Goal: Task Accomplishment & Management: Manage account settings

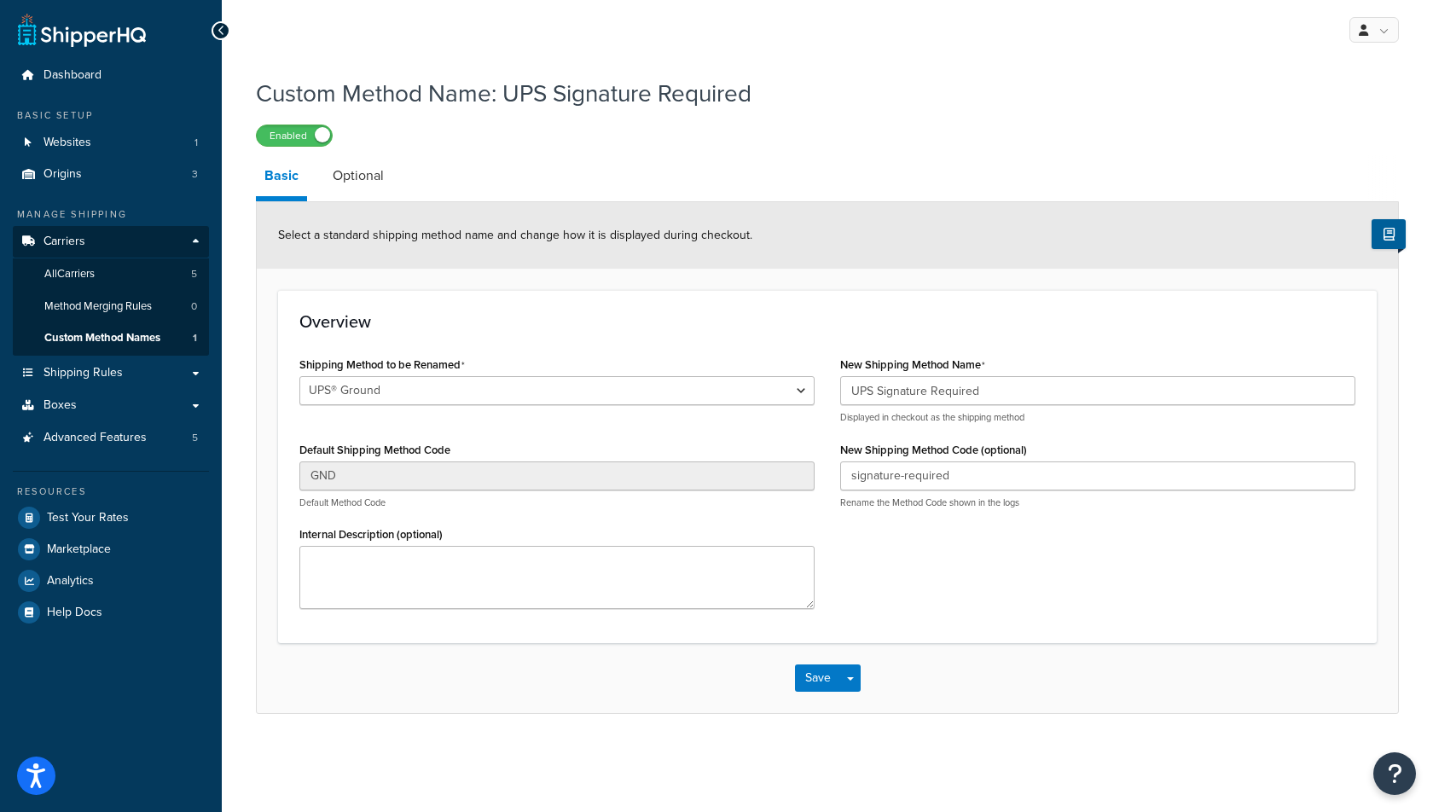
select select "695891"
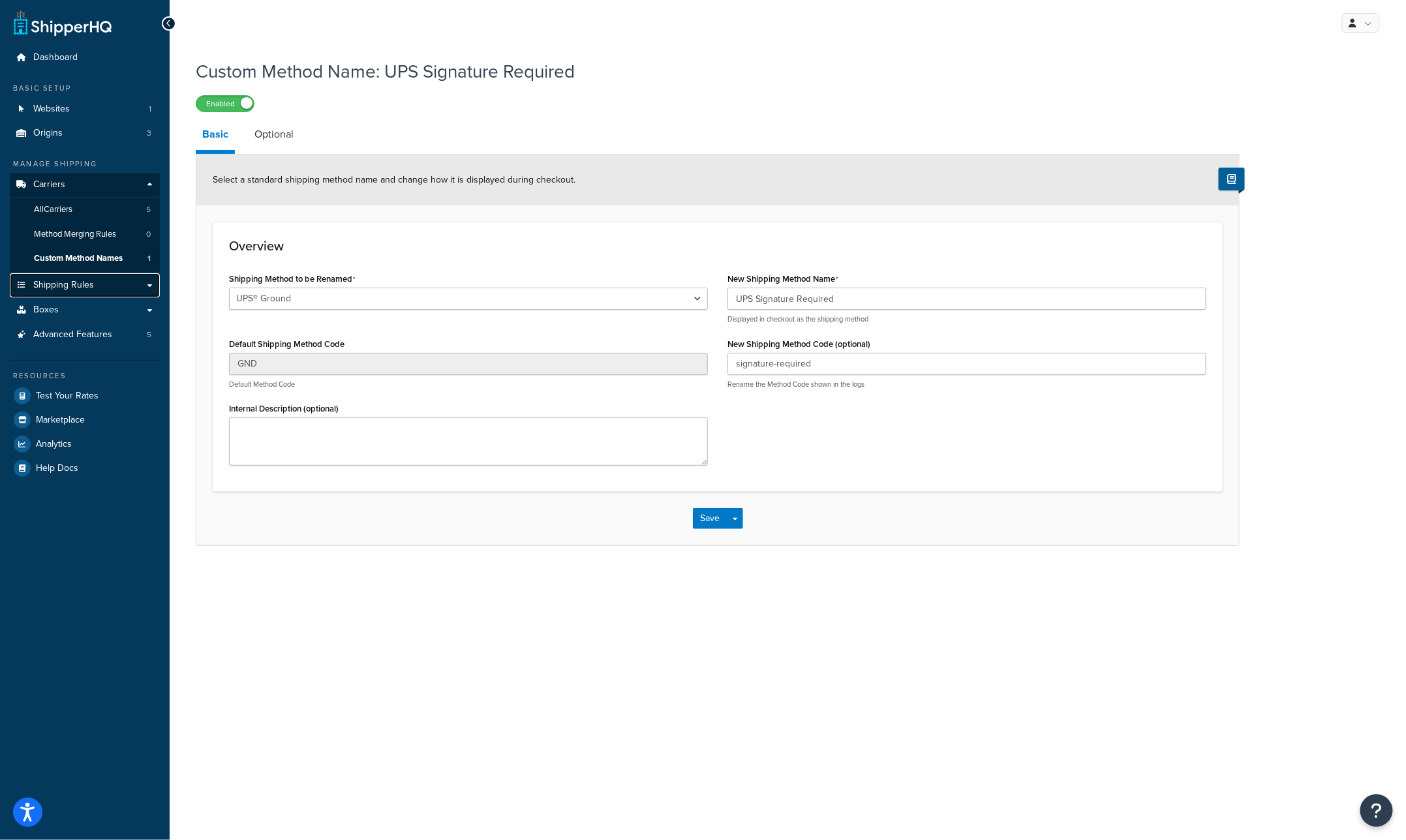
click at [59, 287] on span "Shipping Rules" at bounding box center [63, 285] width 60 height 11
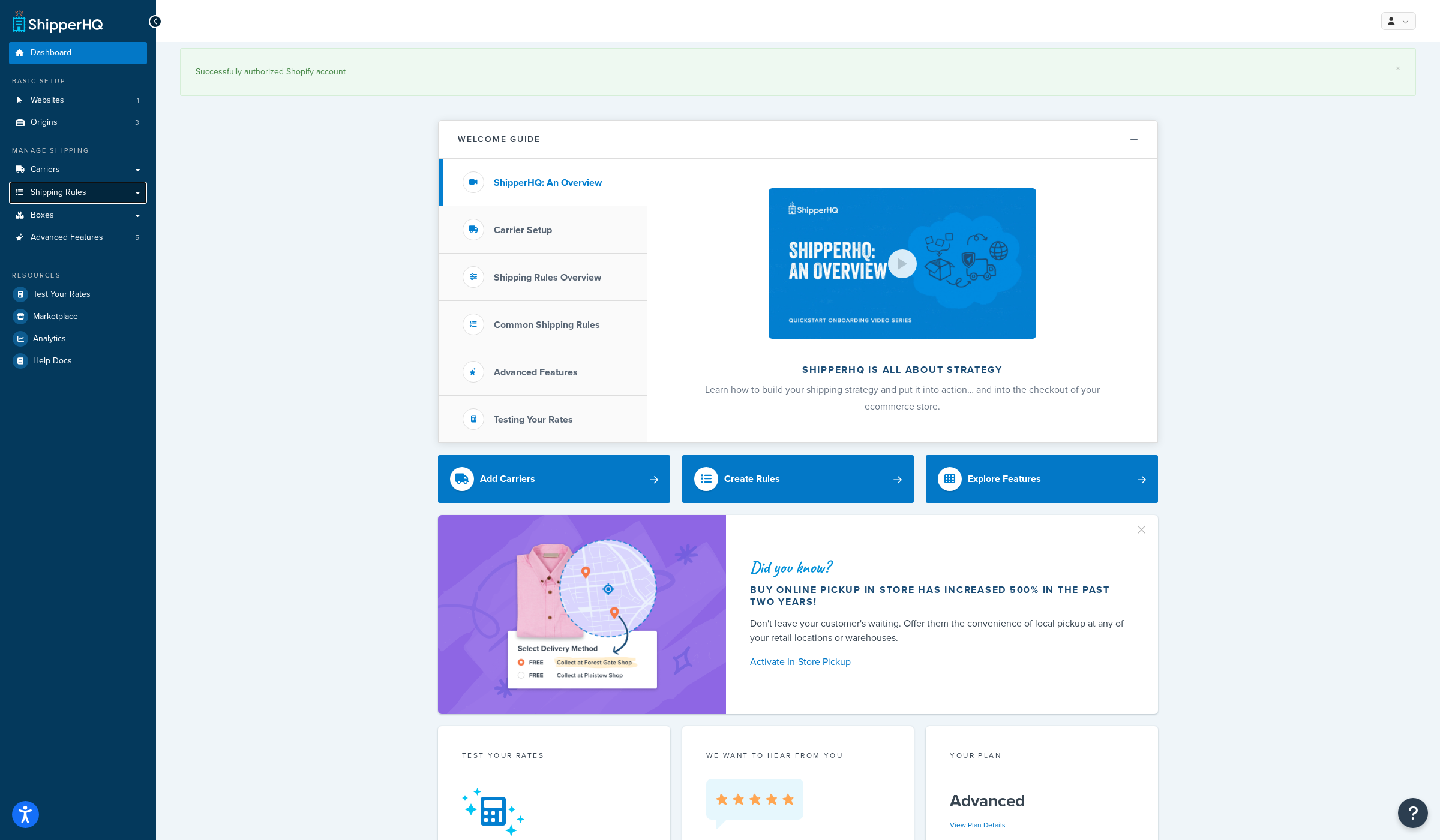
click at [59, 193] on span "Shipping Rules" at bounding box center [58, 193] width 56 height 11
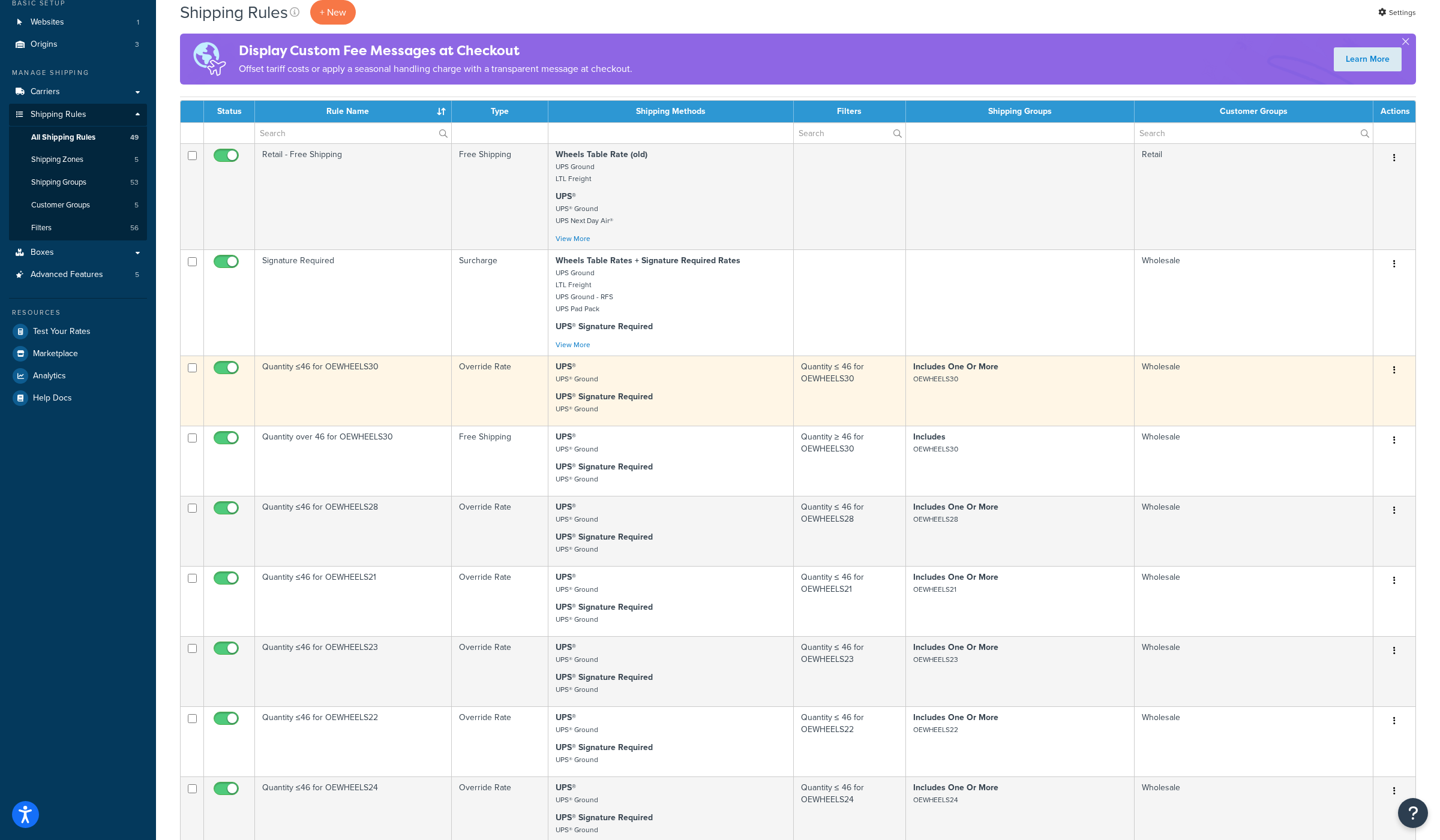
scroll to position [32, 0]
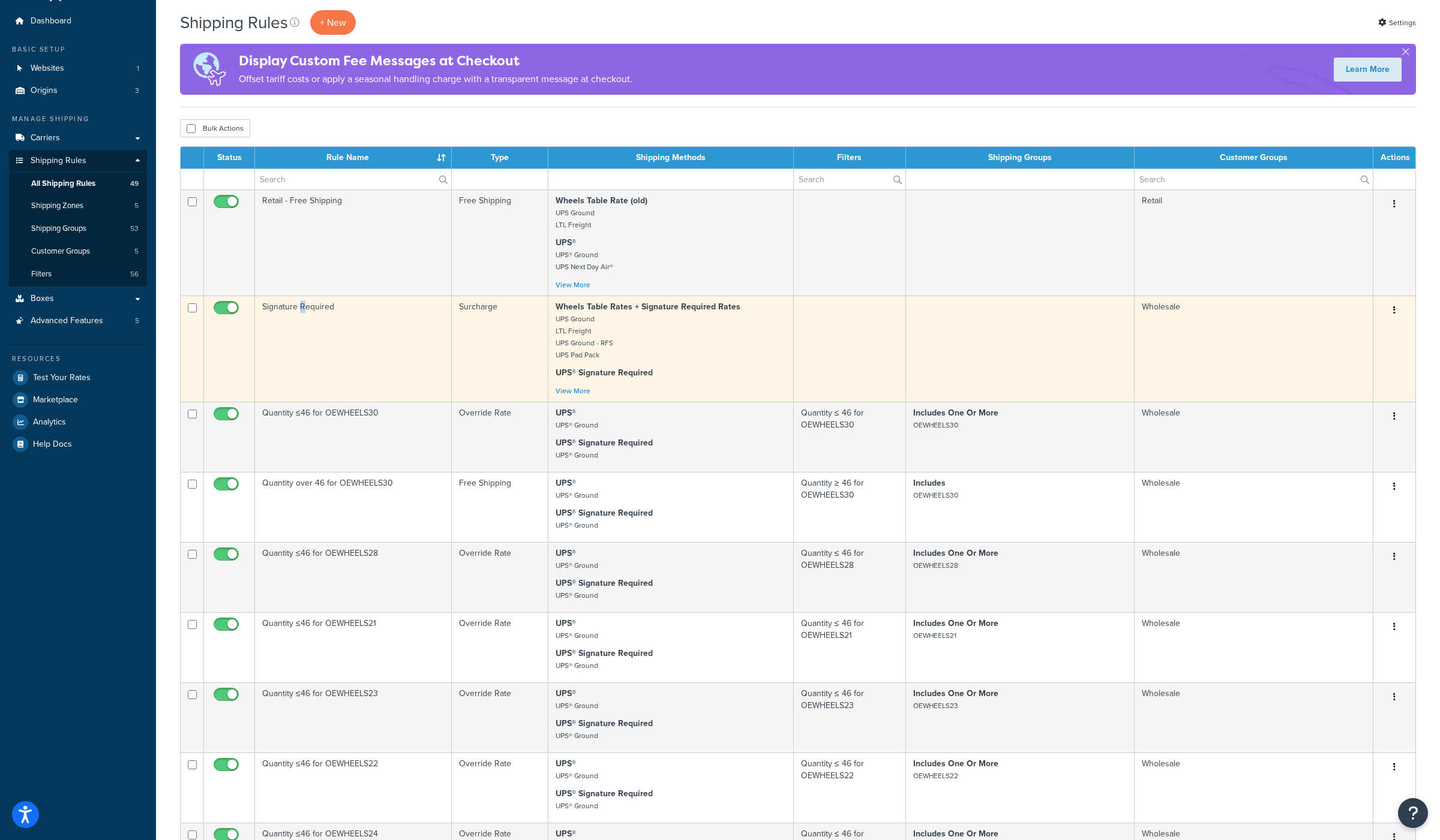
click at [303, 304] on td "Signature Required" at bounding box center [354, 349] width 197 height 106
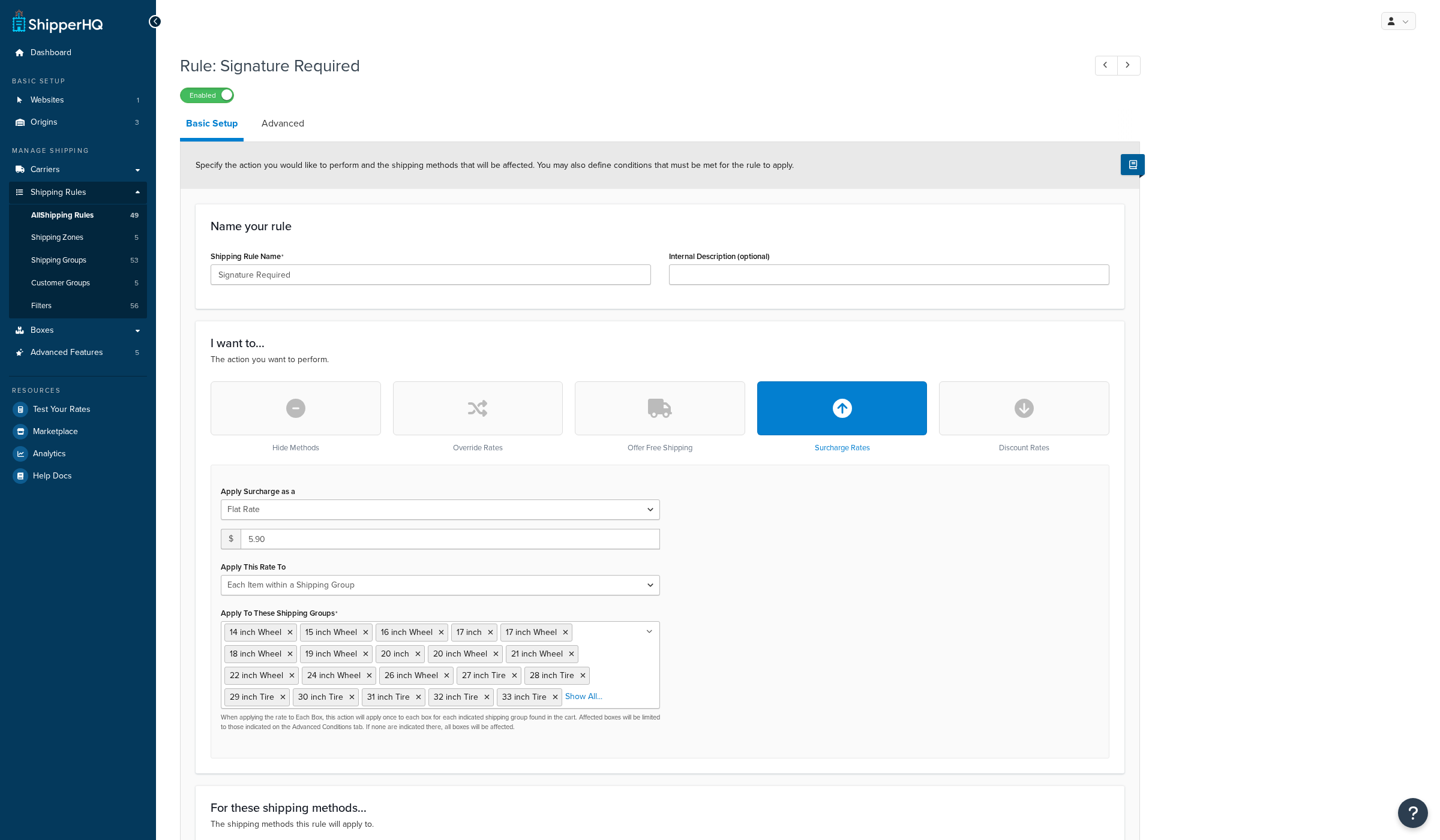
select select "ITEM"
click at [285, 130] on link "Advanced" at bounding box center [283, 123] width 55 height 29
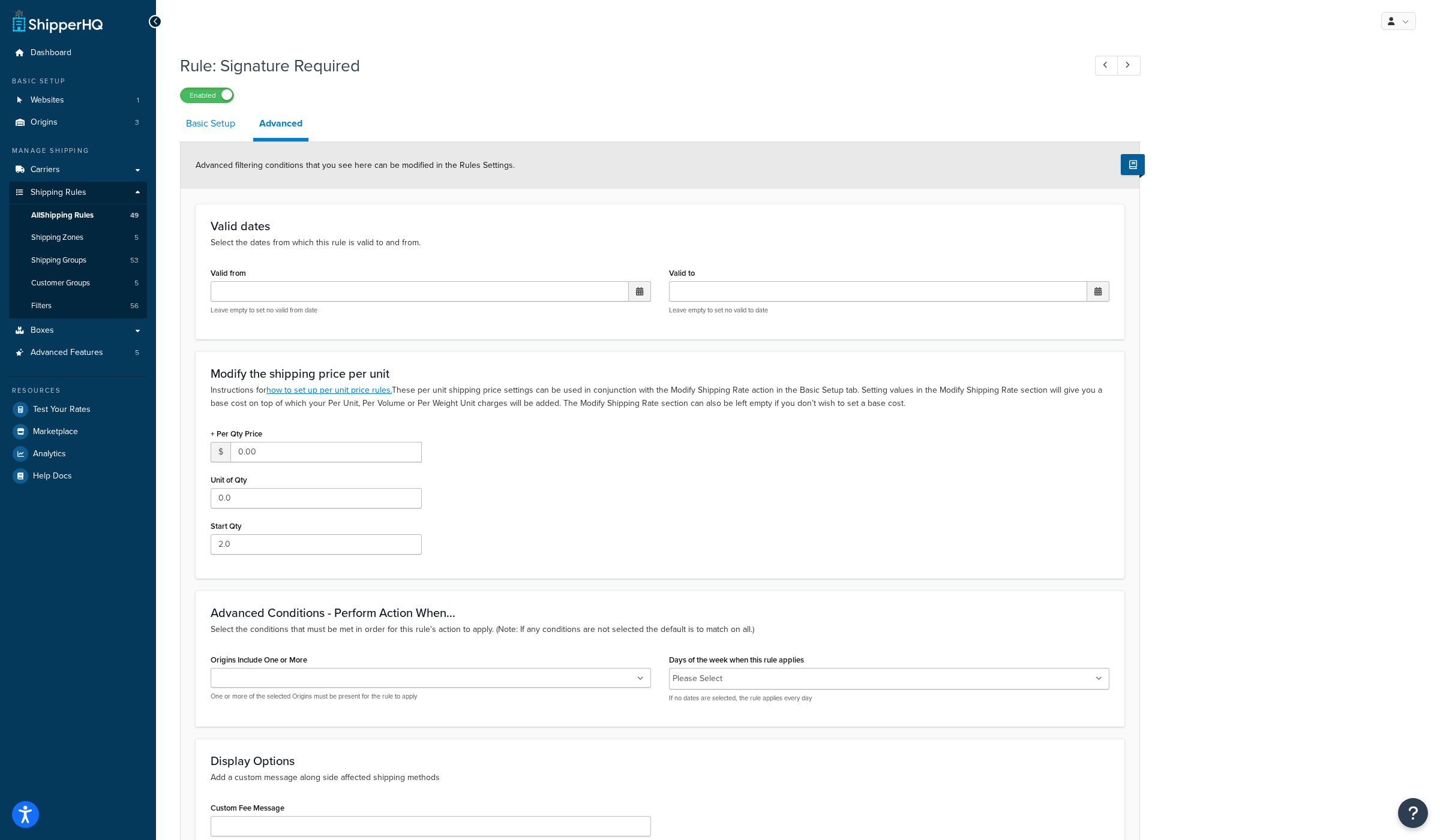
click at [224, 124] on link "Basic Setup" at bounding box center [210, 123] width 61 height 29
select select "ITEM"
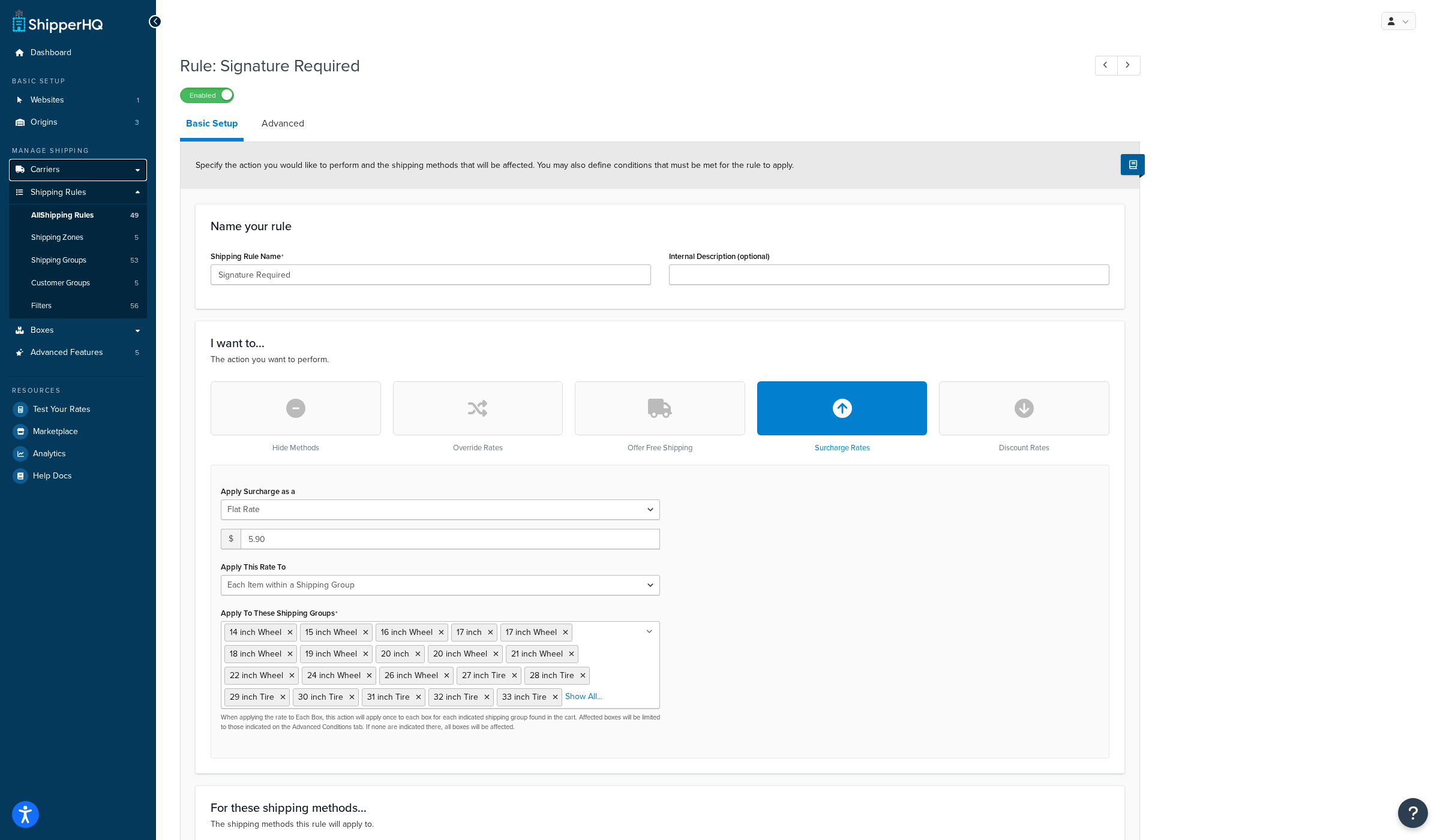
click at [67, 172] on link "Carriers" at bounding box center [78, 170] width 138 height 22
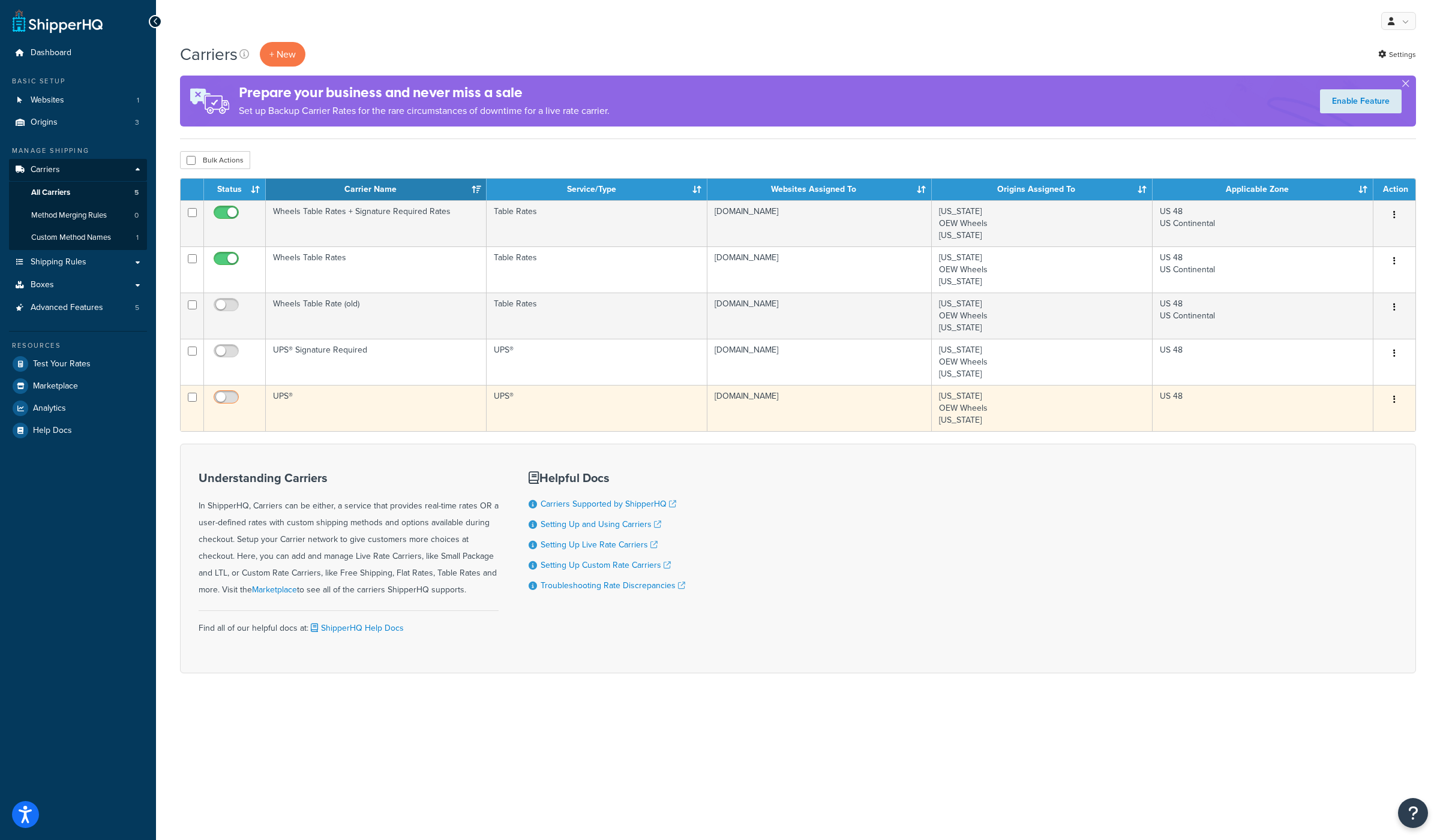
click at [226, 394] on input "checkbox" at bounding box center [227, 400] width 33 height 15
checkbox input "true"
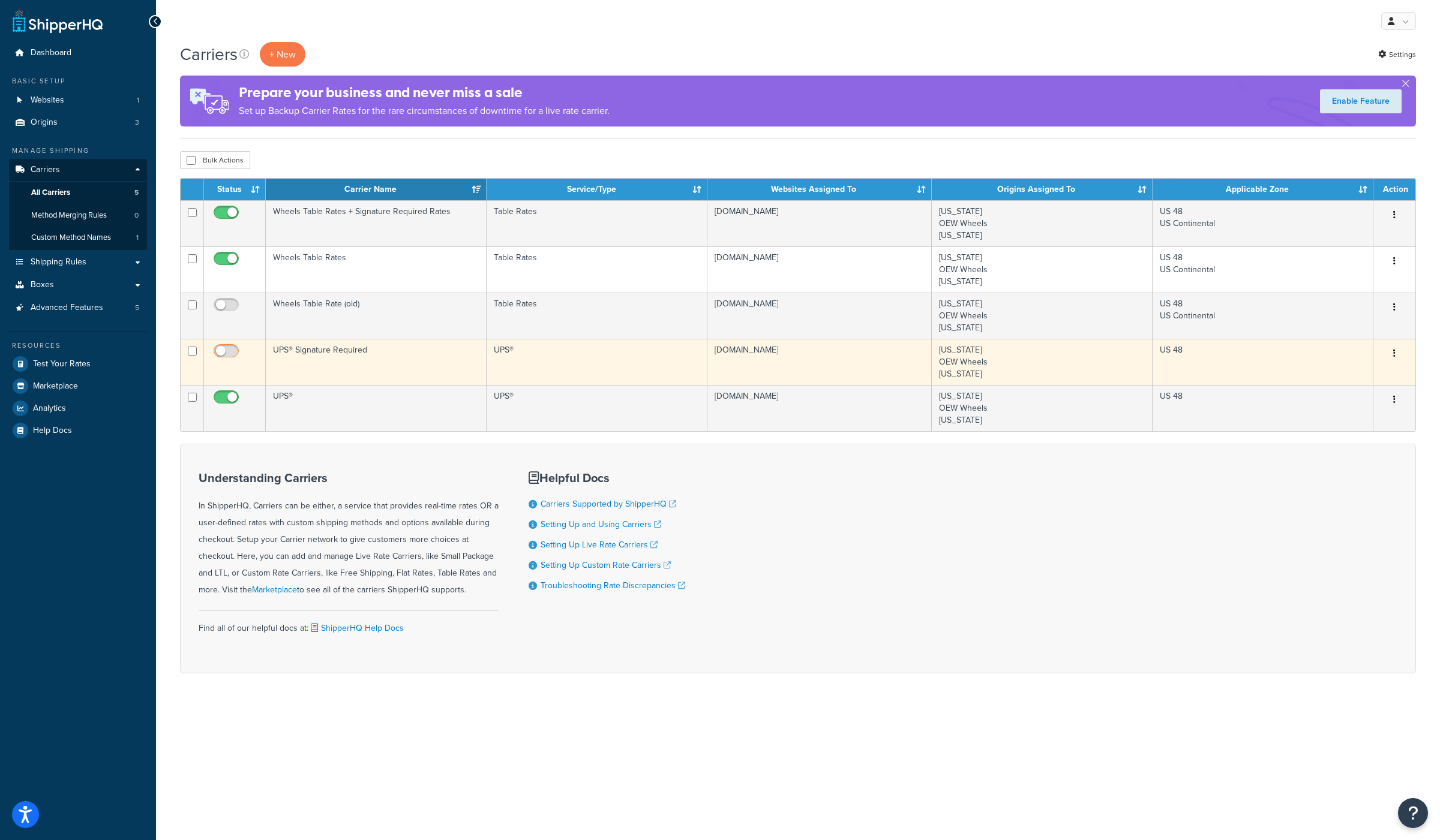
click at [226, 347] on input "checkbox" at bounding box center [227, 354] width 33 height 15
checkbox input "true"
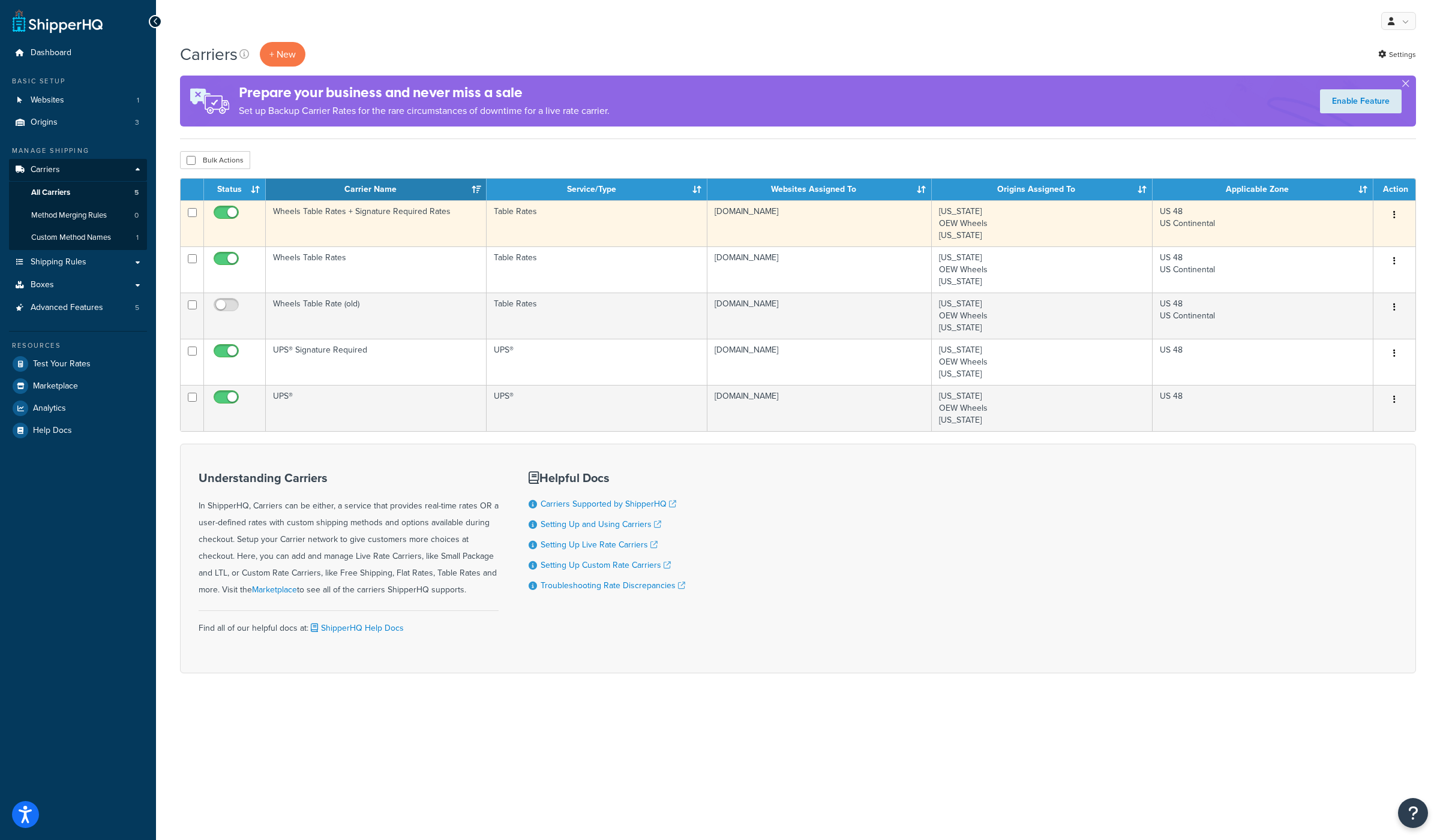
drag, startPoint x: 230, startPoint y: 258, endPoint x: 235, endPoint y: 245, distance: 13.9
click at [229, 258] on input "checkbox" at bounding box center [227, 261] width 33 height 15
checkbox input "false"
click at [229, 213] on input "checkbox" at bounding box center [227, 215] width 33 height 15
checkbox input "false"
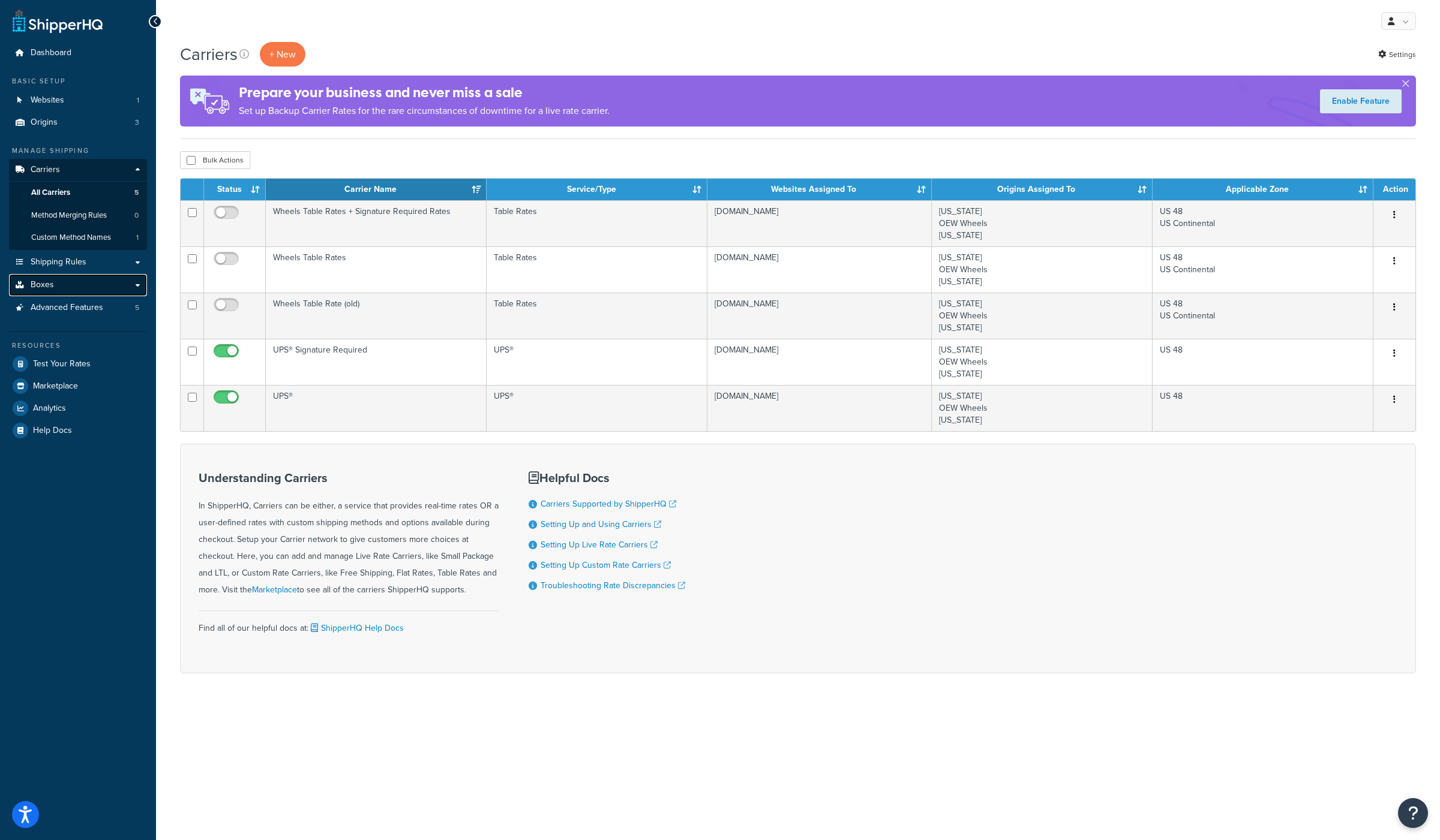
click at [74, 285] on link "Boxes" at bounding box center [78, 285] width 138 height 22
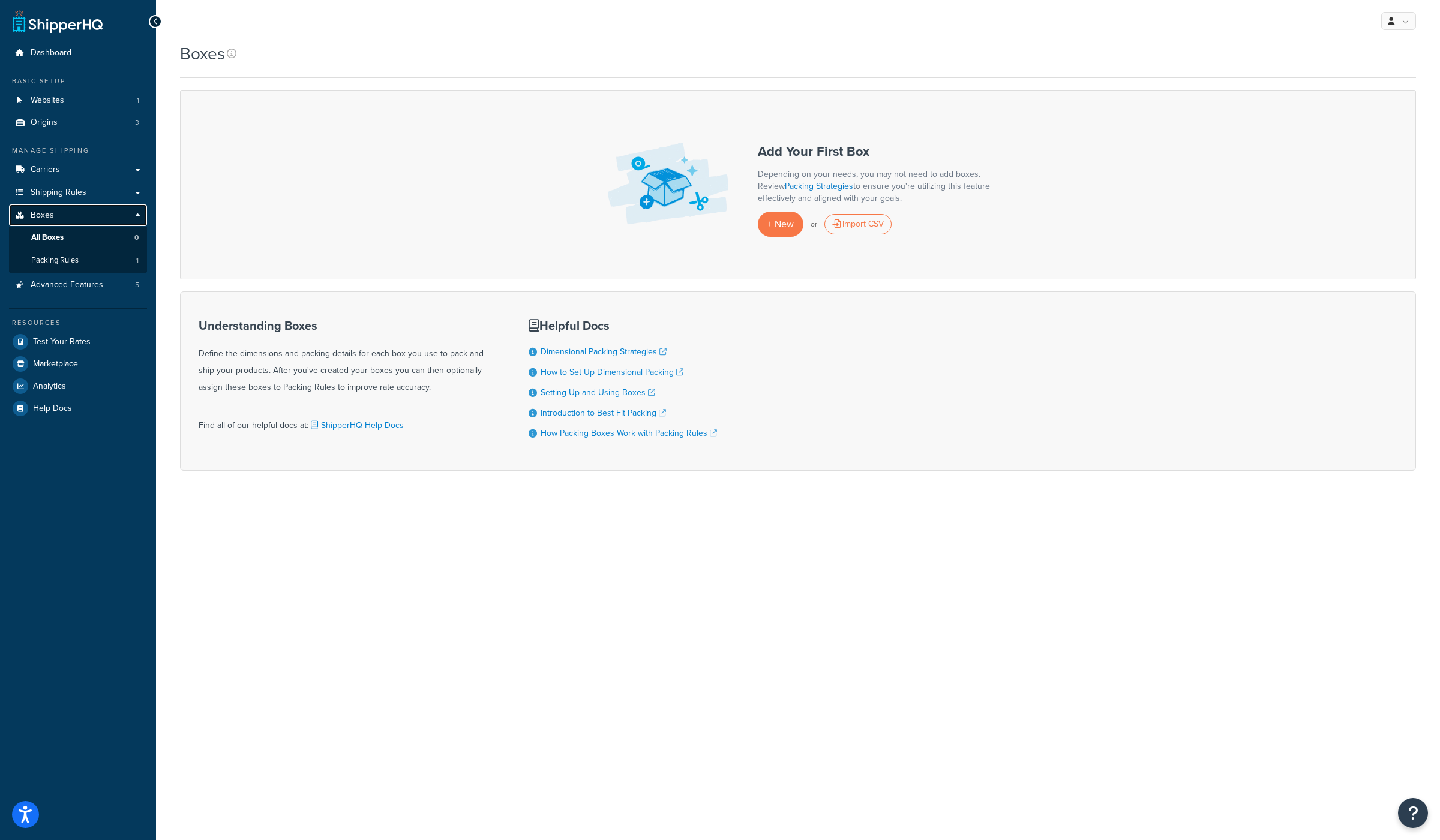
click at [62, 214] on link "Boxes" at bounding box center [78, 216] width 138 height 22
click at [64, 236] on link "All Boxes 0" at bounding box center [78, 238] width 138 height 22
click at [77, 261] on span "Packing Rules" at bounding box center [54, 260] width 47 height 11
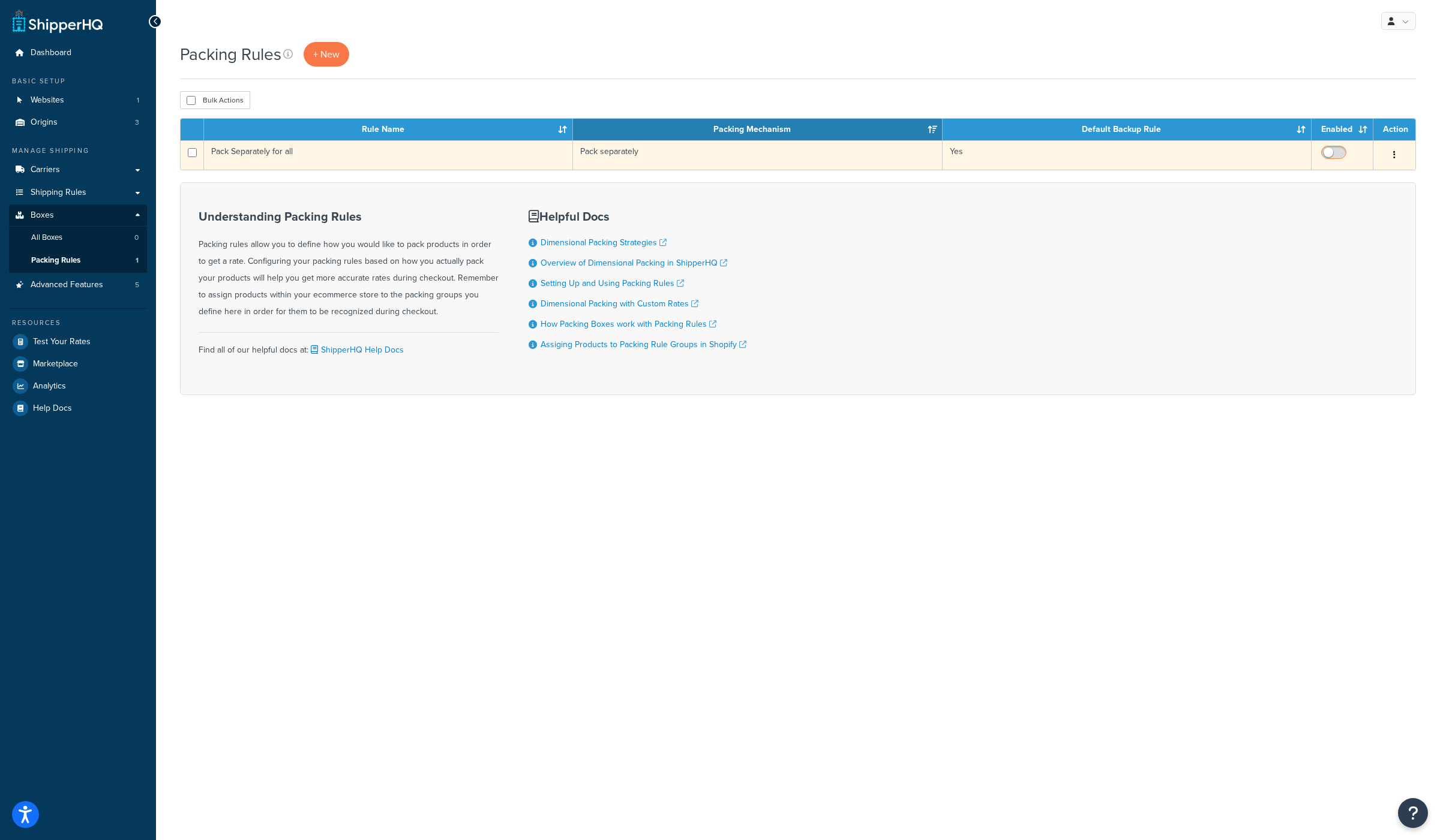
click at [1331, 158] on input "checkbox" at bounding box center [1335, 155] width 33 height 15
checkbox input "true"
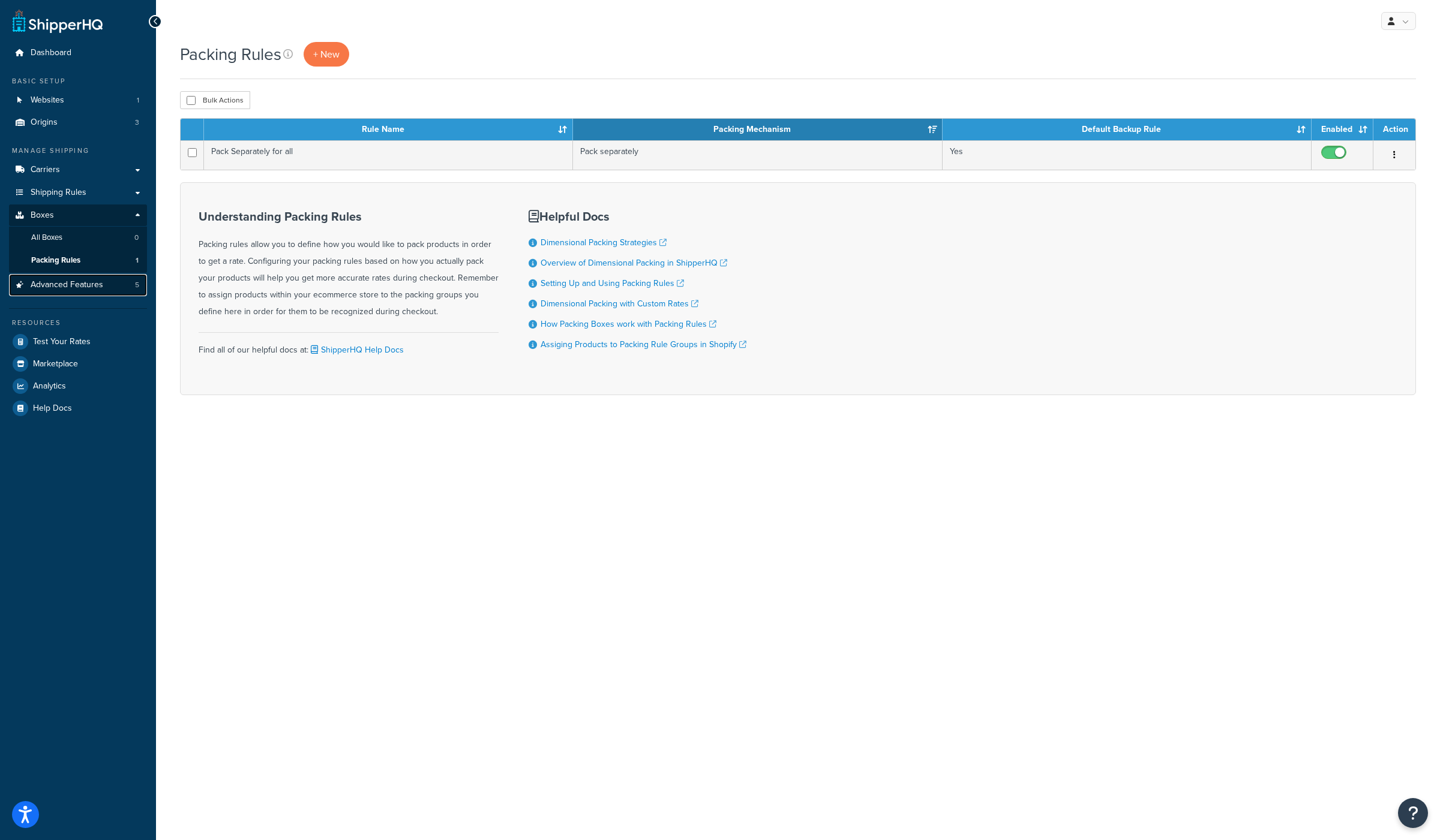
click at [70, 288] on span "Advanced Features" at bounding box center [67, 285] width 72 height 11
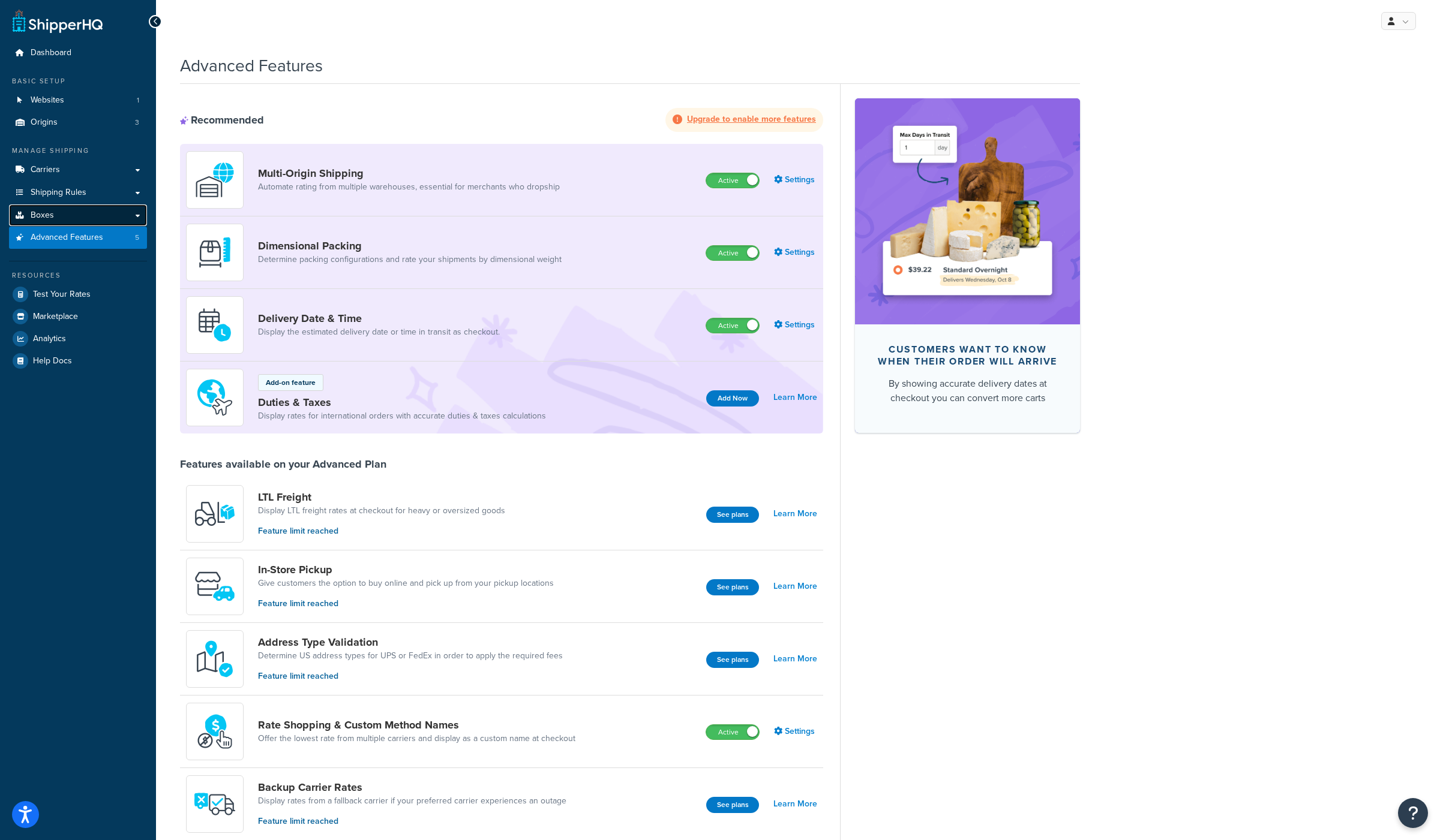
click at [55, 217] on link "Boxes" at bounding box center [78, 216] width 138 height 22
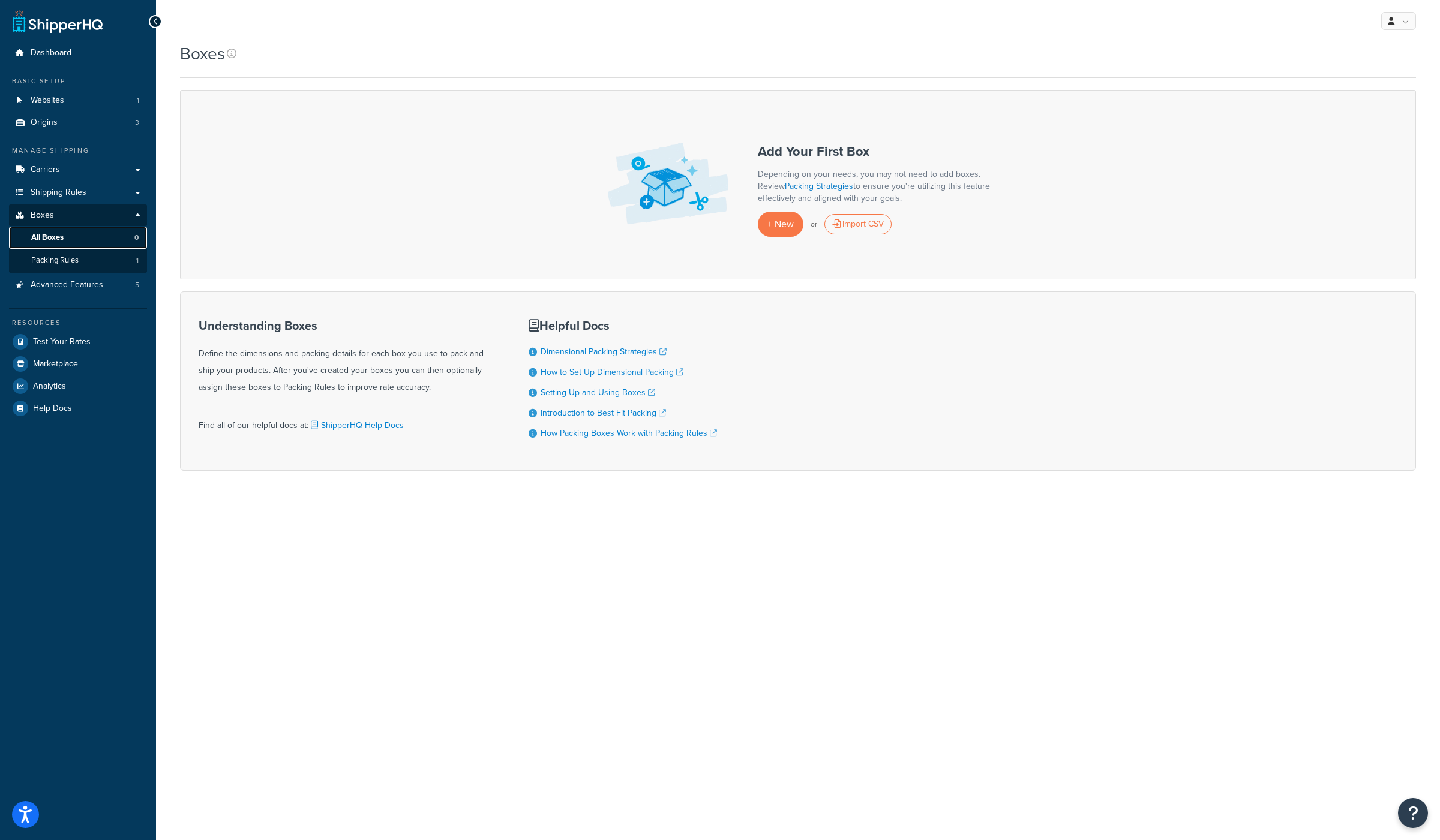
click at [59, 238] on span "All Boxes" at bounding box center [47, 238] width 32 height 11
click at [68, 261] on span "Packing Rules" at bounding box center [54, 260] width 47 height 11
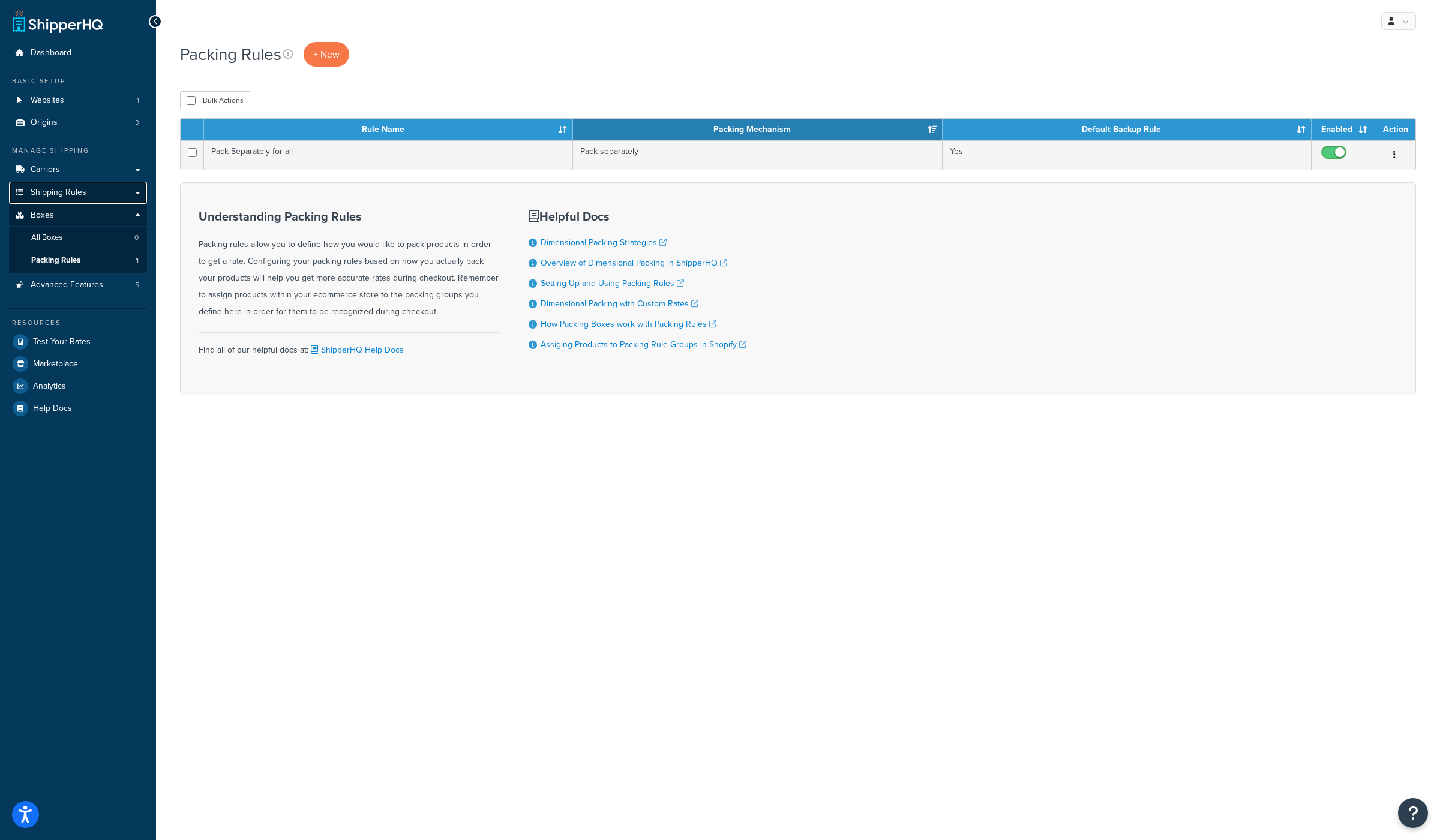
click at [77, 194] on span "Shipping Rules" at bounding box center [58, 193] width 56 height 11
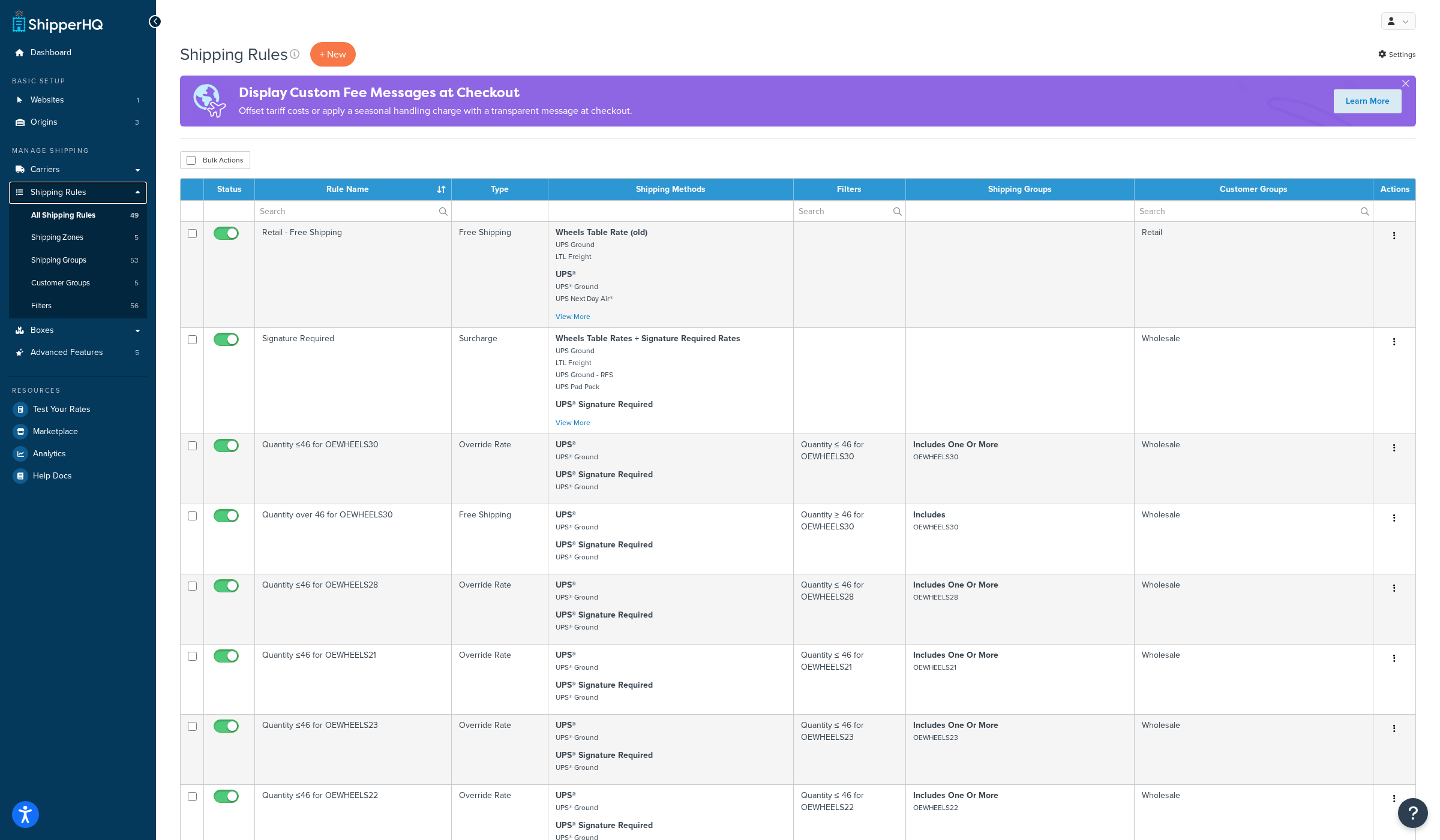
click at [69, 195] on span "Shipping Rules" at bounding box center [58, 193] width 56 height 11
click at [68, 194] on span "Shipping Rules" at bounding box center [58, 193] width 56 height 11
click at [137, 193] on link "Shipping Rules" at bounding box center [78, 193] width 138 height 22
click at [79, 171] on link "Carriers" at bounding box center [78, 170] width 138 height 22
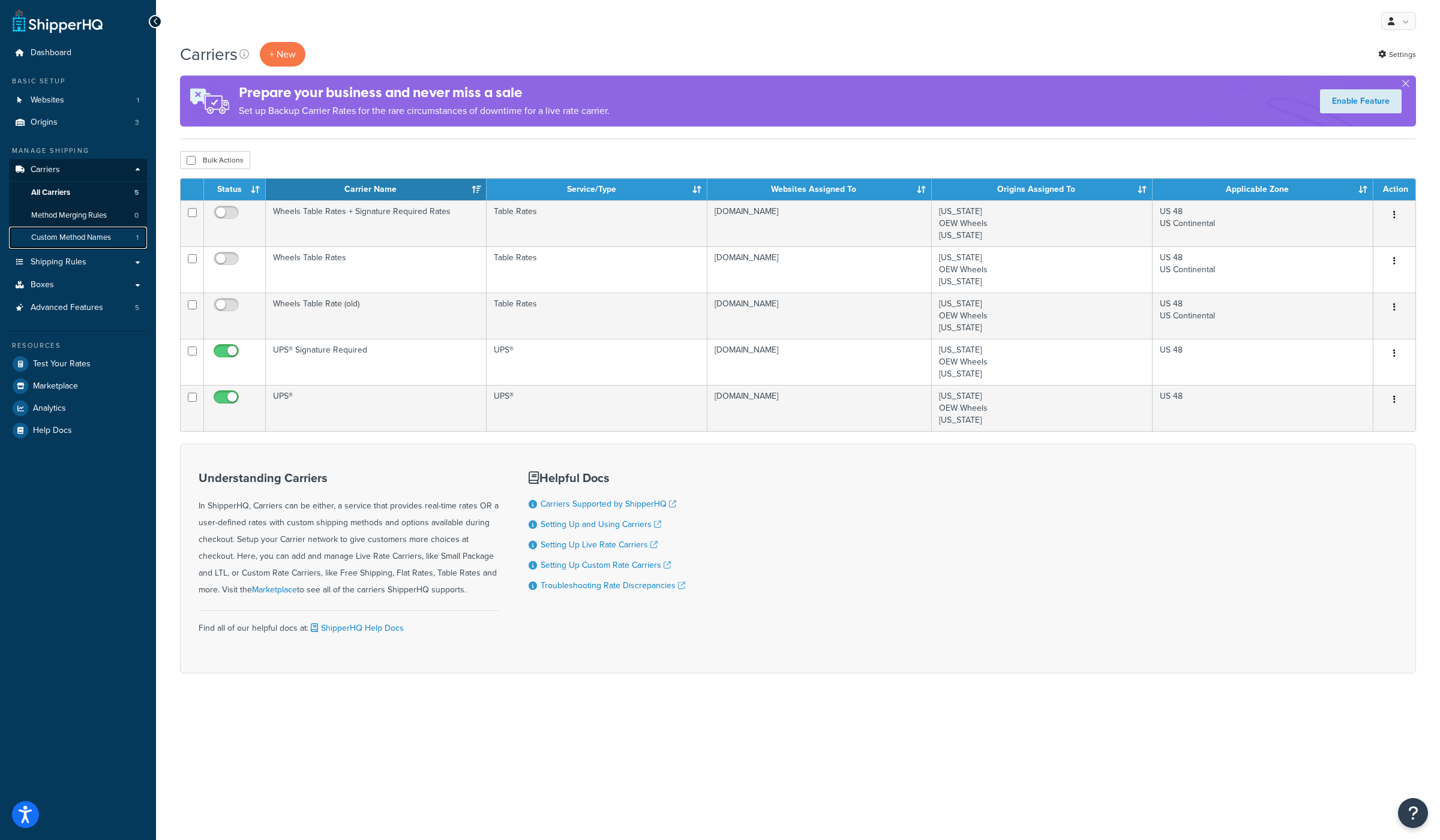
click at [73, 239] on span "Custom Method Names" at bounding box center [70, 238] width 79 height 11
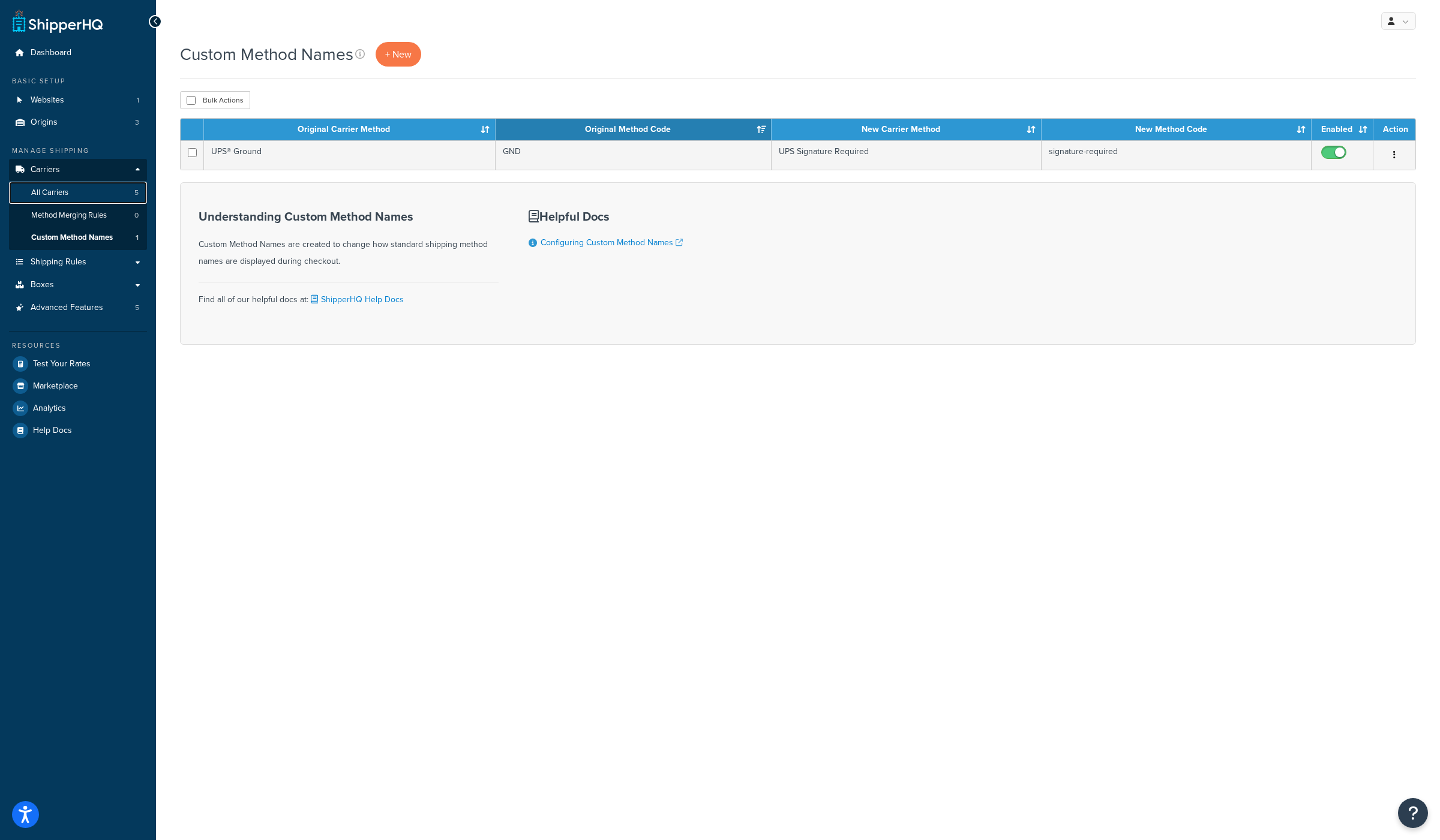
click at [75, 192] on link "All Carriers 5" at bounding box center [78, 193] width 138 height 22
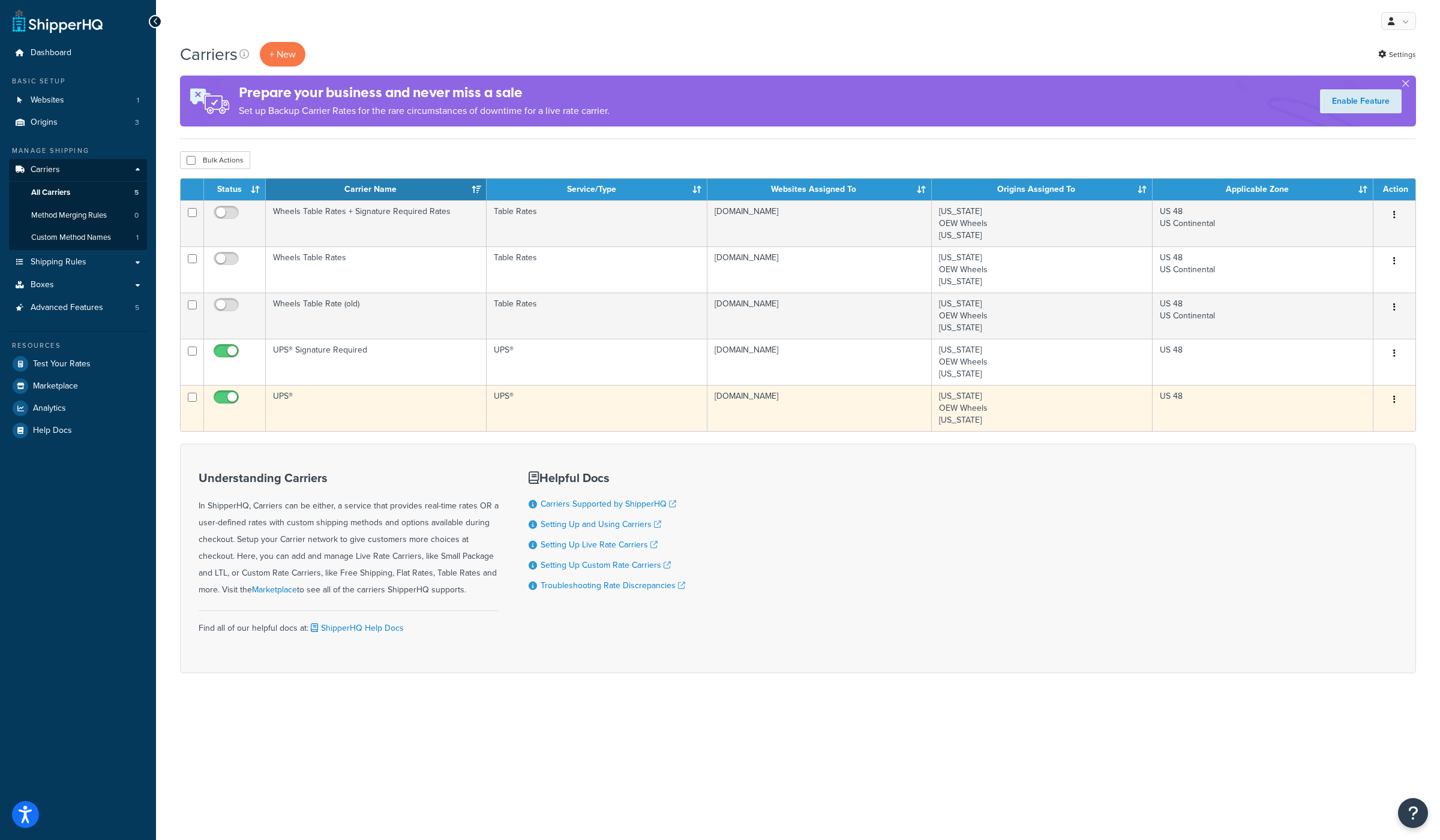
click at [288, 398] on td "UPS®" at bounding box center [376, 408] width 221 height 46
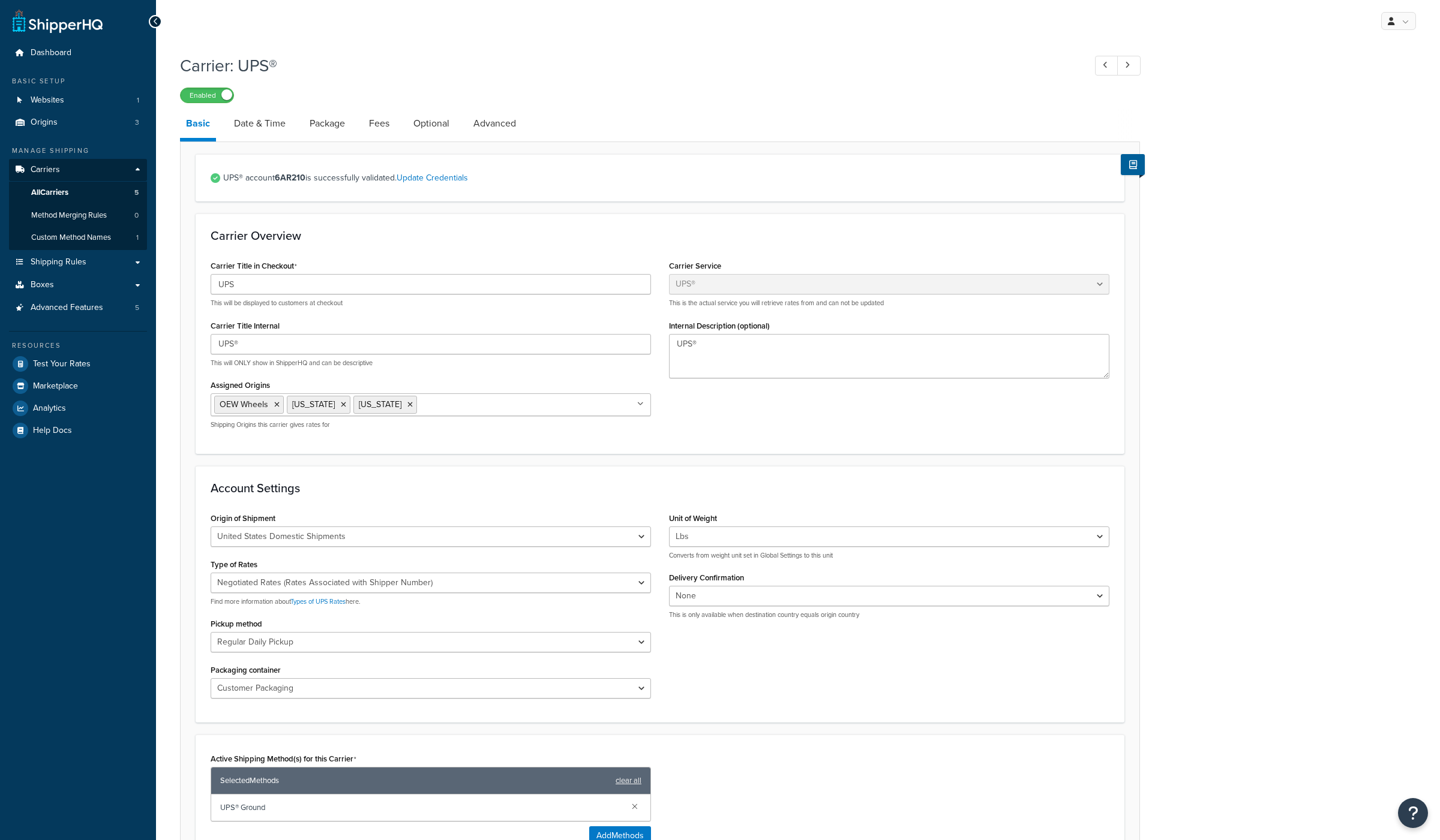
select select "ups"
drag, startPoint x: 235, startPoint y: 284, endPoint x: 199, endPoint y: 284, distance: 36.0
click at [199, 284] on div "Carrier Overview Carrier Title in Checkout UPS This will be displayed to custom…" at bounding box center [660, 333] width 929 height 240
click at [75, 238] on span "Custom Method Names" at bounding box center [70, 238] width 79 height 11
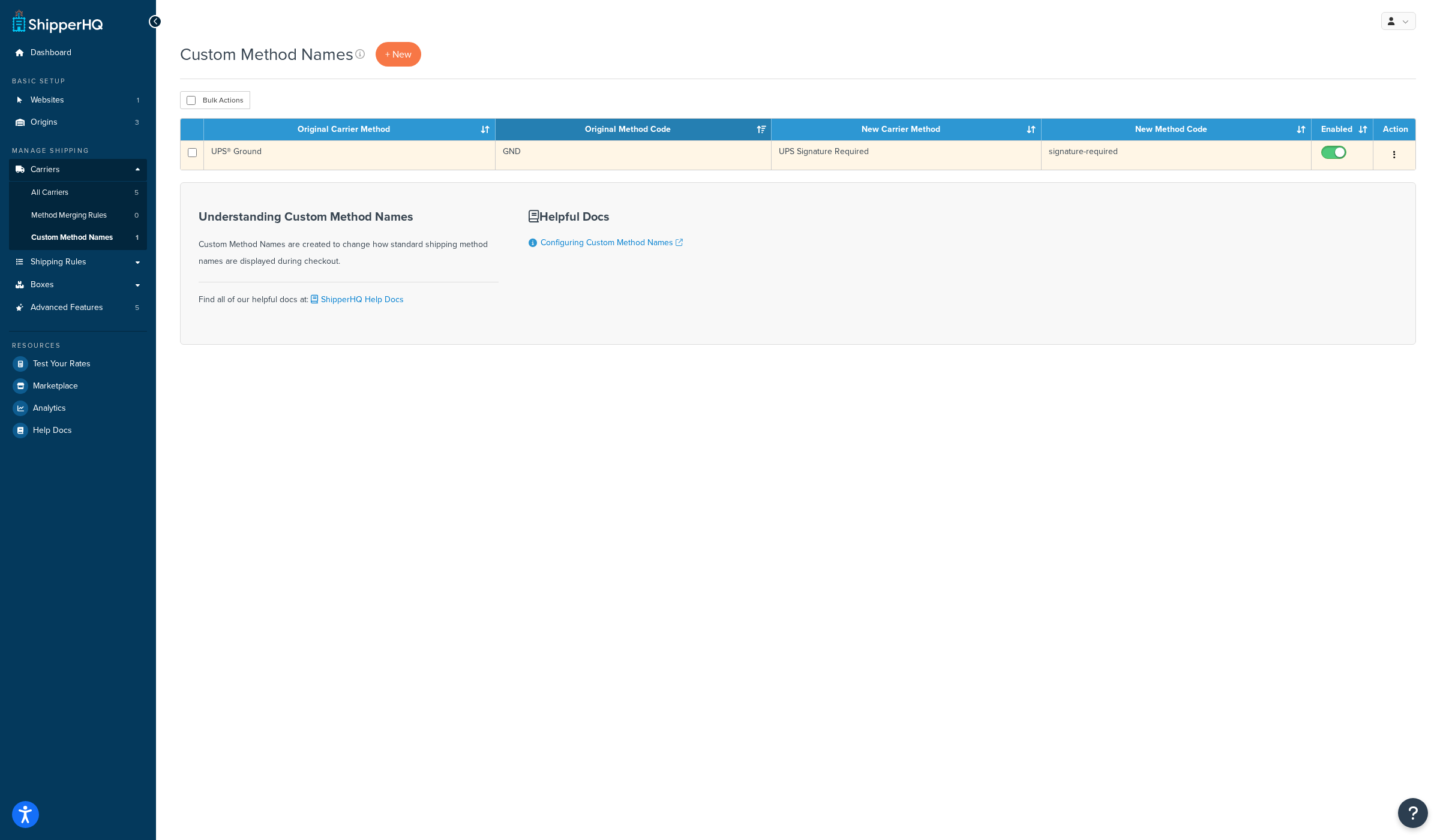
click at [254, 153] on td "UPS® Ground" at bounding box center [349, 155] width 292 height 30
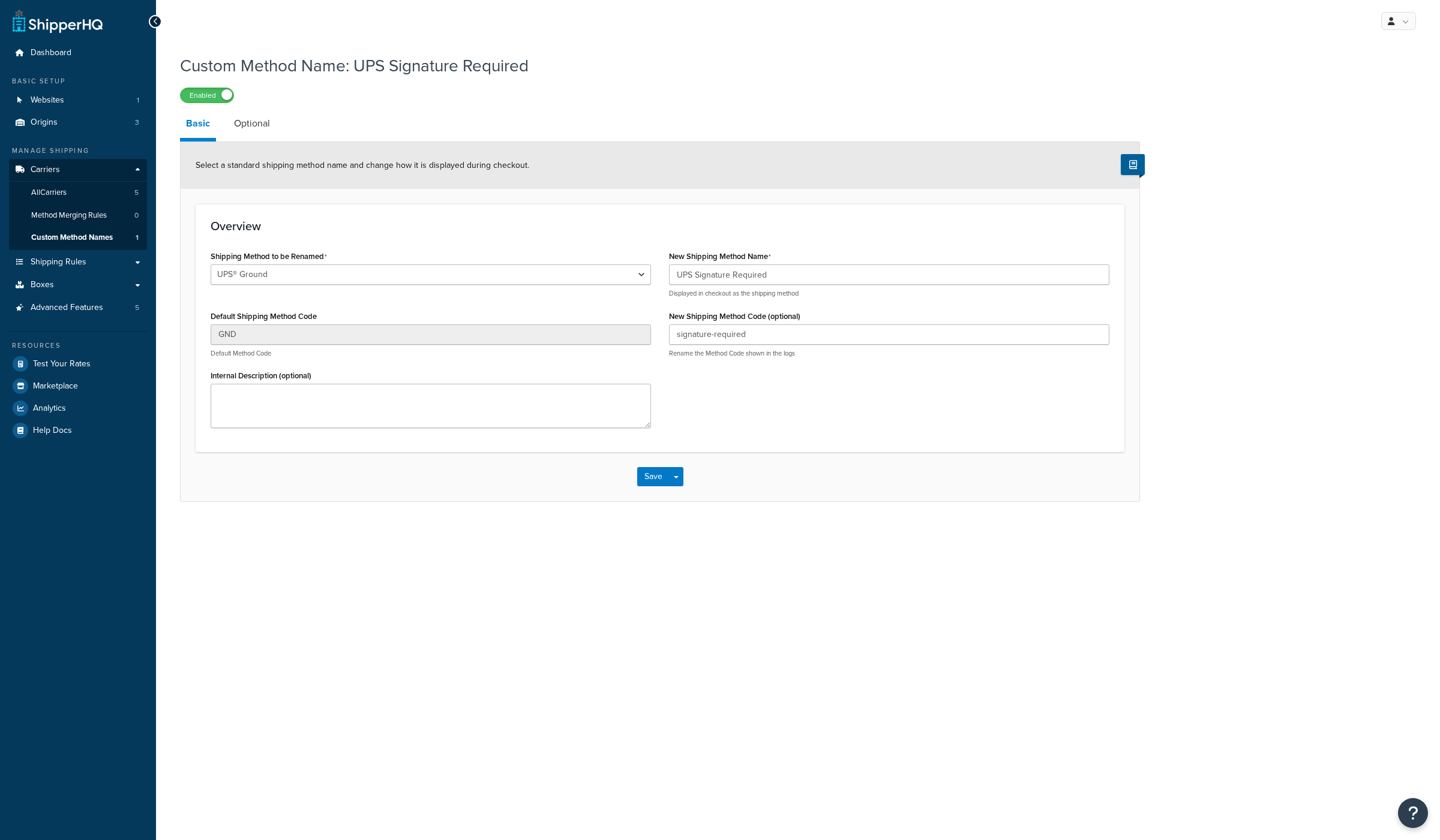
select select "695891"
click at [715, 382] on div "Shipping Method to be Renamed UPS® Ground UPS® Ground Default Shipping Method C…" at bounding box center [660, 342] width 917 height 190
click at [72, 194] on link "All Carriers 5" at bounding box center [78, 193] width 138 height 22
click at [650, 477] on button "Save" at bounding box center [653, 477] width 32 height 19
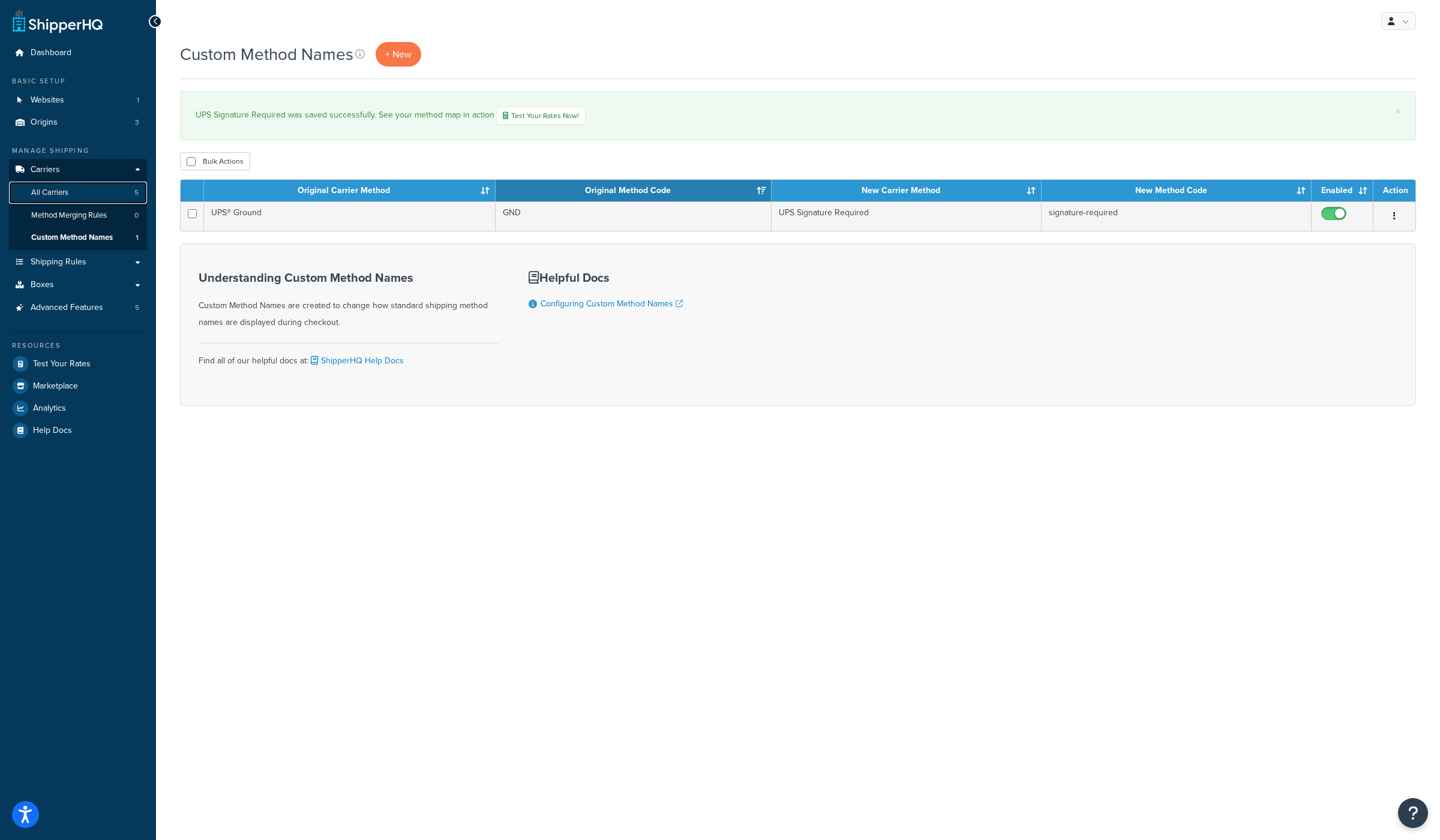
click at [56, 195] on span "All Carriers" at bounding box center [49, 193] width 37 height 11
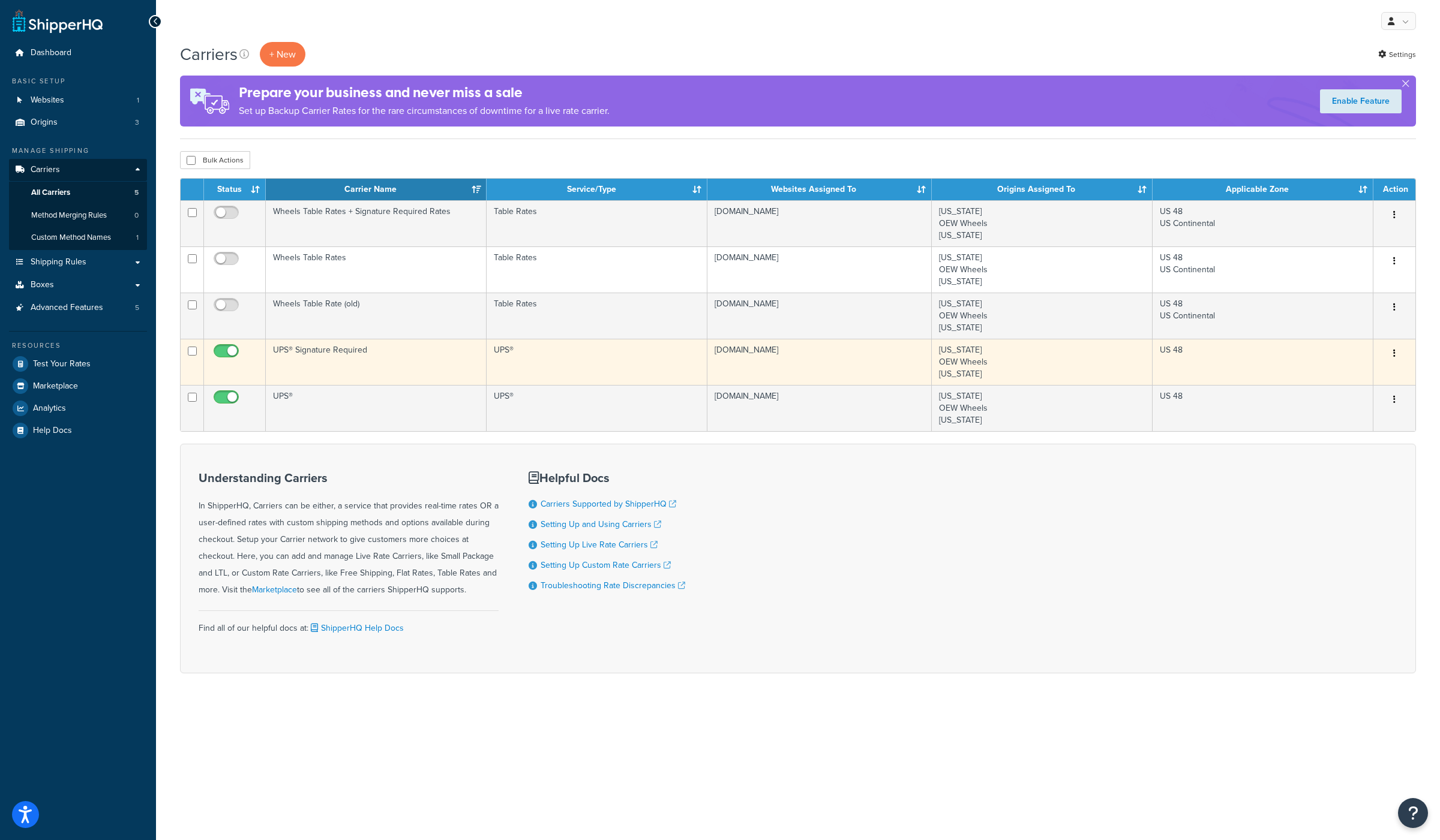
click at [317, 349] on td "UPS® Signature Required" at bounding box center [376, 362] width 221 height 46
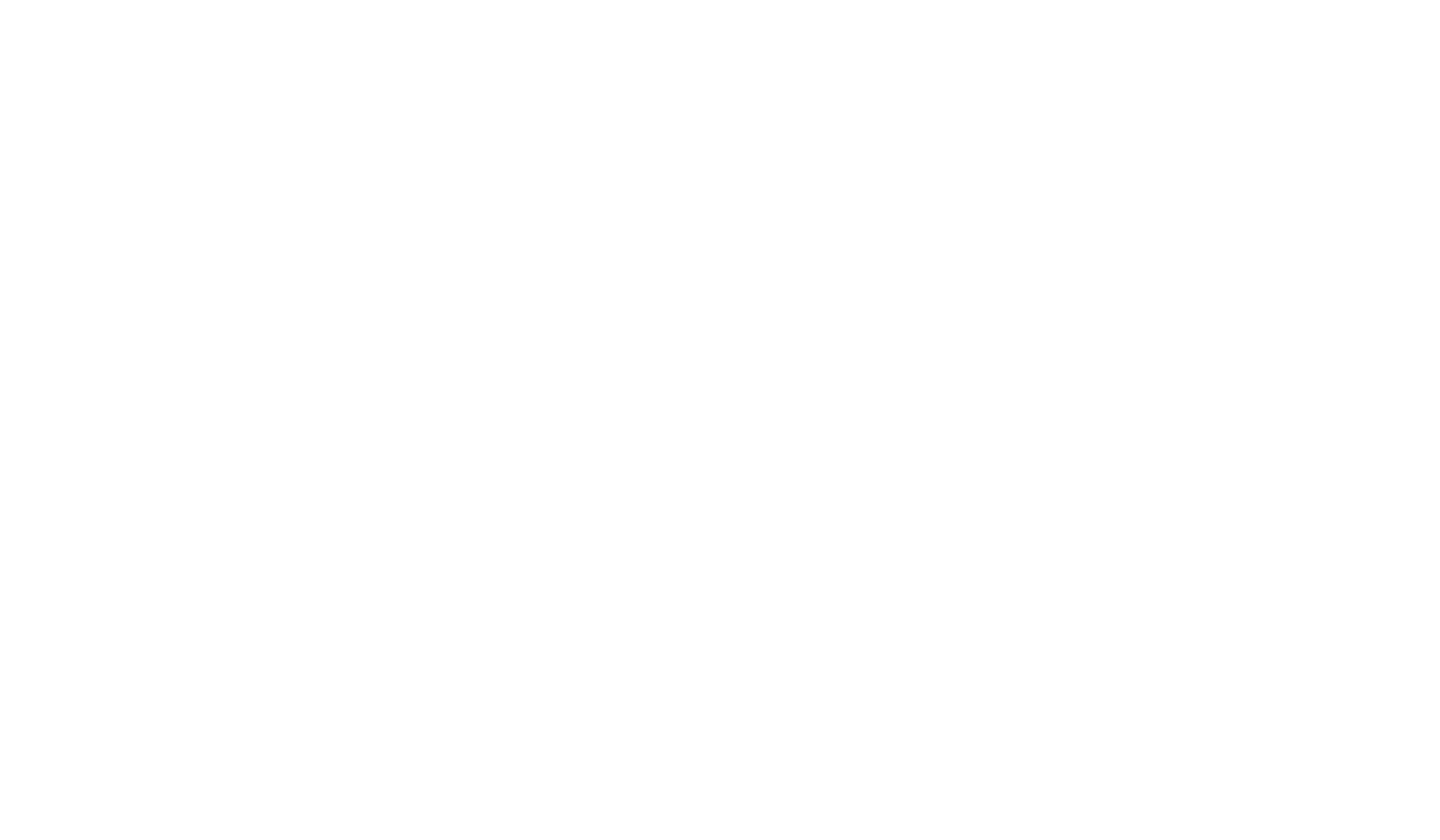
select select "ups"
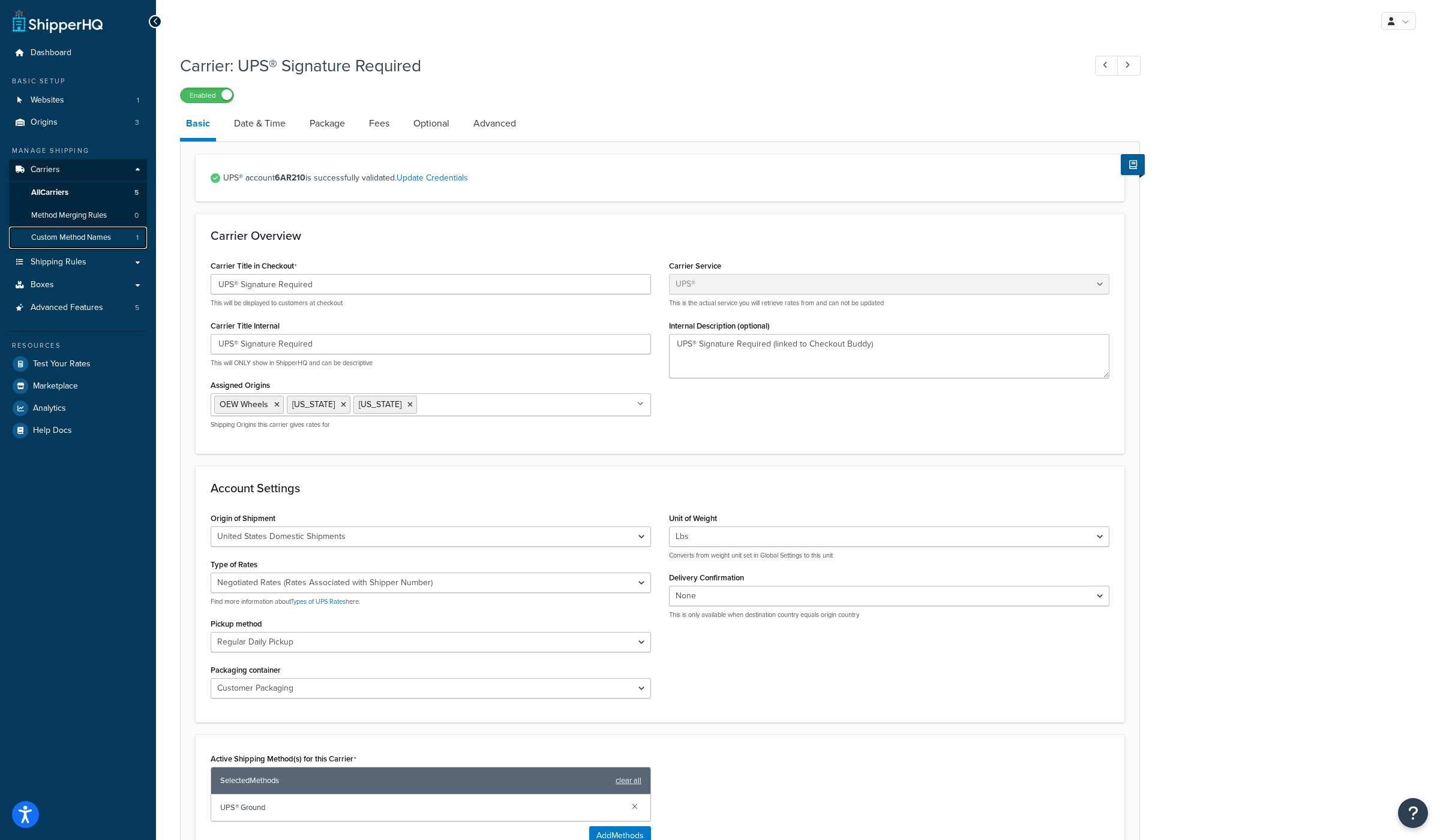
click at [82, 238] on span "Custom Method Names" at bounding box center [70, 238] width 79 height 11
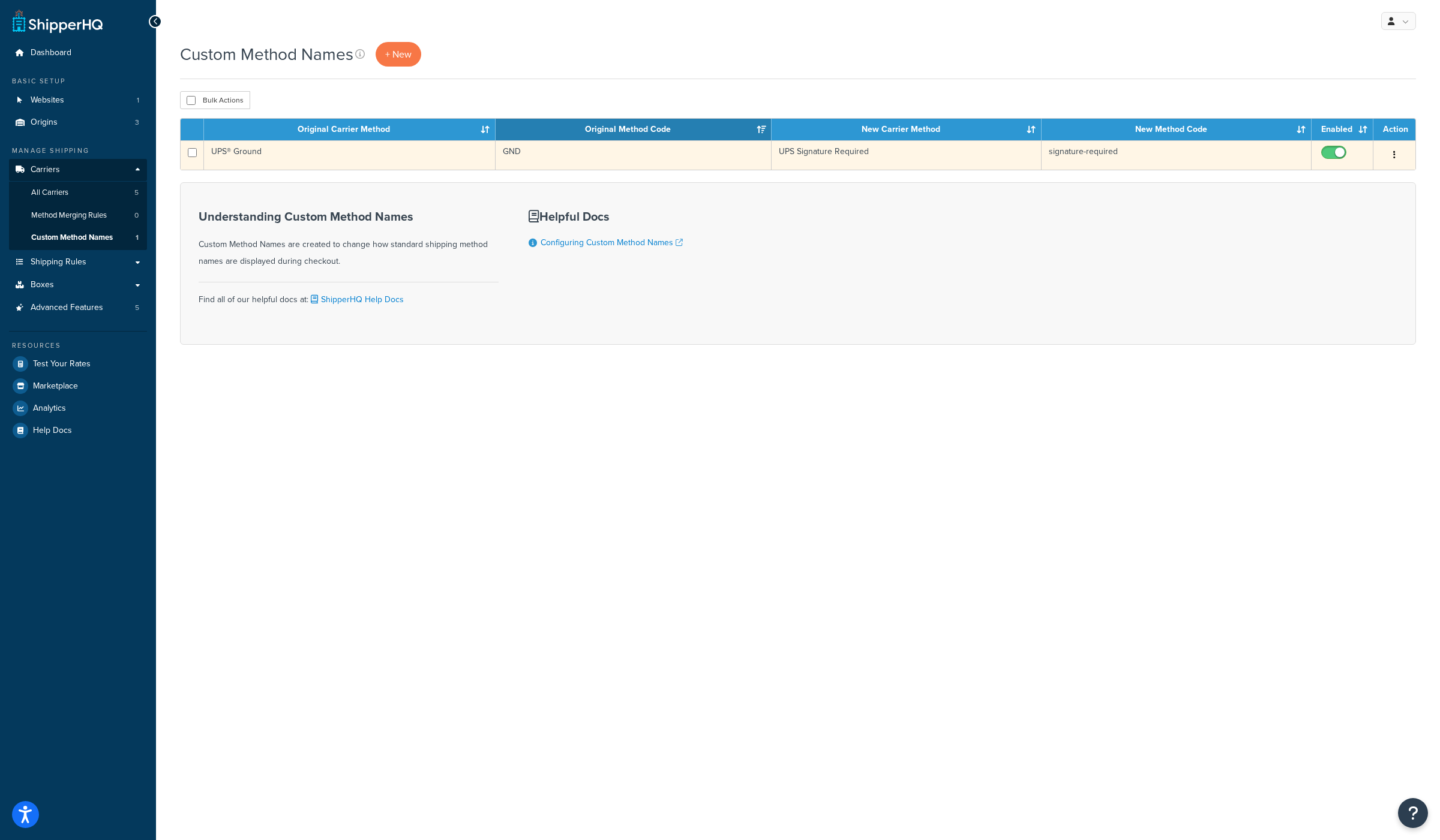
click at [240, 151] on td "UPS® Ground" at bounding box center [349, 155] width 292 height 30
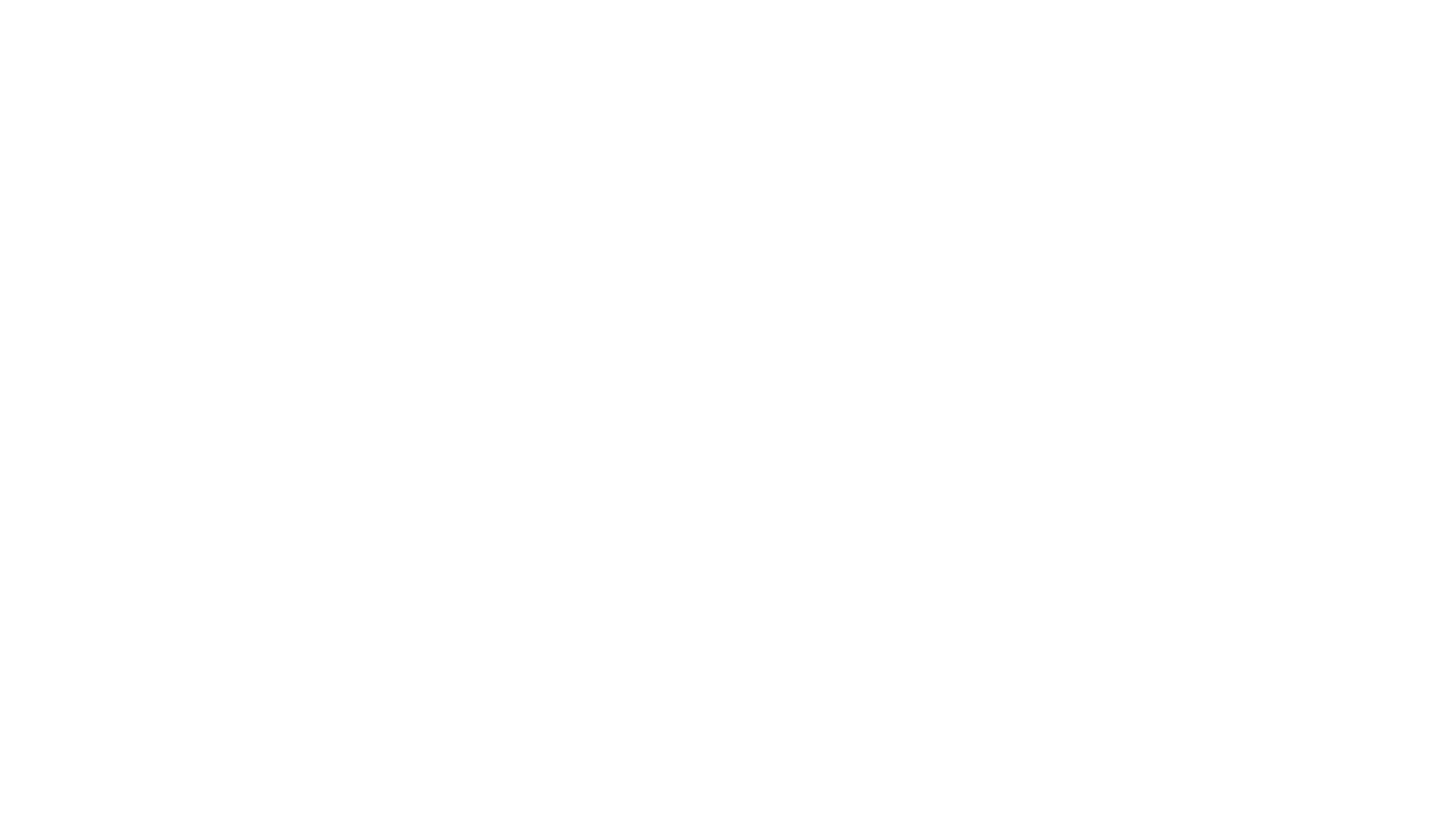
select select "695891"
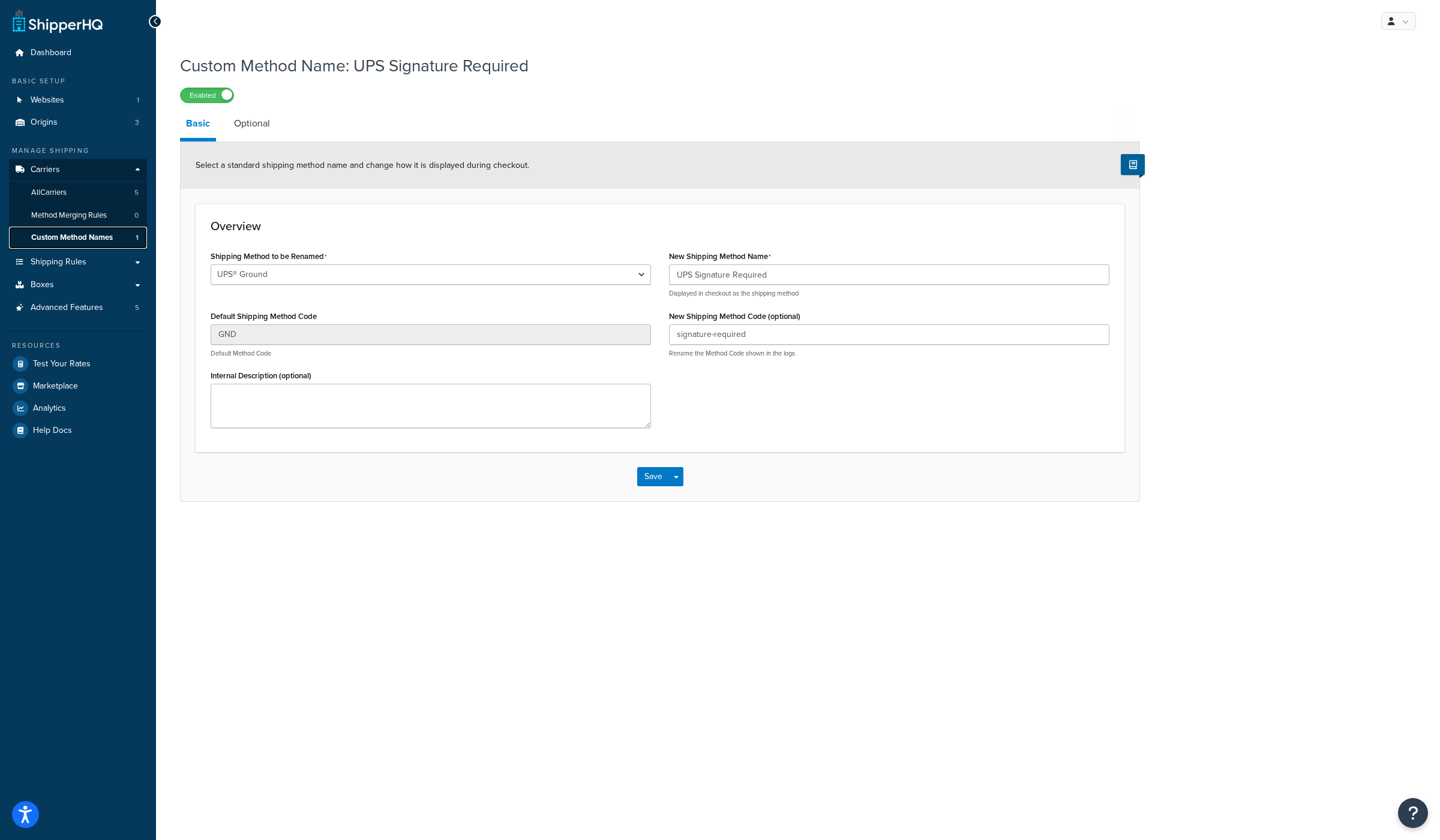
click at [68, 235] on span "Custom Method Names" at bounding box center [72, 238] width 82 height 11
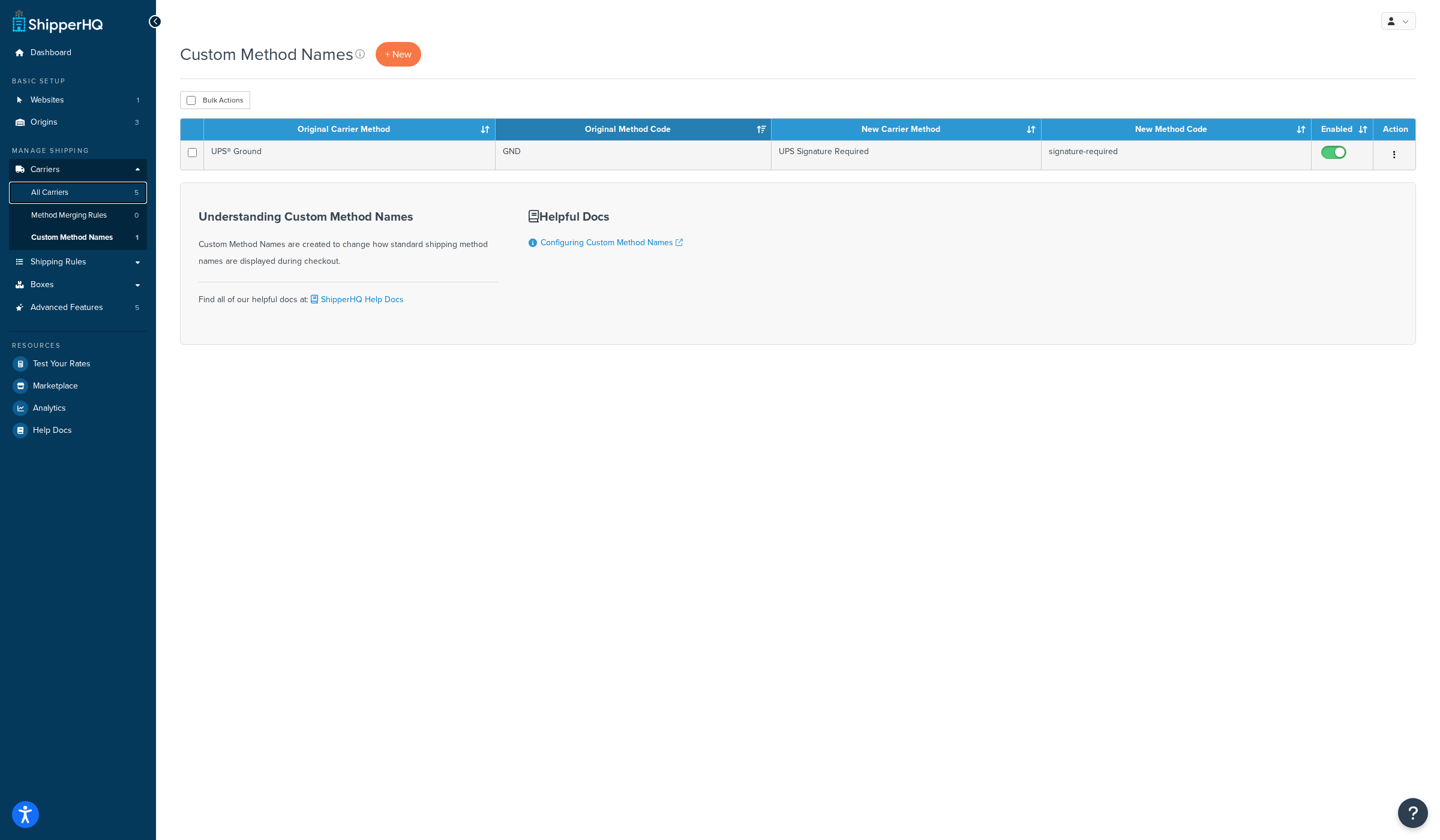
click at [54, 191] on span "All Carriers" at bounding box center [49, 193] width 37 height 11
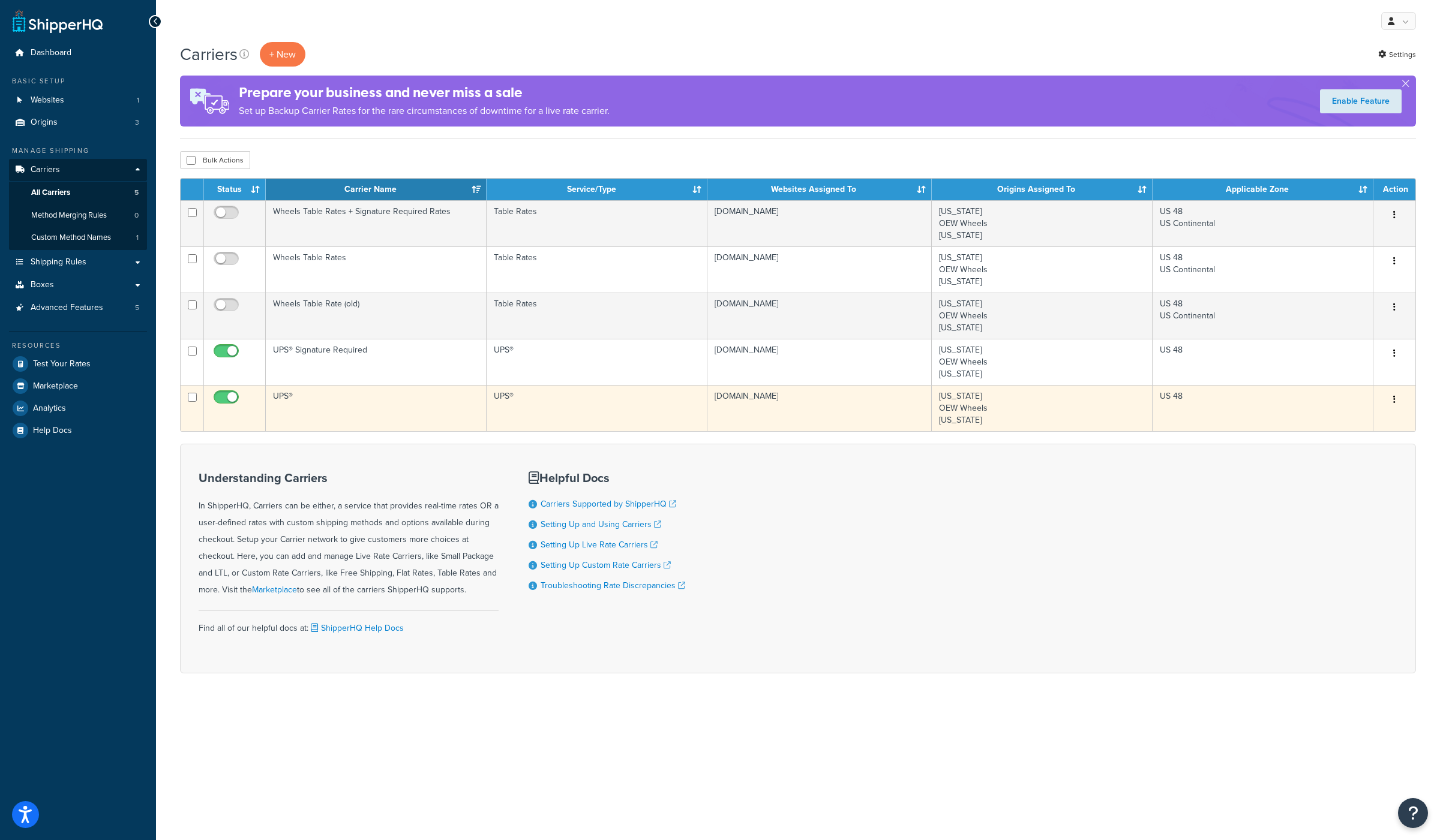
click at [290, 396] on td "UPS®" at bounding box center [376, 408] width 221 height 46
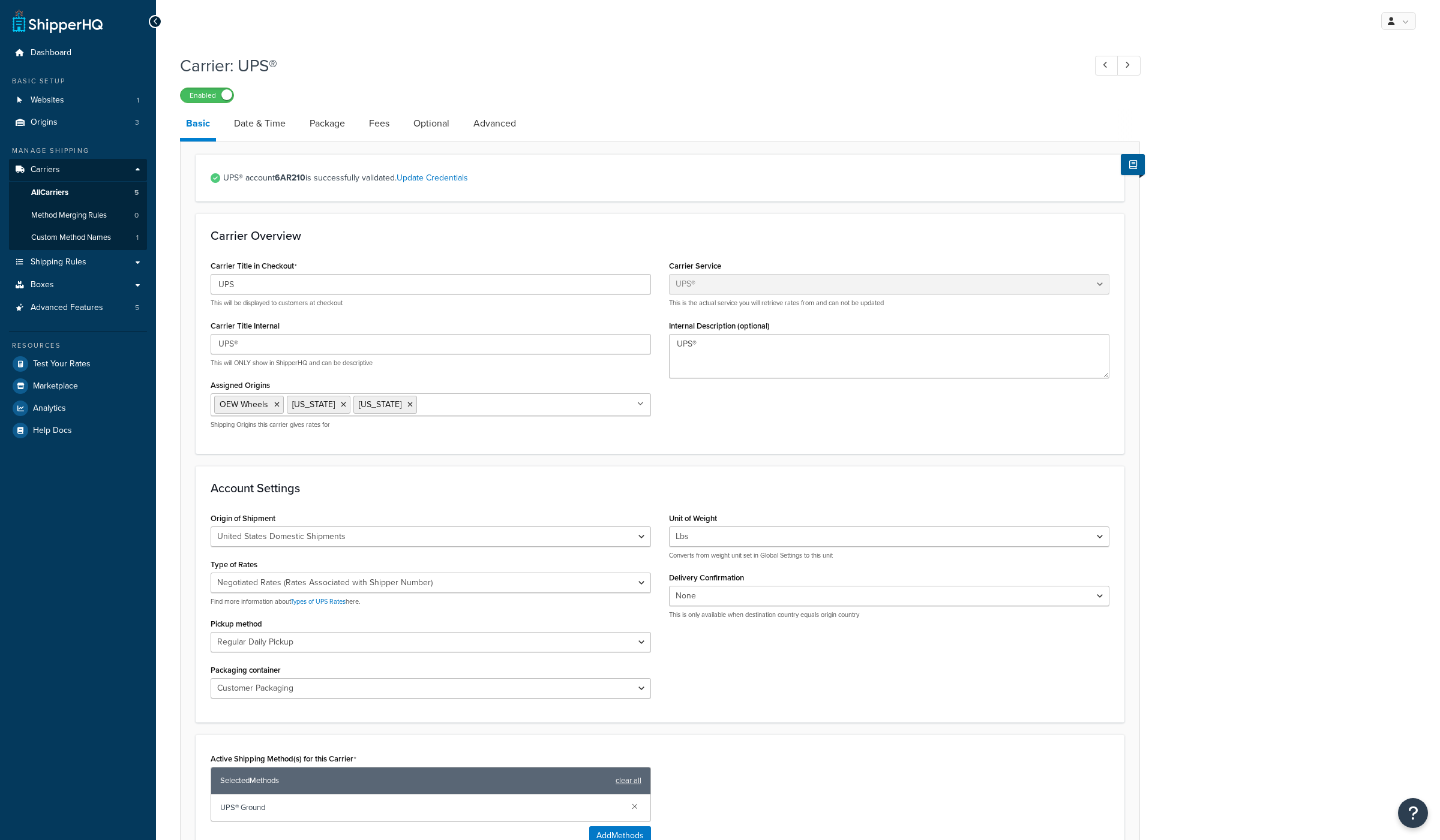
select select "ups"
drag, startPoint x: 252, startPoint y: 345, endPoint x: 212, endPoint y: 344, distance: 40.0
click at [212, 344] on input "UPS®" at bounding box center [430, 344] width 440 height 20
drag, startPoint x: 257, startPoint y: 283, endPoint x: 212, endPoint y: 276, distance: 45.5
click at [212, 276] on input "UPS" at bounding box center [430, 284] width 440 height 20
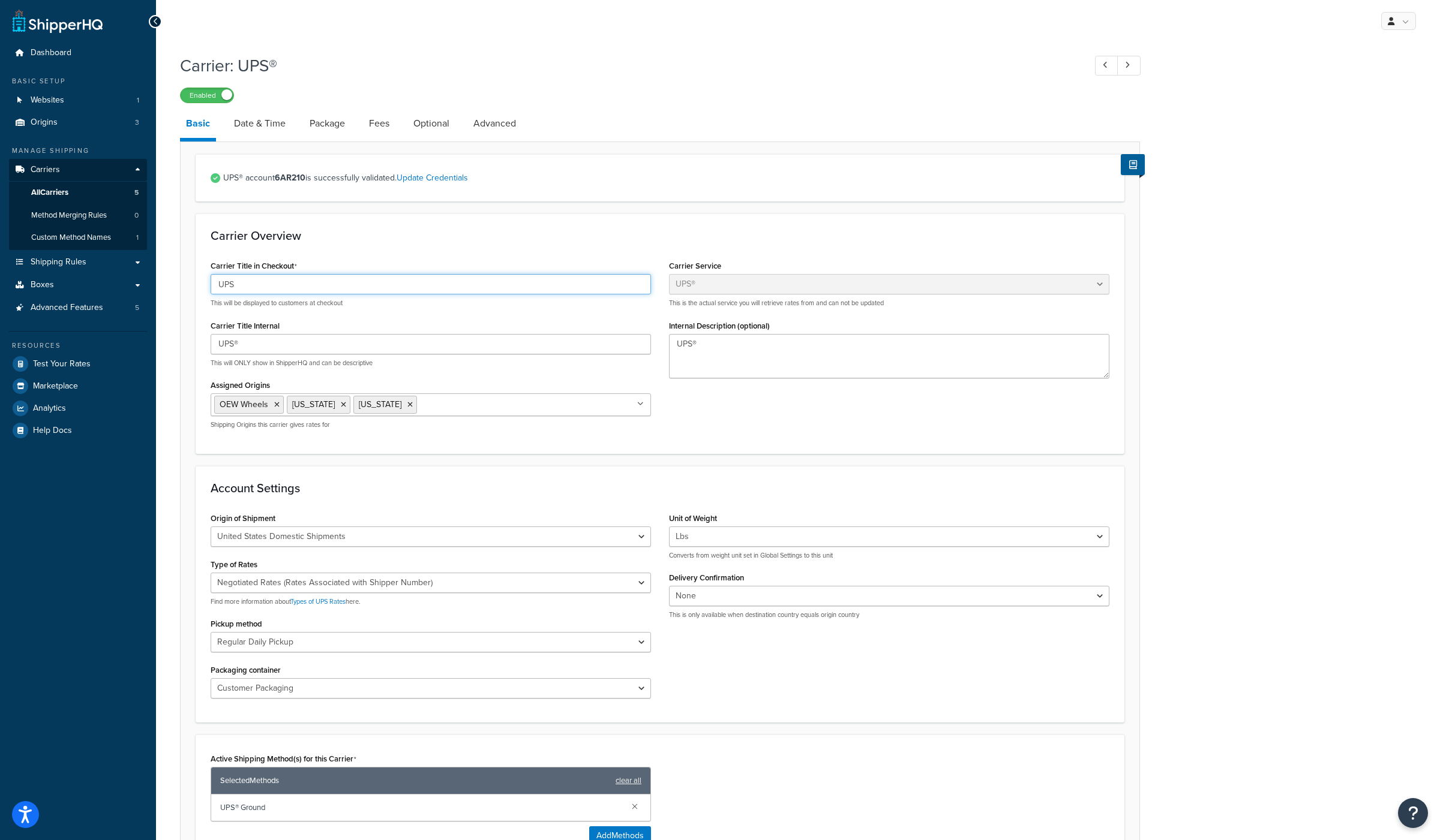
paste input "®"
type input "UPS®"
click at [382, 317] on div "Carrier Title Internal UPS® This will ONLY show in ShipperHQ and can be descrip…" at bounding box center [430, 342] width 440 height 51
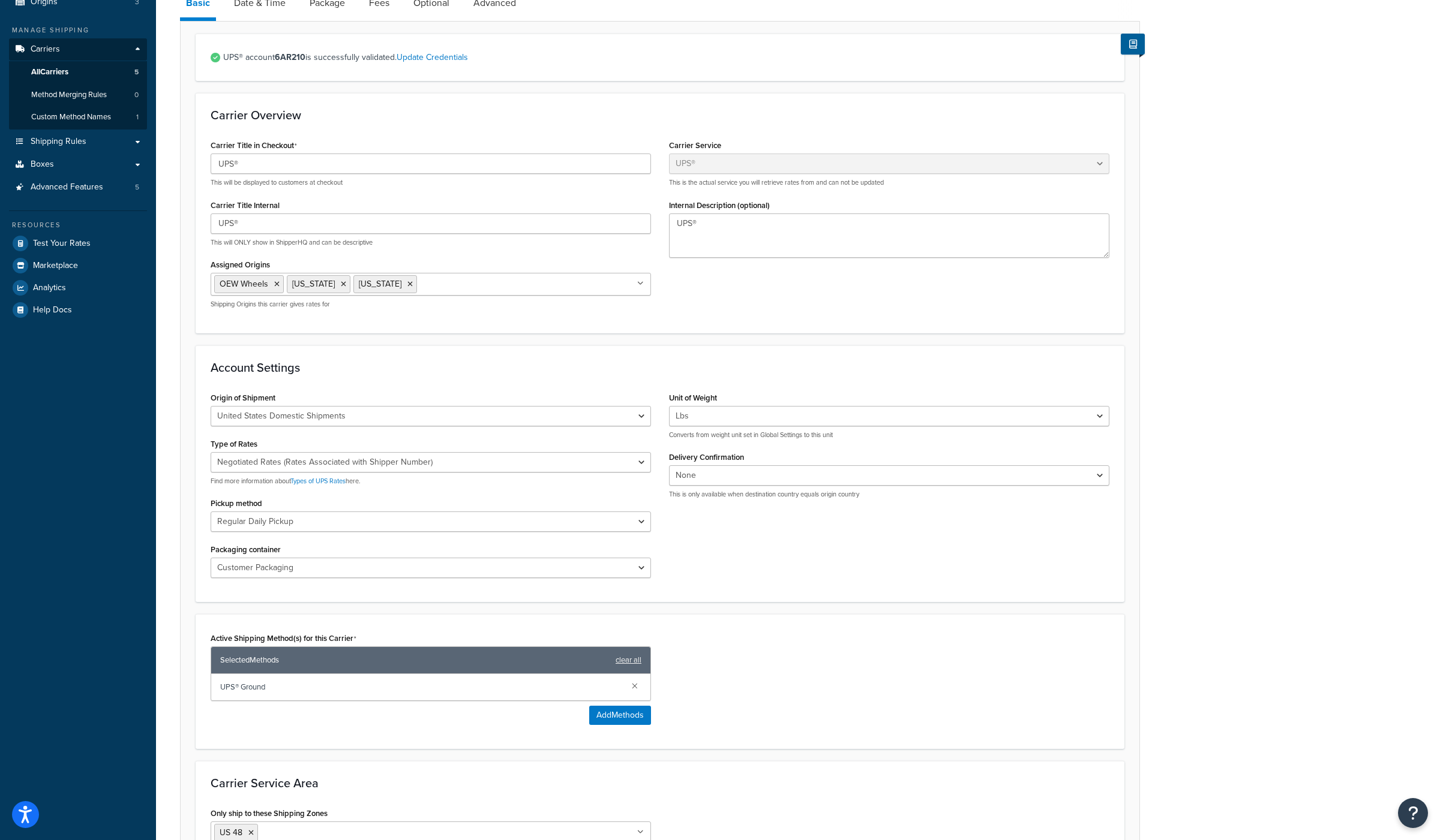
scroll to position [282, 0]
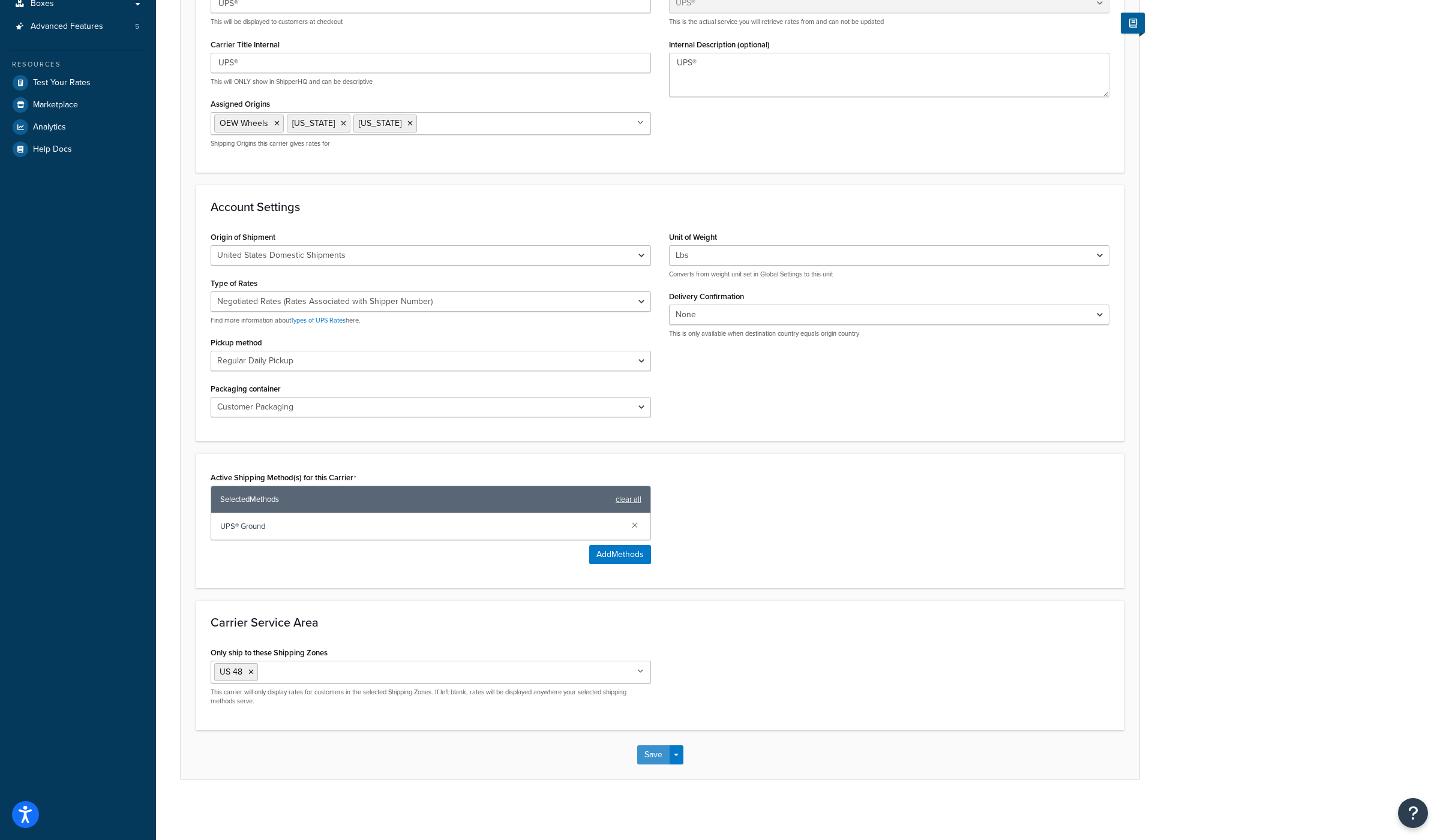
click at [645, 764] on button "Save" at bounding box center [653, 754] width 32 height 19
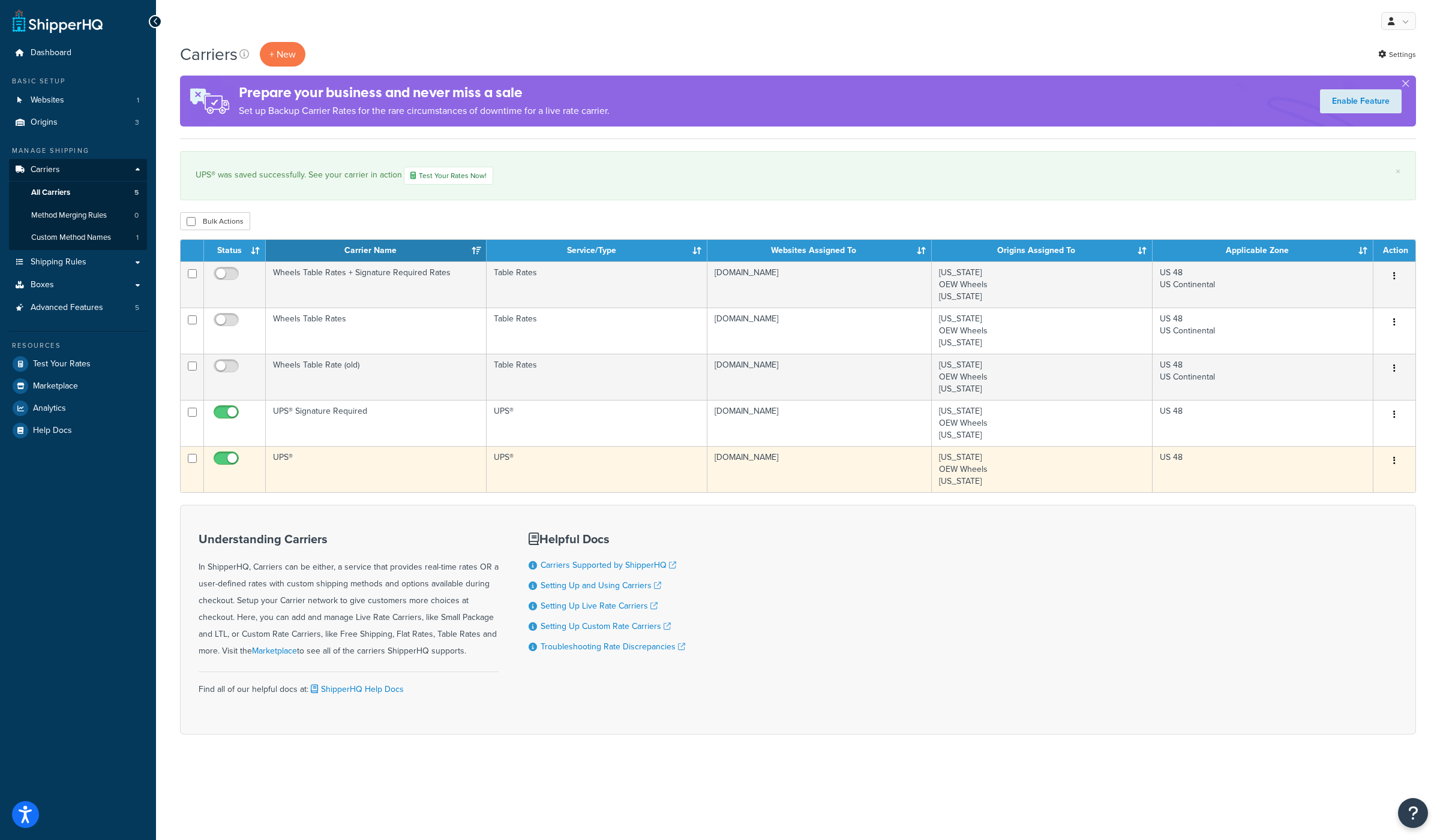
click at [290, 455] on td "UPS®" at bounding box center [376, 470] width 221 height 46
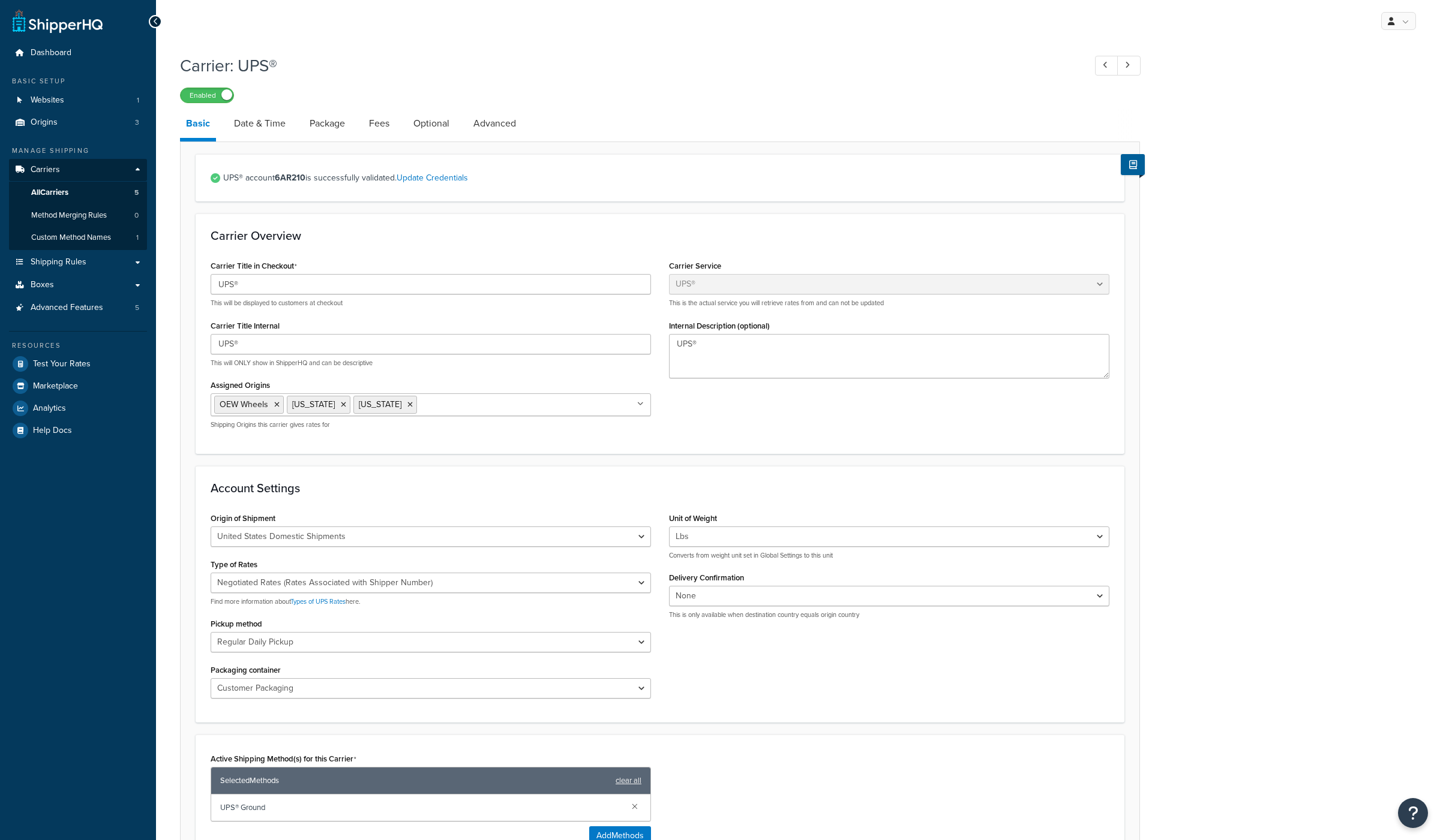
select select "ups"
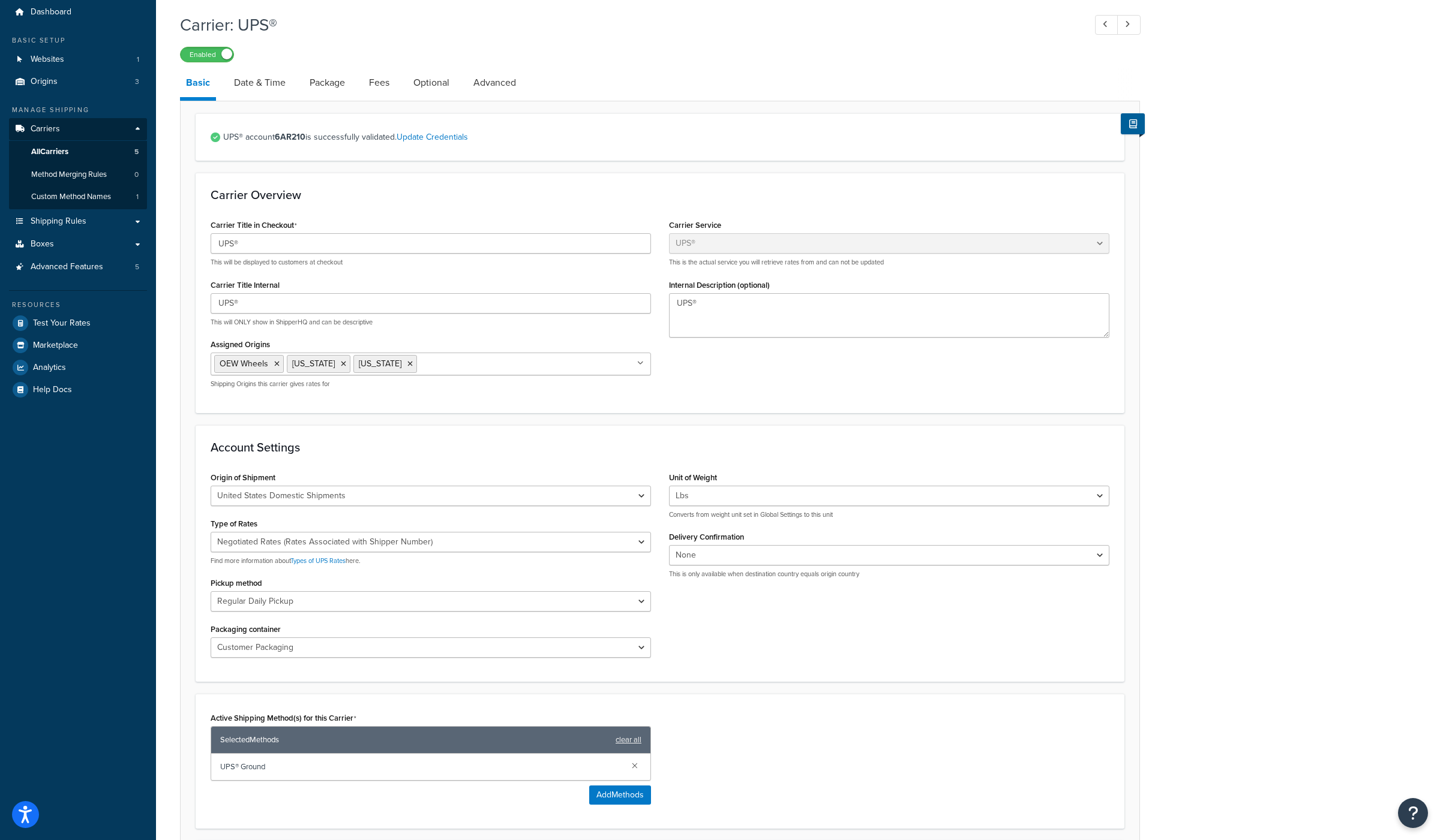
scroll to position [49, 0]
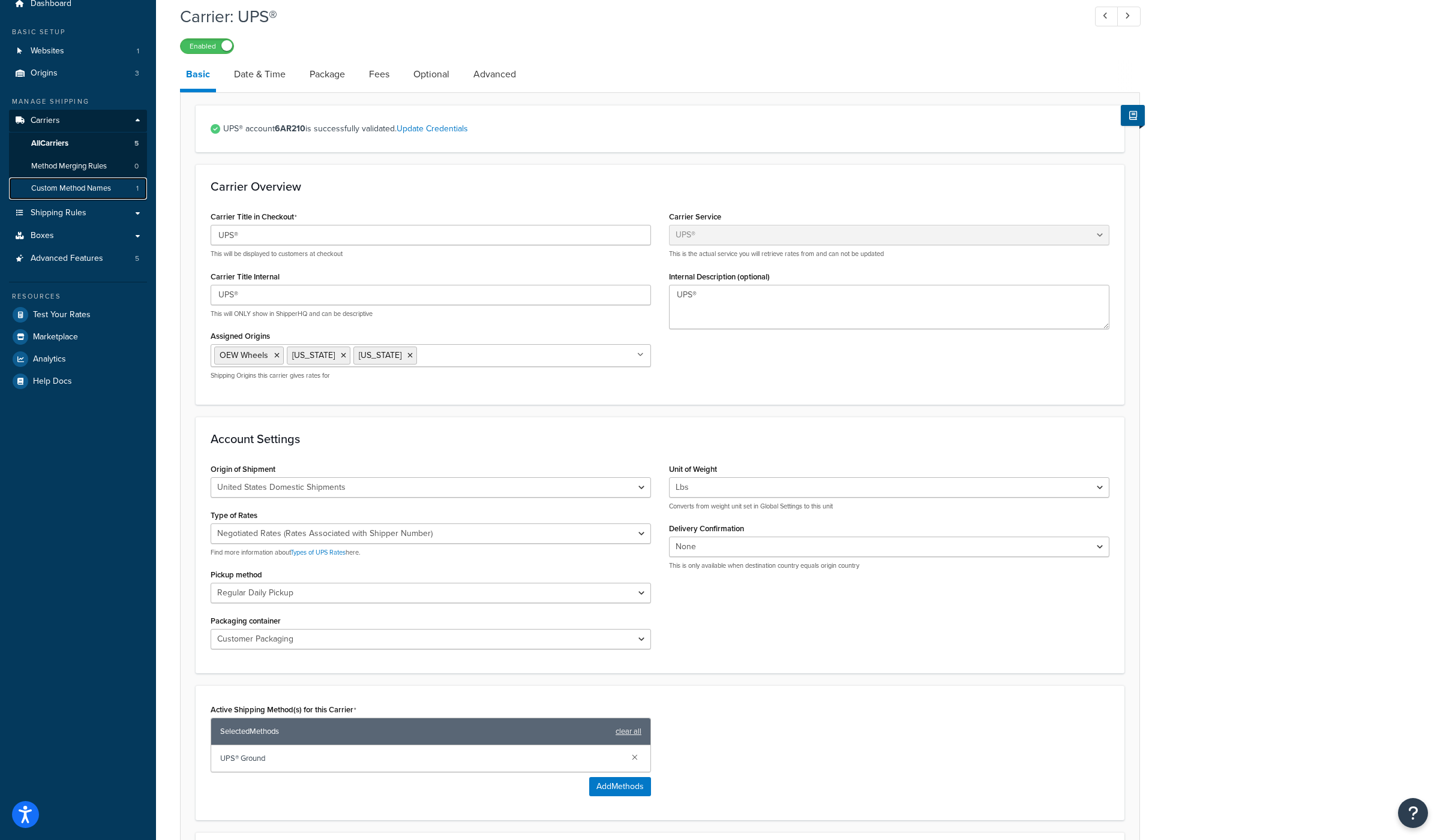
click at [77, 190] on span "Custom Method Names" at bounding box center [70, 188] width 79 height 11
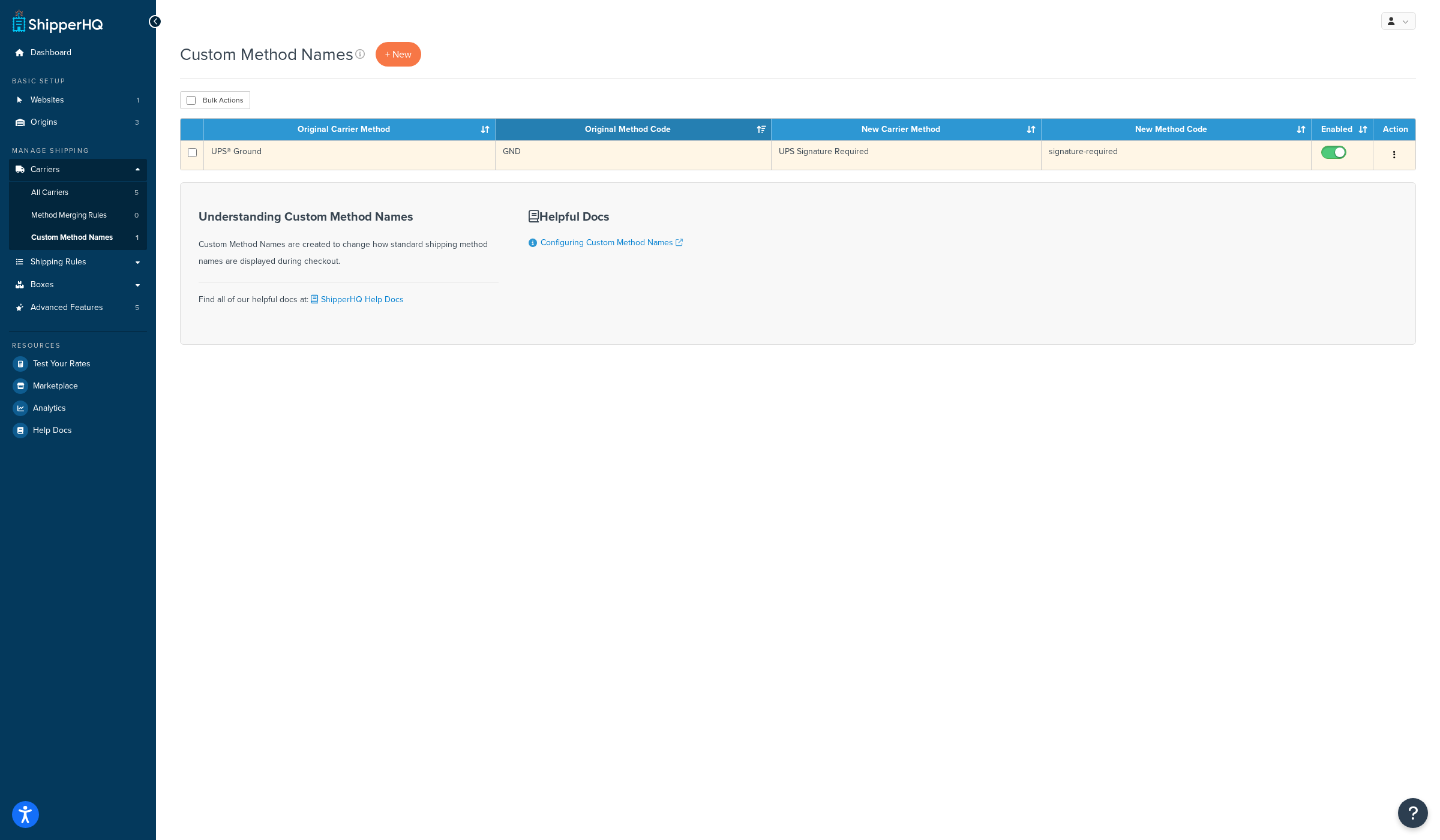
click at [250, 149] on td "UPS® Ground" at bounding box center [349, 155] width 292 height 30
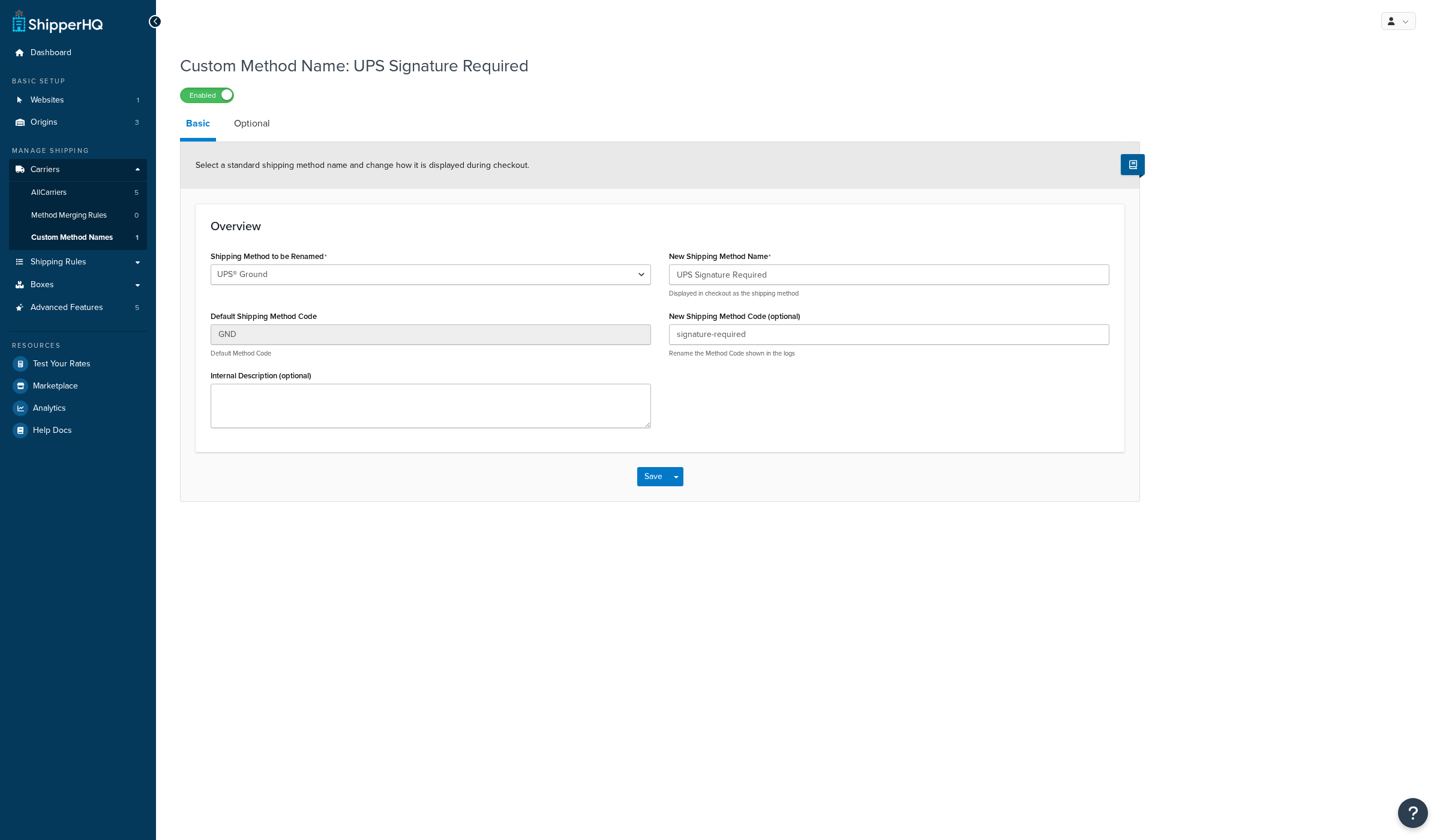
select select "695891"
click at [67, 192] on span "All Carriers" at bounding box center [49, 193] width 35 height 11
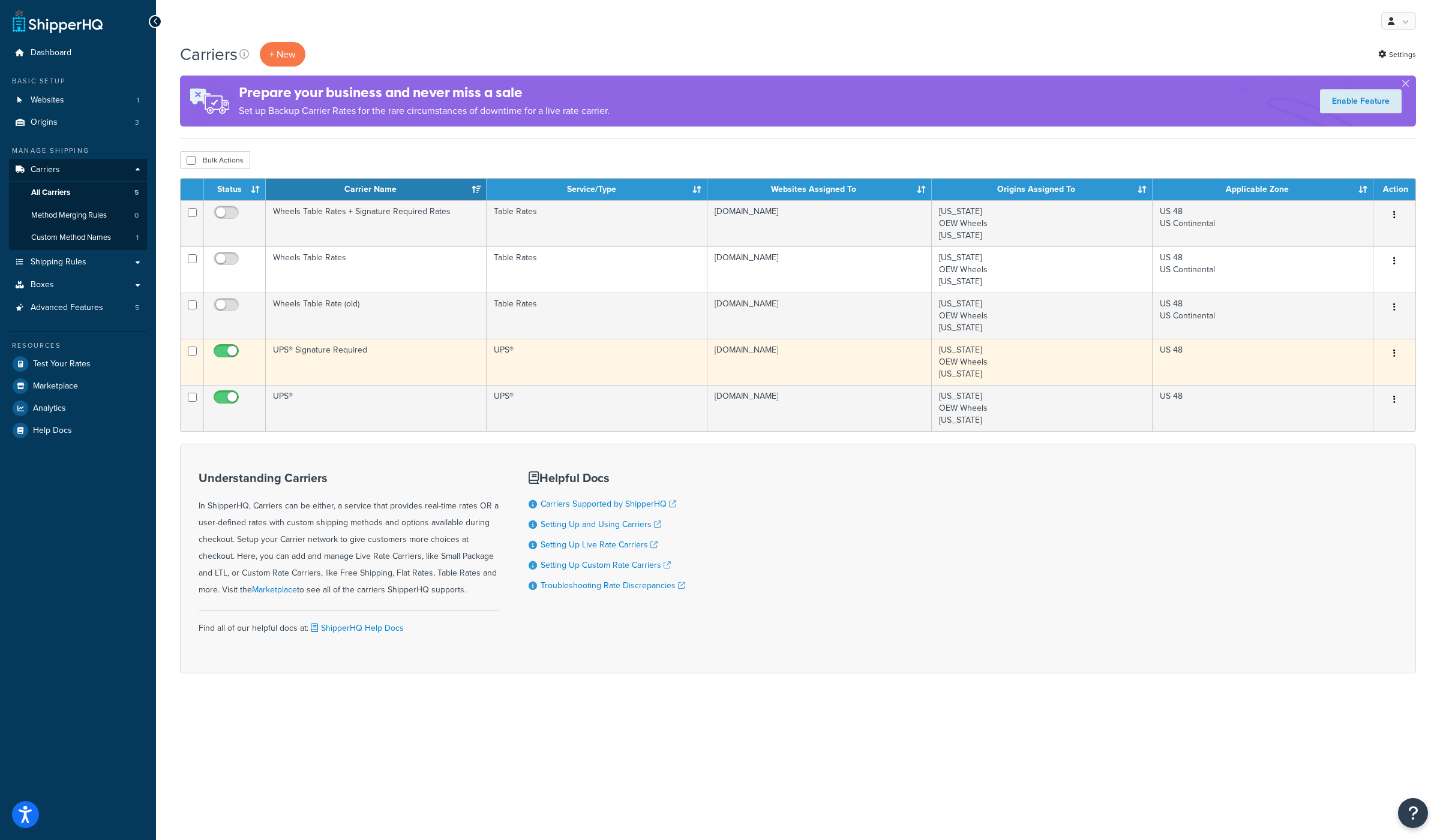
click at [328, 349] on td "UPS® Signature Required" at bounding box center [376, 362] width 221 height 46
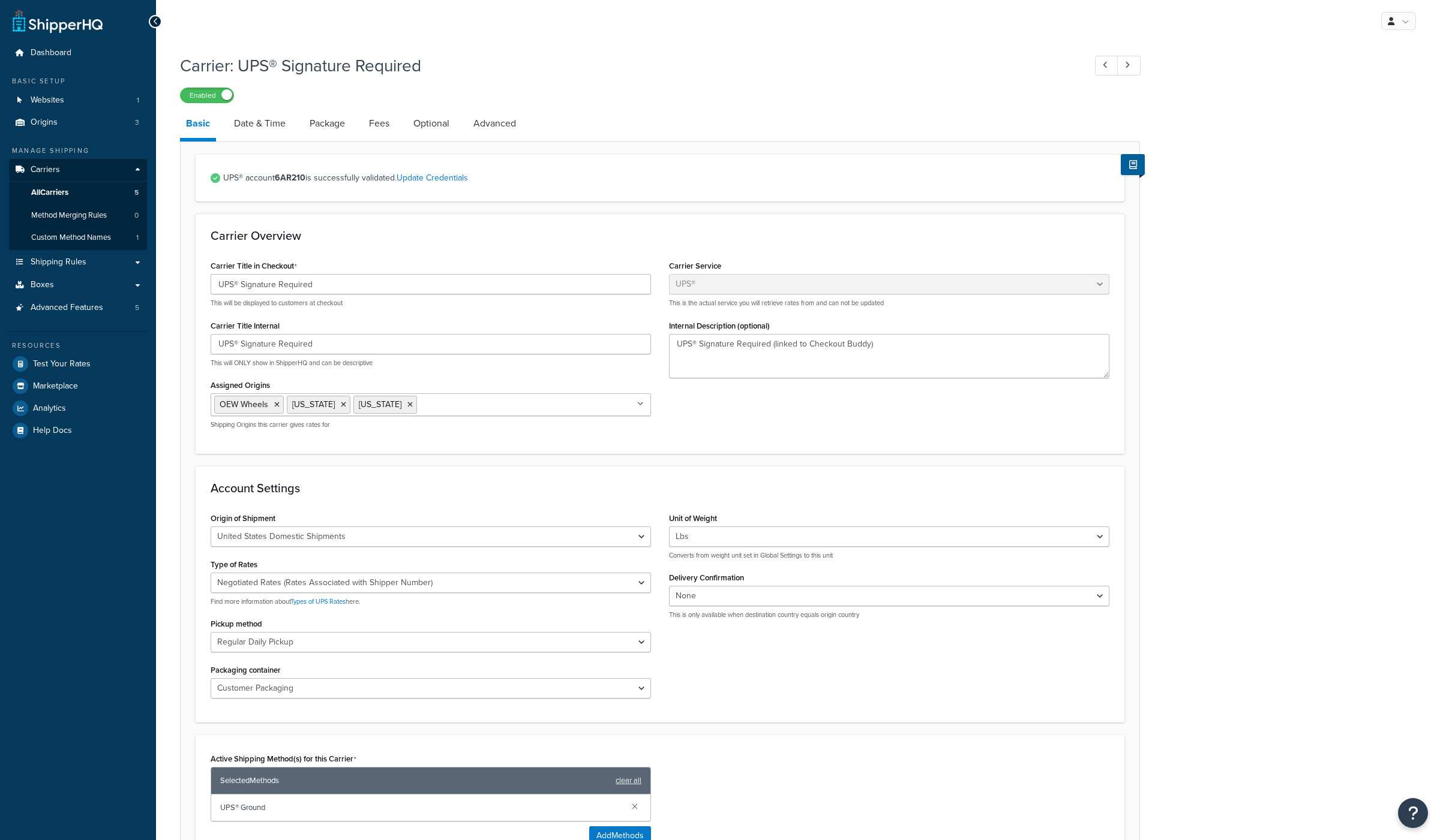
select select "ups"
click at [72, 193] on link "All Carriers 5" at bounding box center [78, 193] width 138 height 22
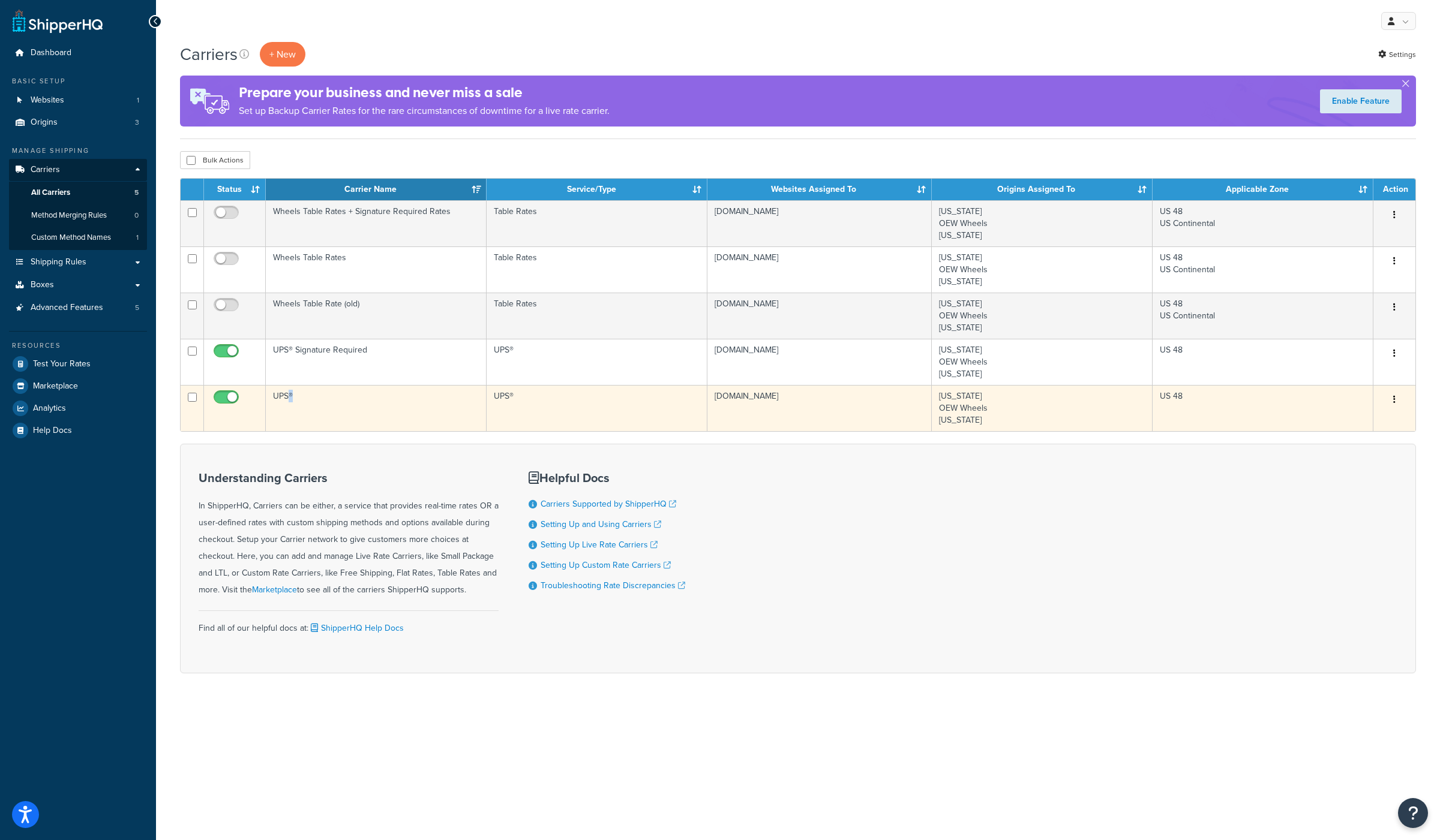
click at [291, 398] on td "UPS®" at bounding box center [376, 408] width 221 height 46
click at [287, 398] on td "UPS®" at bounding box center [376, 408] width 221 height 46
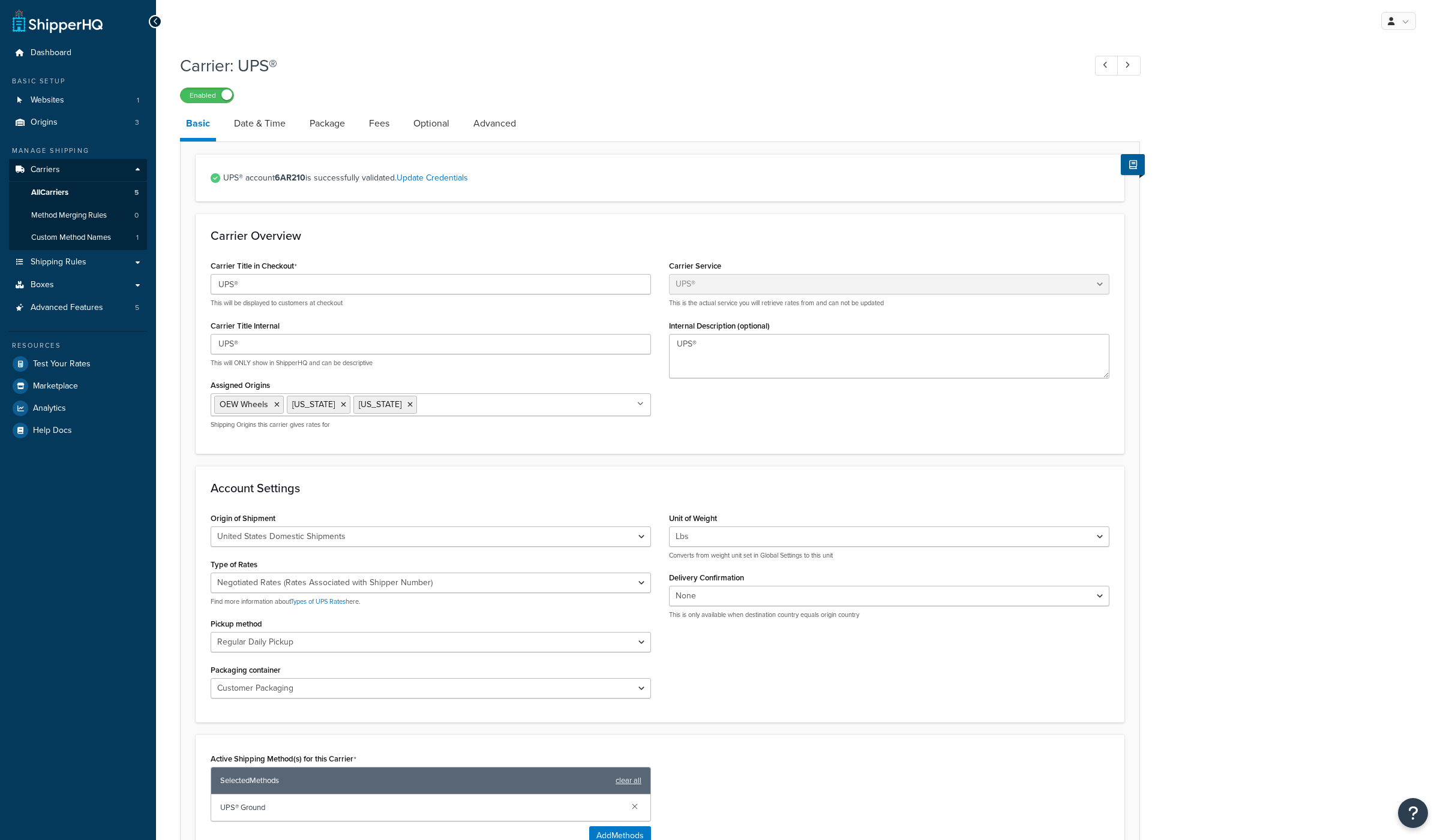
select select "ups"
click at [66, 194] on span "All Carriers" at bounding box center [49, 193] width 37 height 11
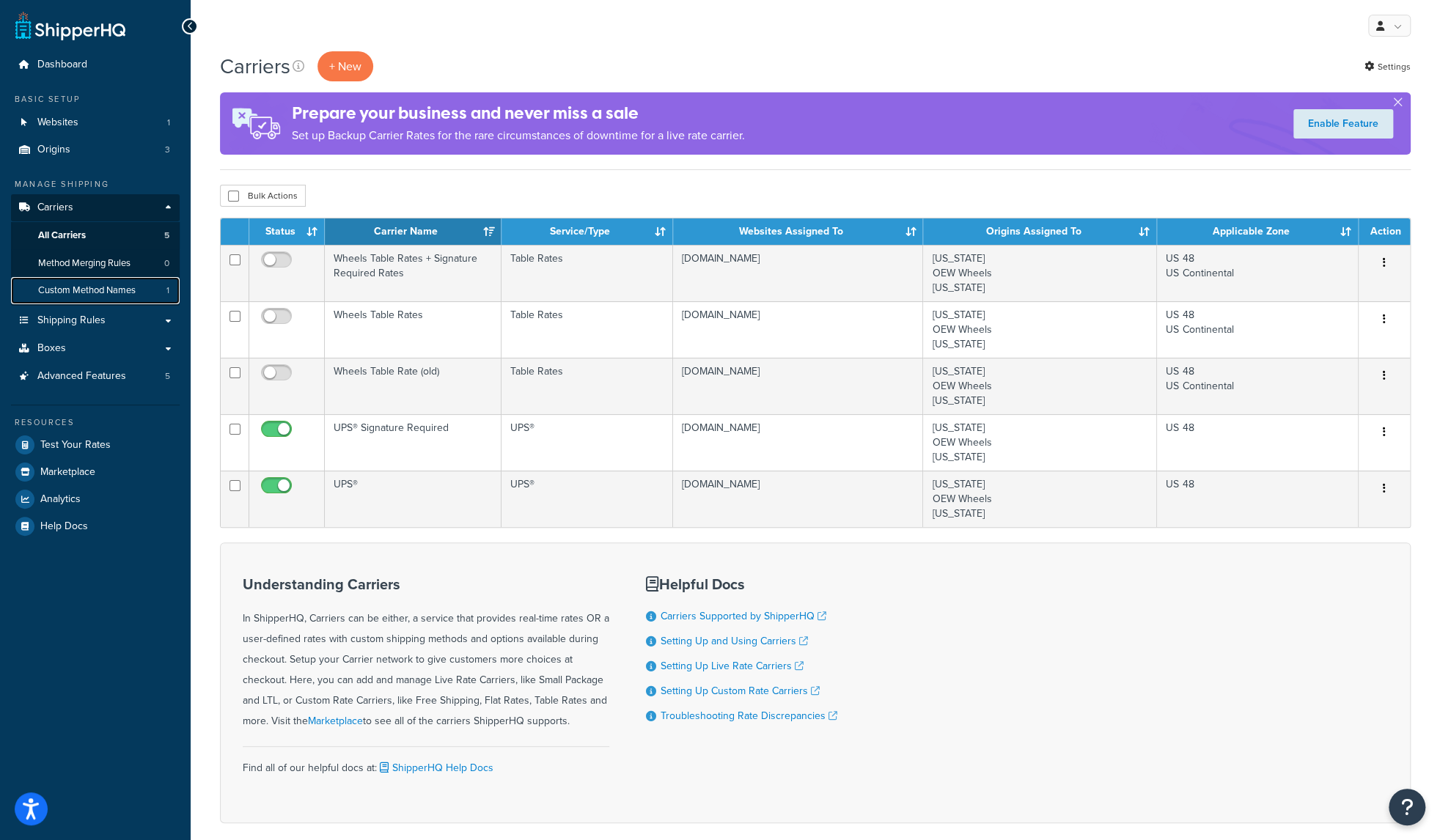
click at [98, 295] on span "Custom Method Names" at bounding box center [86, 290] width 97 height 13
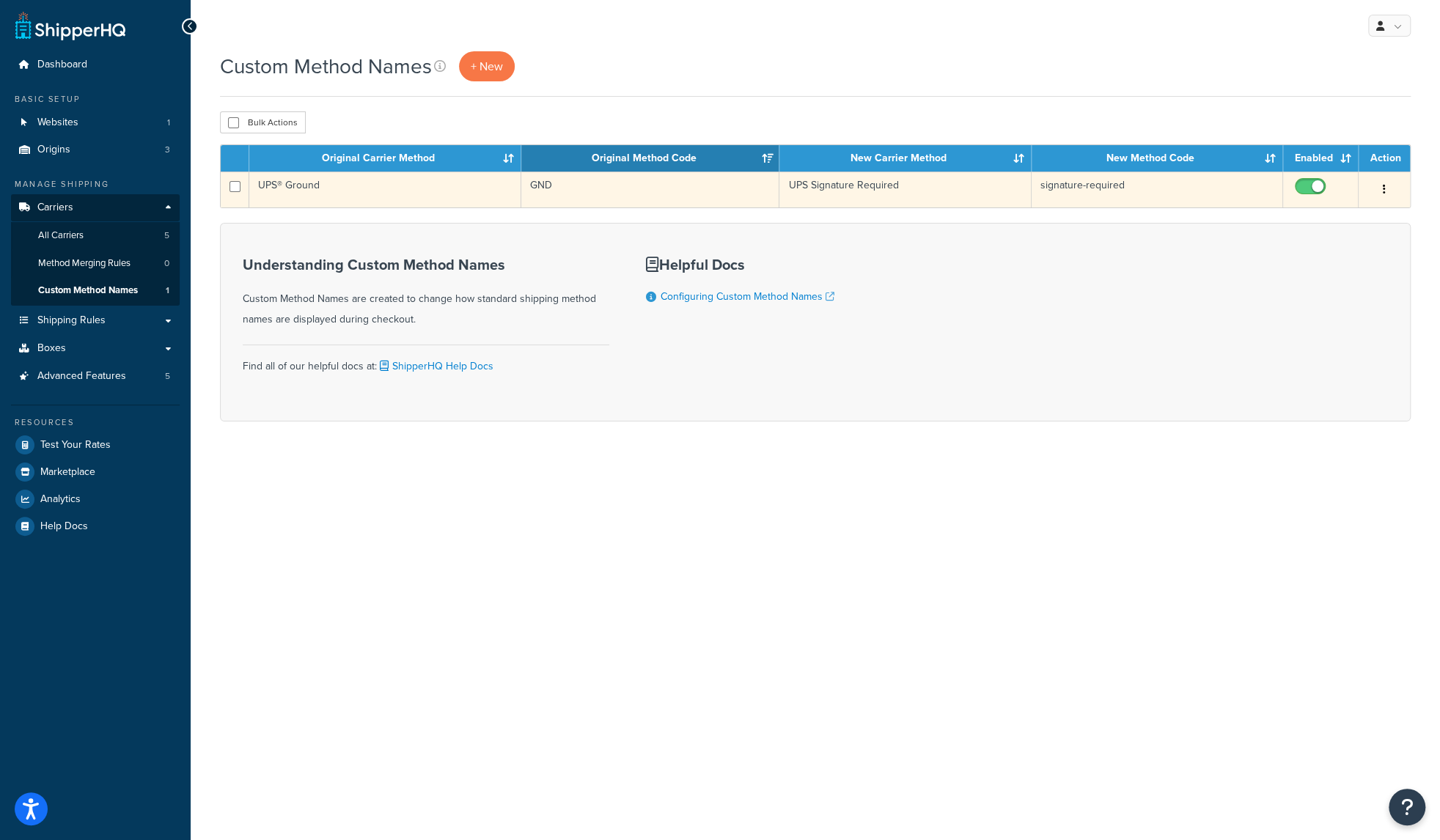
click at [291, 186] on td "UPS® Ground" at bounding box center [385, 190] width 272 height 36
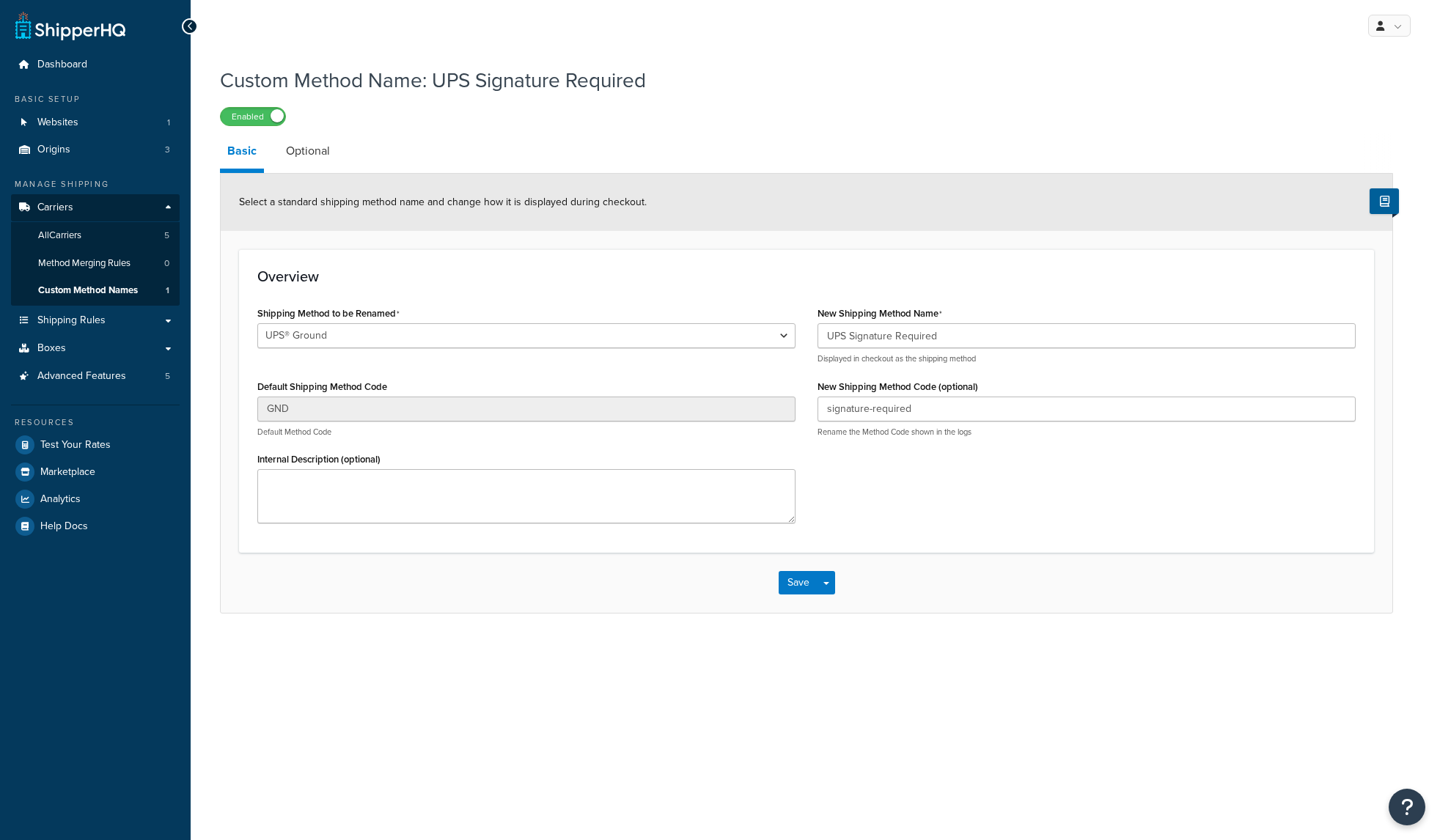
select select "695891"
drag, startPoint x: 895, startPoint y: 405, endPoint x: 799, endPoint y: 403, distance: 96.0
click at [799, 405] on div "Shipping Method to be Renamed UPS® Ground UPS® Ground Default Shipping Method C…" at bounding box center [807, 418] width 1120 height 232
click at [887, 461] on div "Shipping Method to be Renamed UPS® Ground UPS® Ground Default Shipping Method C…" at bounding box center [807, 418] width 1120 height 232
click at [68, 350] on link "Boxes" at bounding box center [95, 349] width 168 height 27
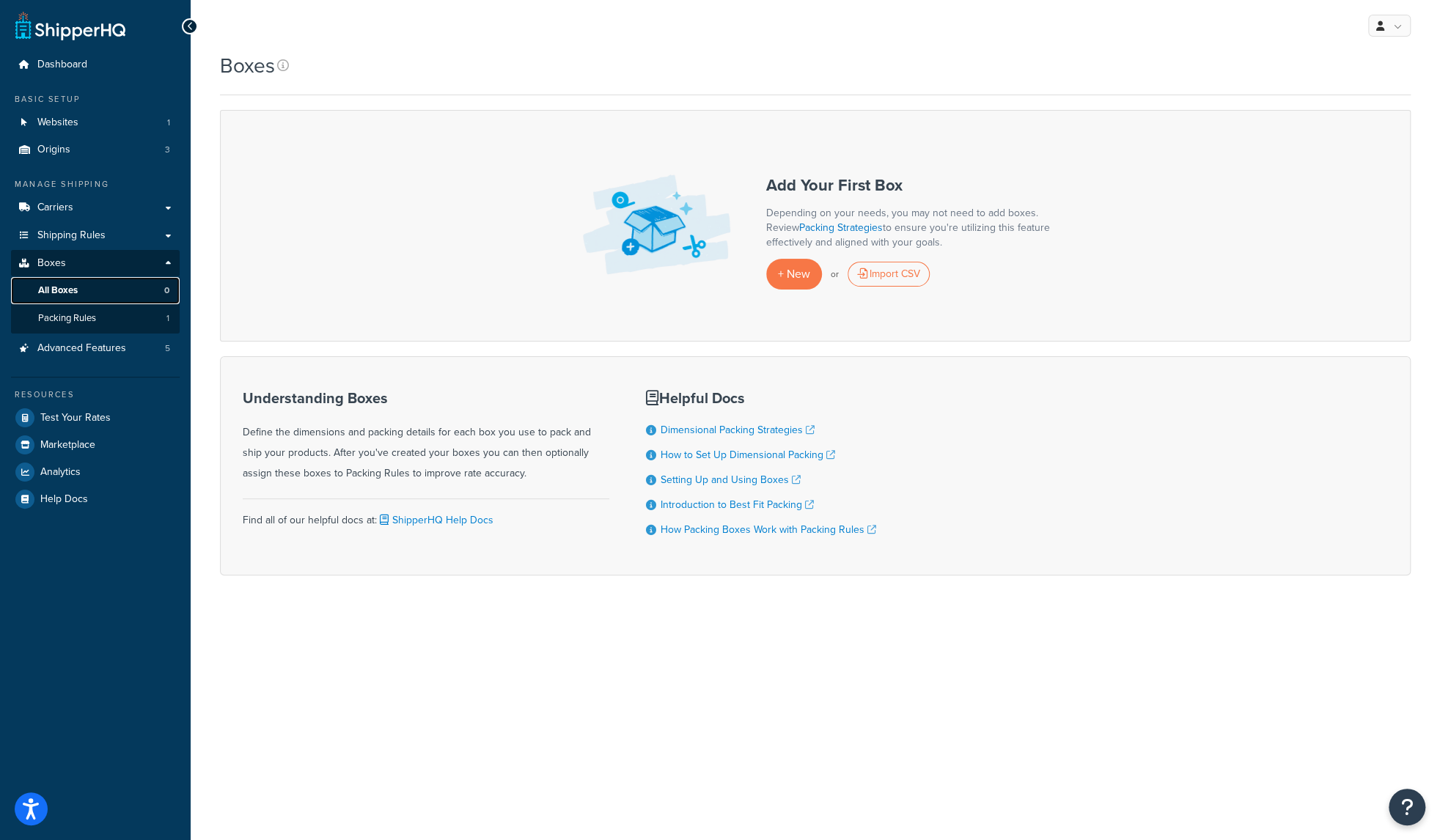
click at [72, 295] on span "All Boxes" at bounding box center [58, 290] width 40 height 13
click at [90, 317] on span "Packing Rules" at bounding box center [66, 318] width 58 height 13
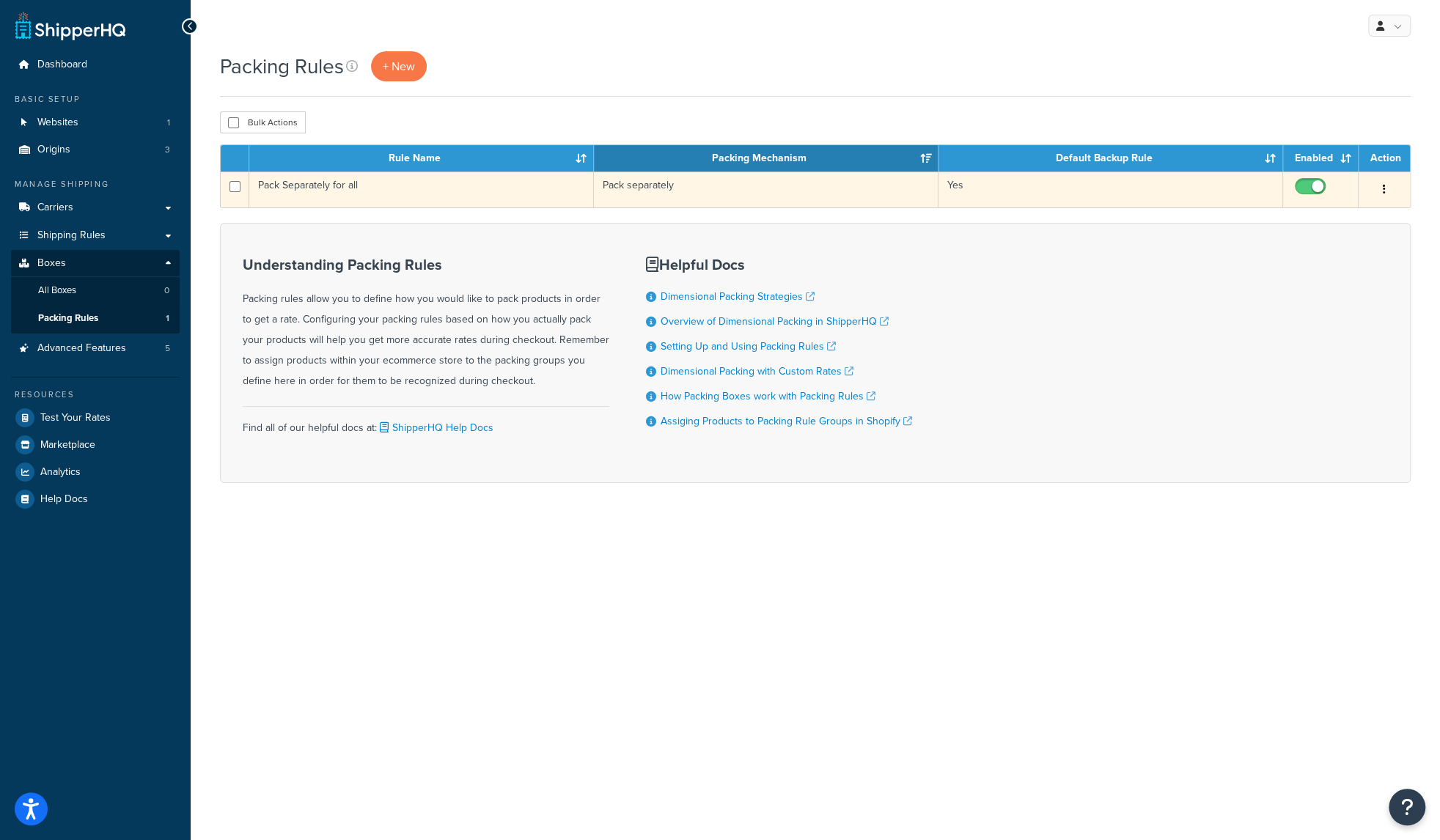
click at [320, 186] on td "Pack Separately for all" at bounding box center [421, 190] width 345 height 36
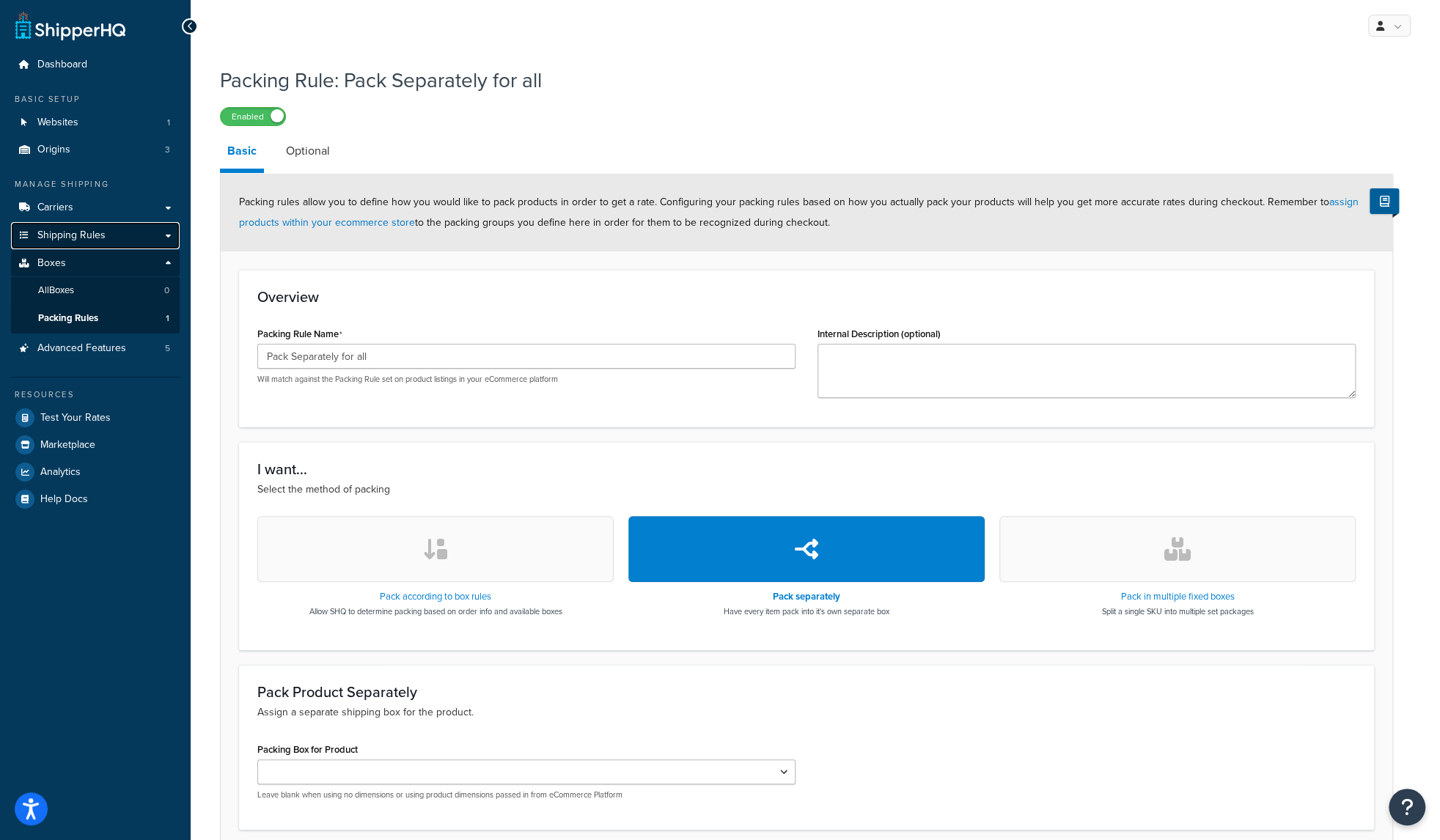
click at [72, 239] on span "Shipping Rules" at bounding box center [71, 235] width 68 height 13
click at [73, 213] on link "Carriers" at bounding box center [95, 208] width 168 height 27
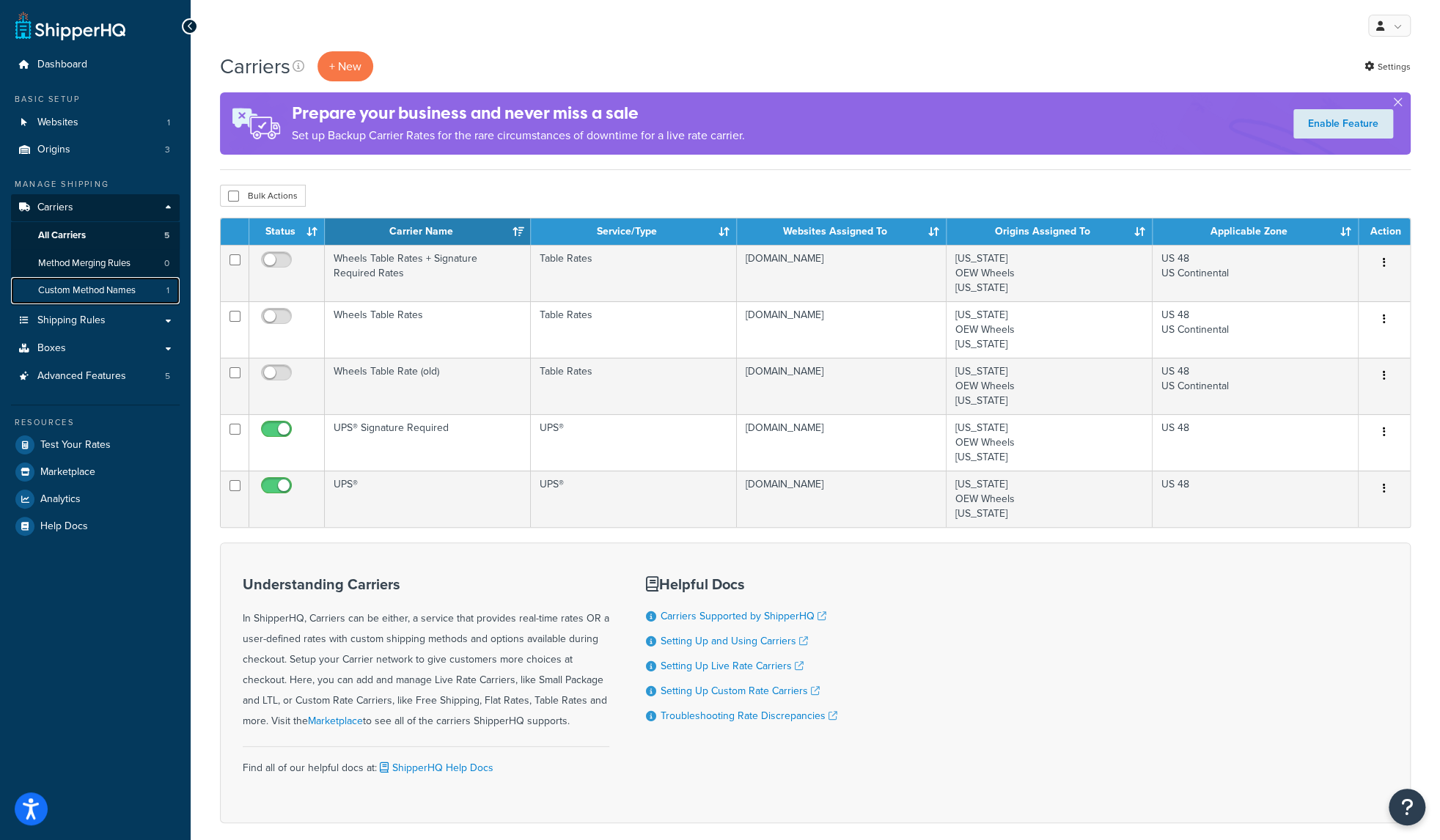
click at [83, 292] on span "Custom Method Names" at bounding box center [86, 290] width 97 height 13
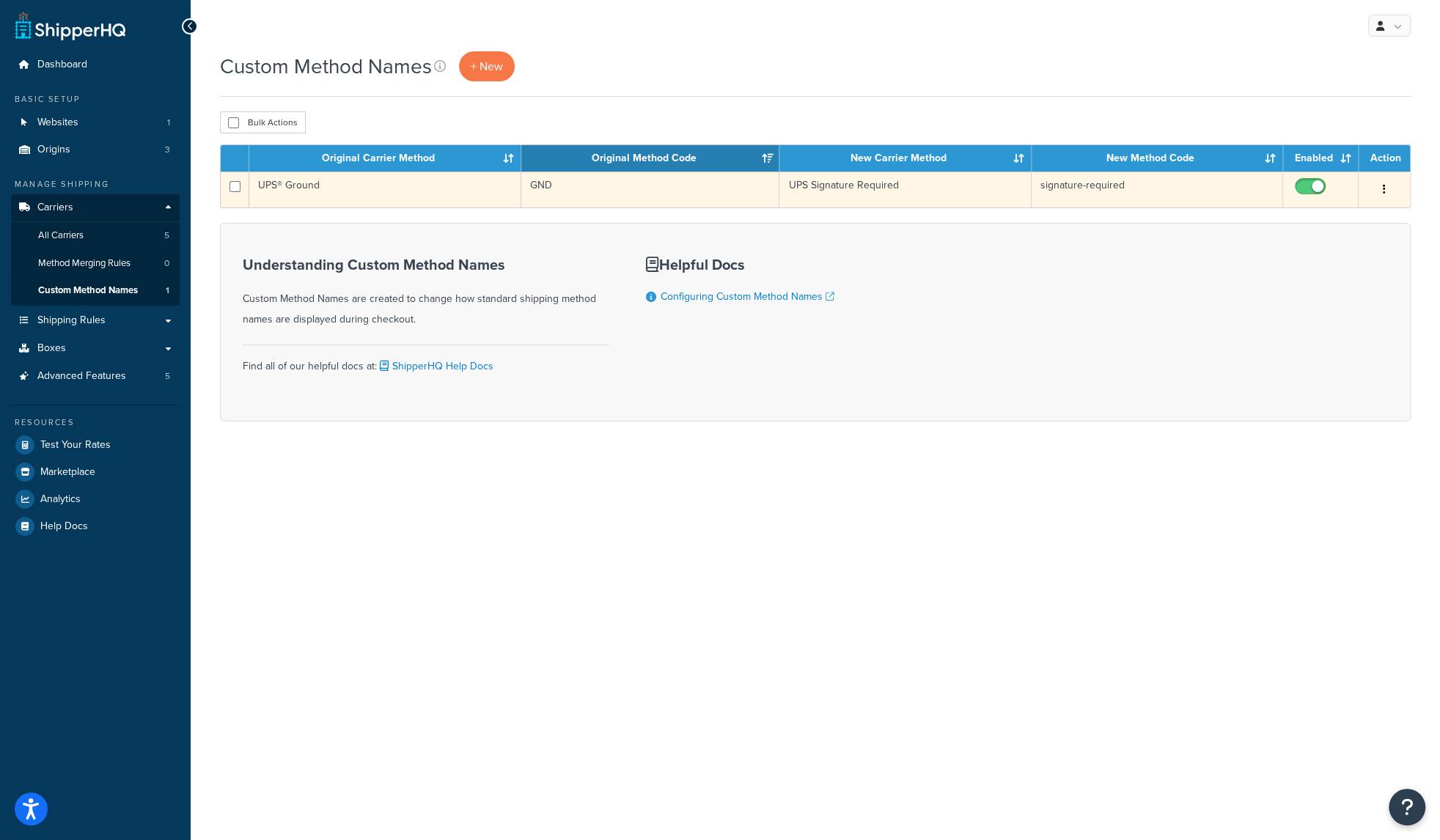
click at [313, 187] on td "UPS® Ground" at bounding box center [385, 190] width 272 height 36
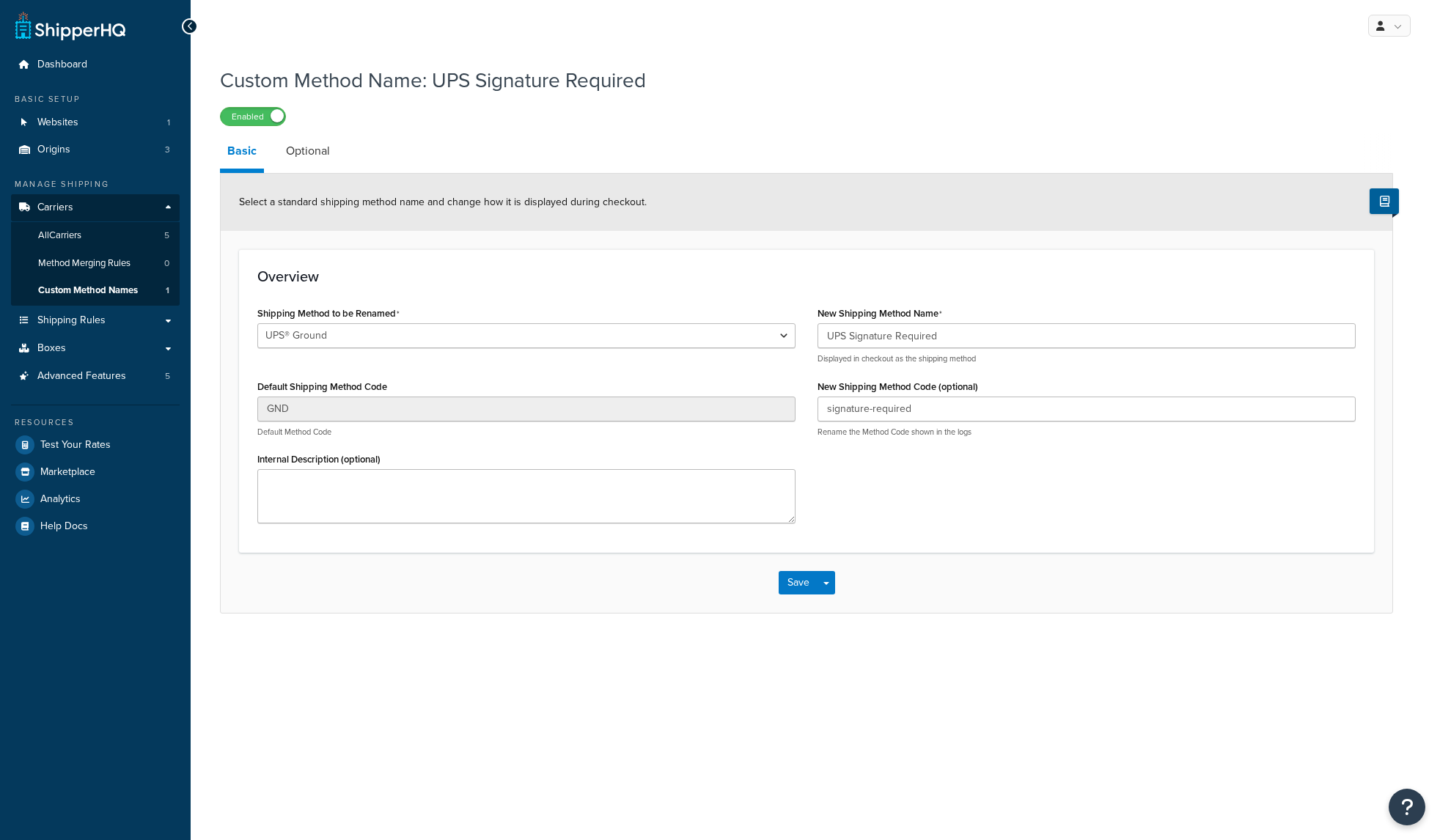
select select "695891"
drag, startPoint x: 932, startPoint y: 406, endPoint x: 821, endPoint y: 426, distance: 112.8
click at [816, 405] on div "New Shipping Method Name UPS Signature Required Displayed in checkout as the sh…" at bounding box center [1086, 375] width 560 height 146
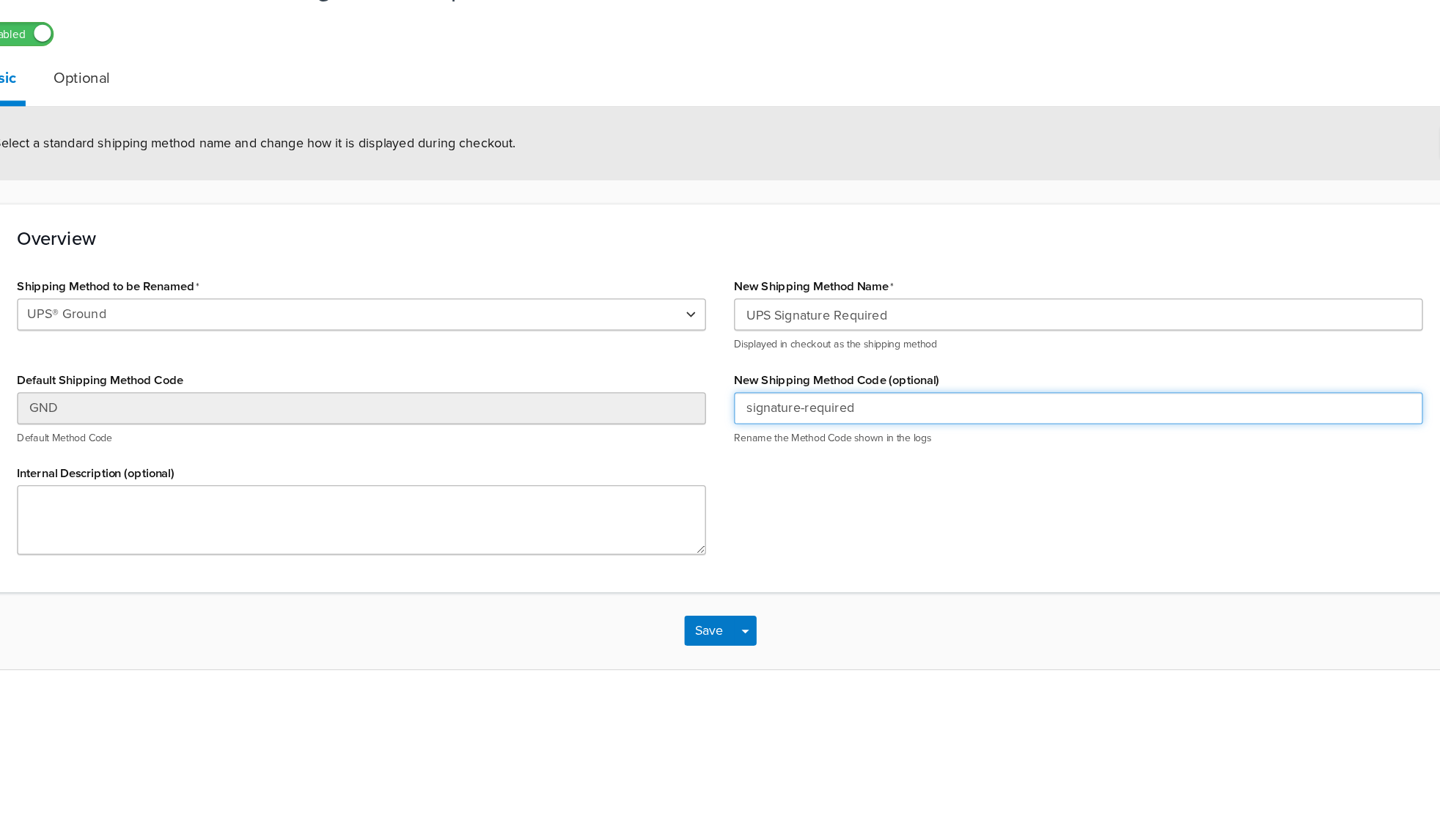
click at [833, 408] on input "signature-required" at bounding box center [1086, 409] width 538 height 25
drag, startPoint x: 826, startPoint y: 411, endPoint x: 925, endPoint y: 408, distance: 99.0
click at [925, 408] on input "signature-required" at bounding box center [1086, 409] width 538 height 25
click at [914, 411] on input "signature-required" at bounding box center [1086, 409] width 538 height 25
drag, startPoint x: 915, startPoint y: 411, endPoint x: 821, endPoint y: 411, distance: 94.0
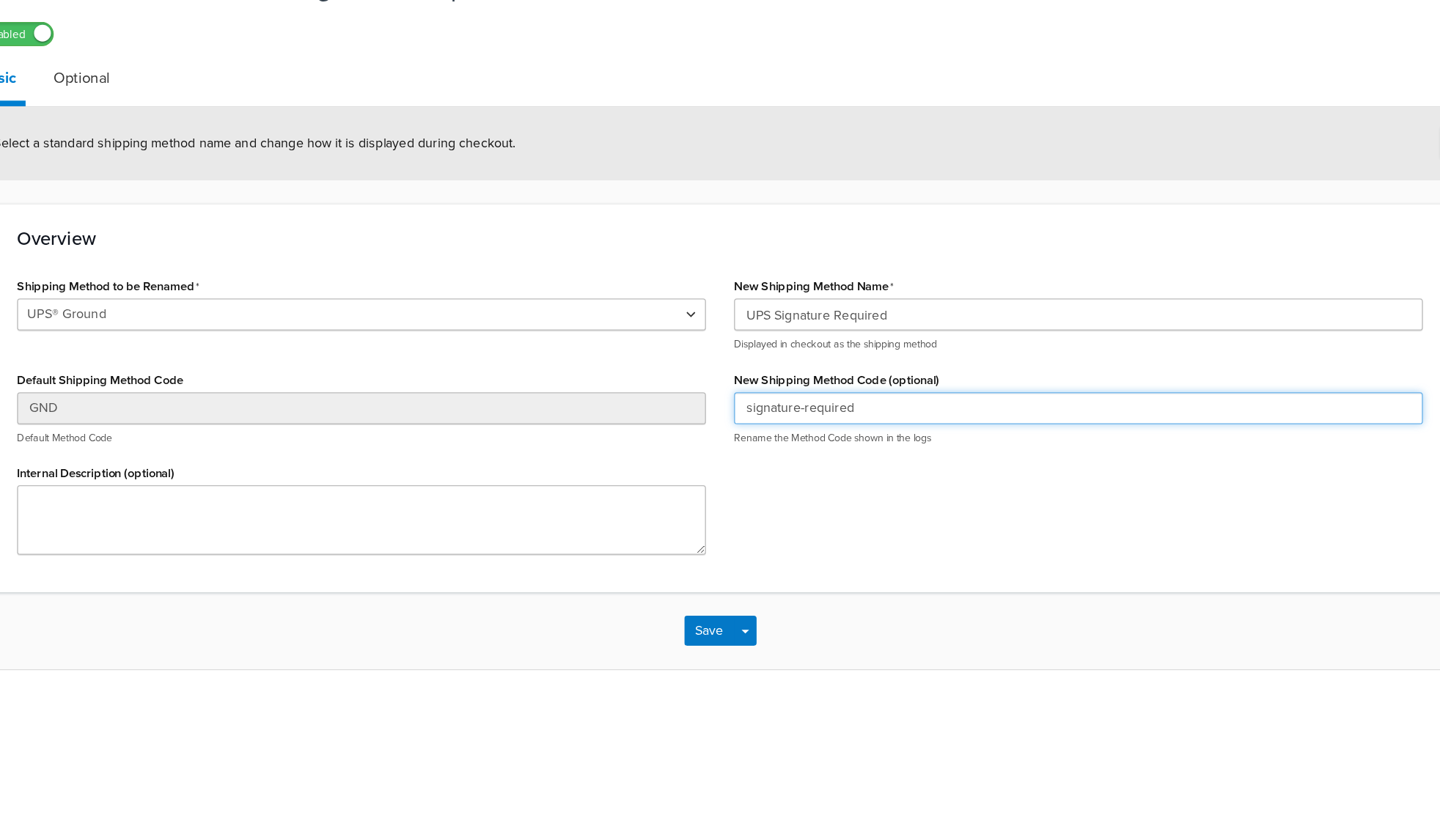
click at [821, 411] on input "signature-required" at bounding box center [1086, 409] width 538 height 25
drag, startPoint x: 936, startPoint y: 409, endPoint x: 801, endPoint y: 405, distance: 135.1
click at [798, 405] on div "Shipping Method to be Renamed UPS® Ground UPS® Ground Default Shipping Method C…" at bounding box center [807, 418] width 1120 height 232
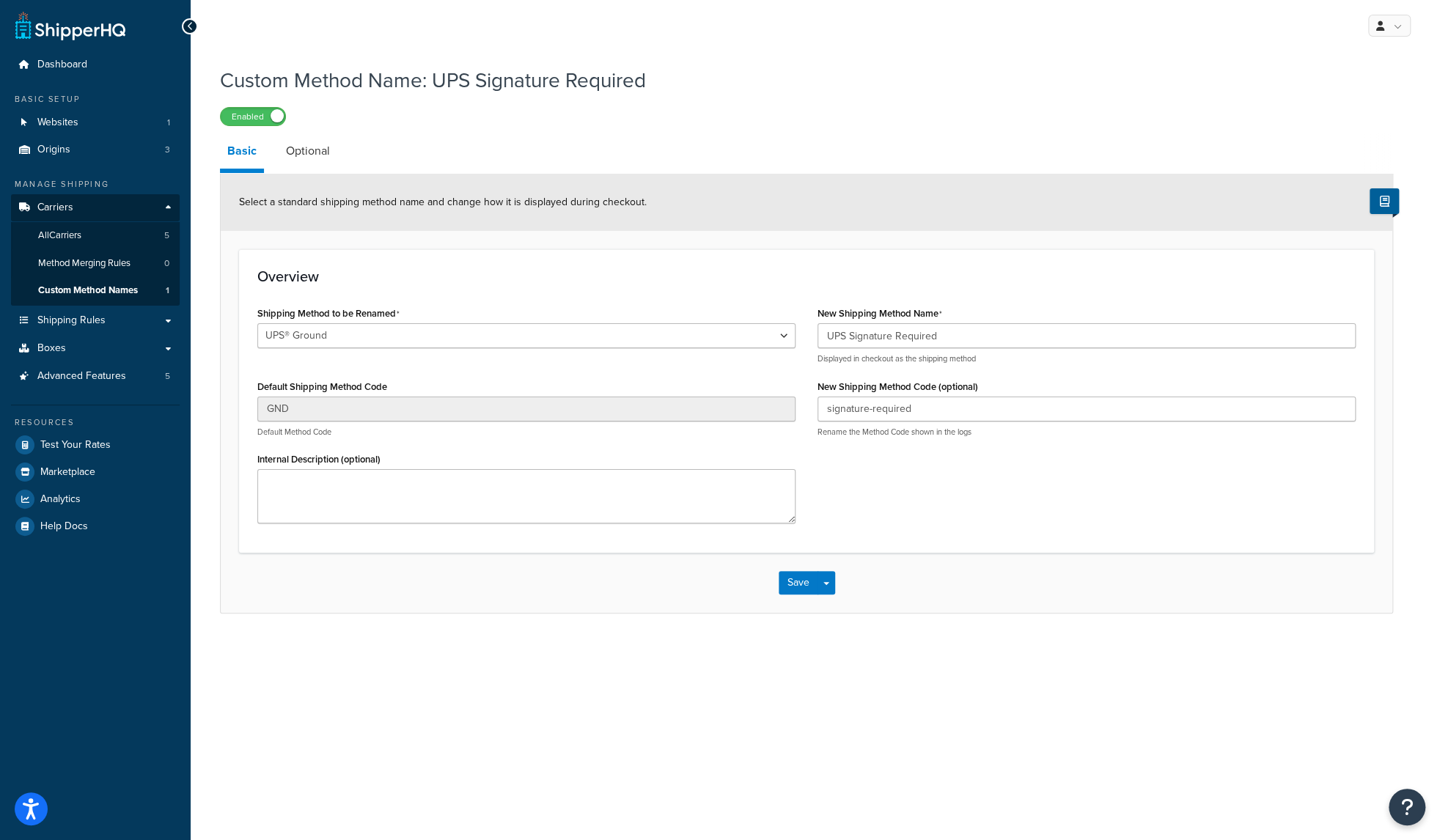
drag, startPoint x: 892, startPoint y: 427, endPoint x: 906, endPoint y: 411, distance: 21.3
click at [893, 427] on p "Rename the Method Code shown in the logs" at bounding box center [1086, 432] width 538 height 11
drag, startPoint x: 899, startPoint y: 408, endPoint x: 802, endPoint y: 406, distance: 97.0
click at [802, 406] on div "Shipping Method to be Renamed UPS® Ground UPS® Ground Default Shipping Method C…" at bounding box center [807, 418] width 1120 height 232
click at [899, 480] on div "Shipping Method to be Renamed UPS® Ground UPS® Ground Default Shipping Method C…" at bounding box center [807, 418] width 1120 height 232
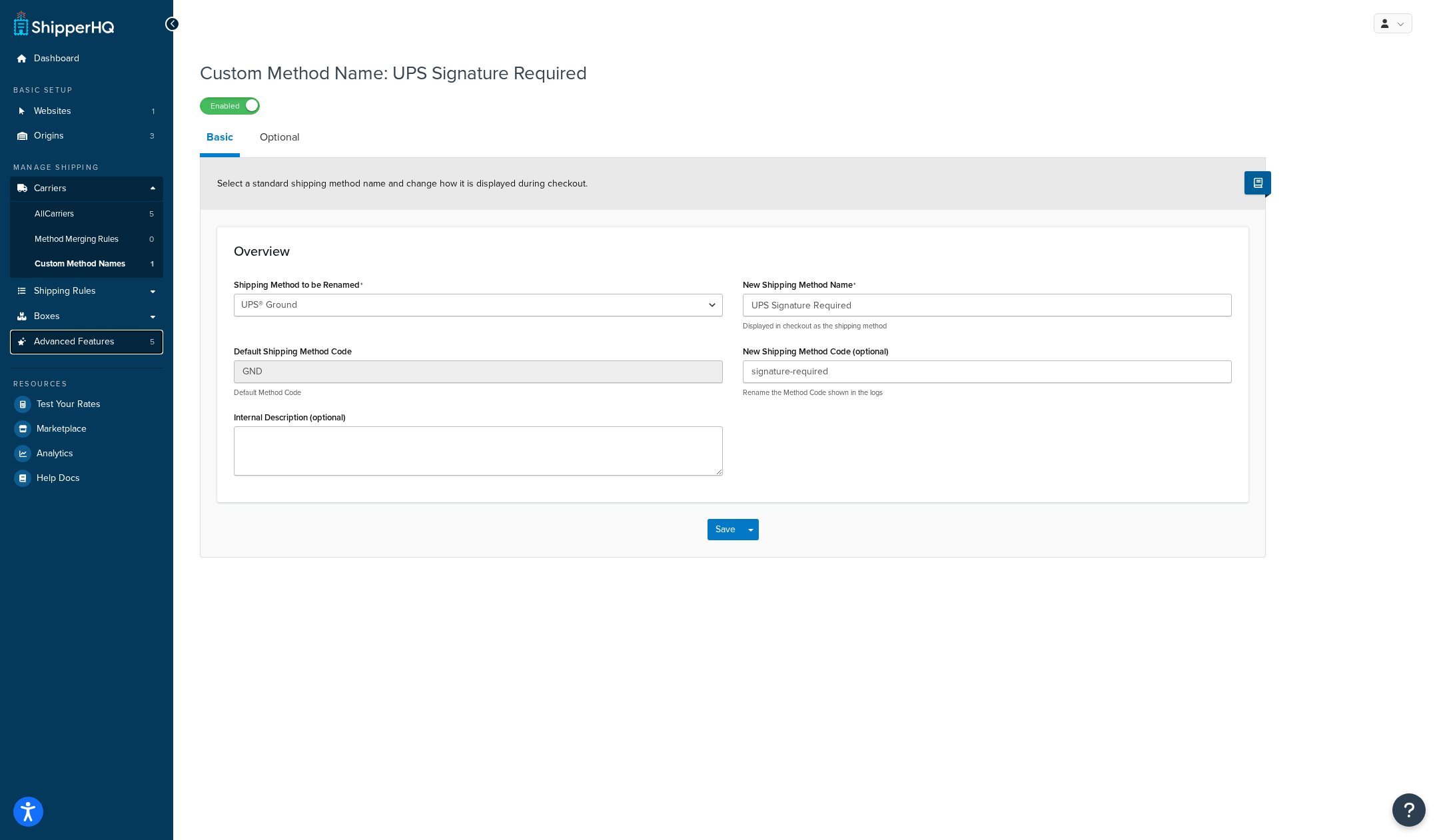
click at [83, 344] on span "Advanced Features" at bounding box center [74, 342] width 80 height 12
